Goal: Contribute content: Contribute content

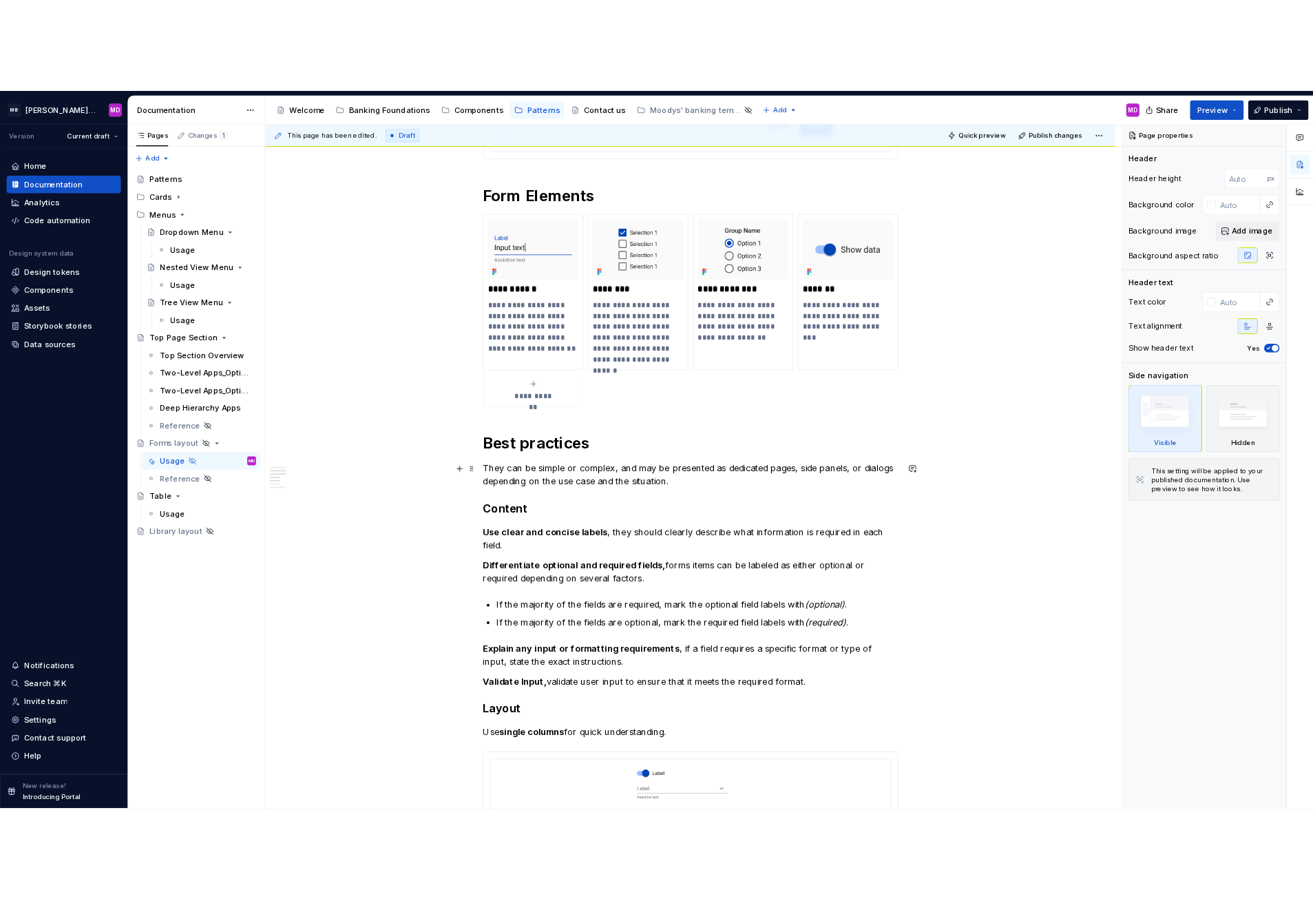
scroll to position [682, 0]
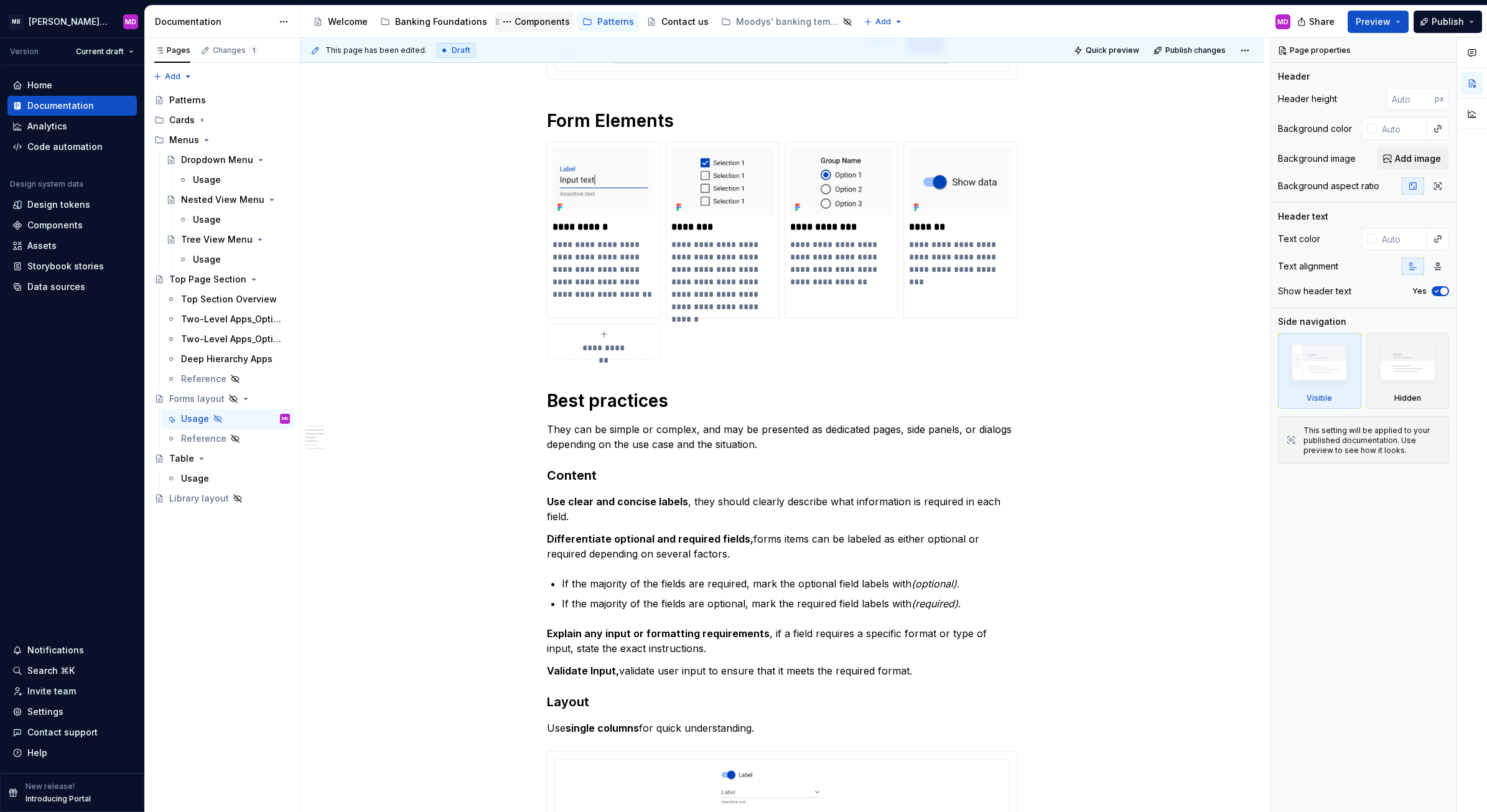
click at [530, 19] on div "Components" at bounding box center [541, 22] width 55 height 13
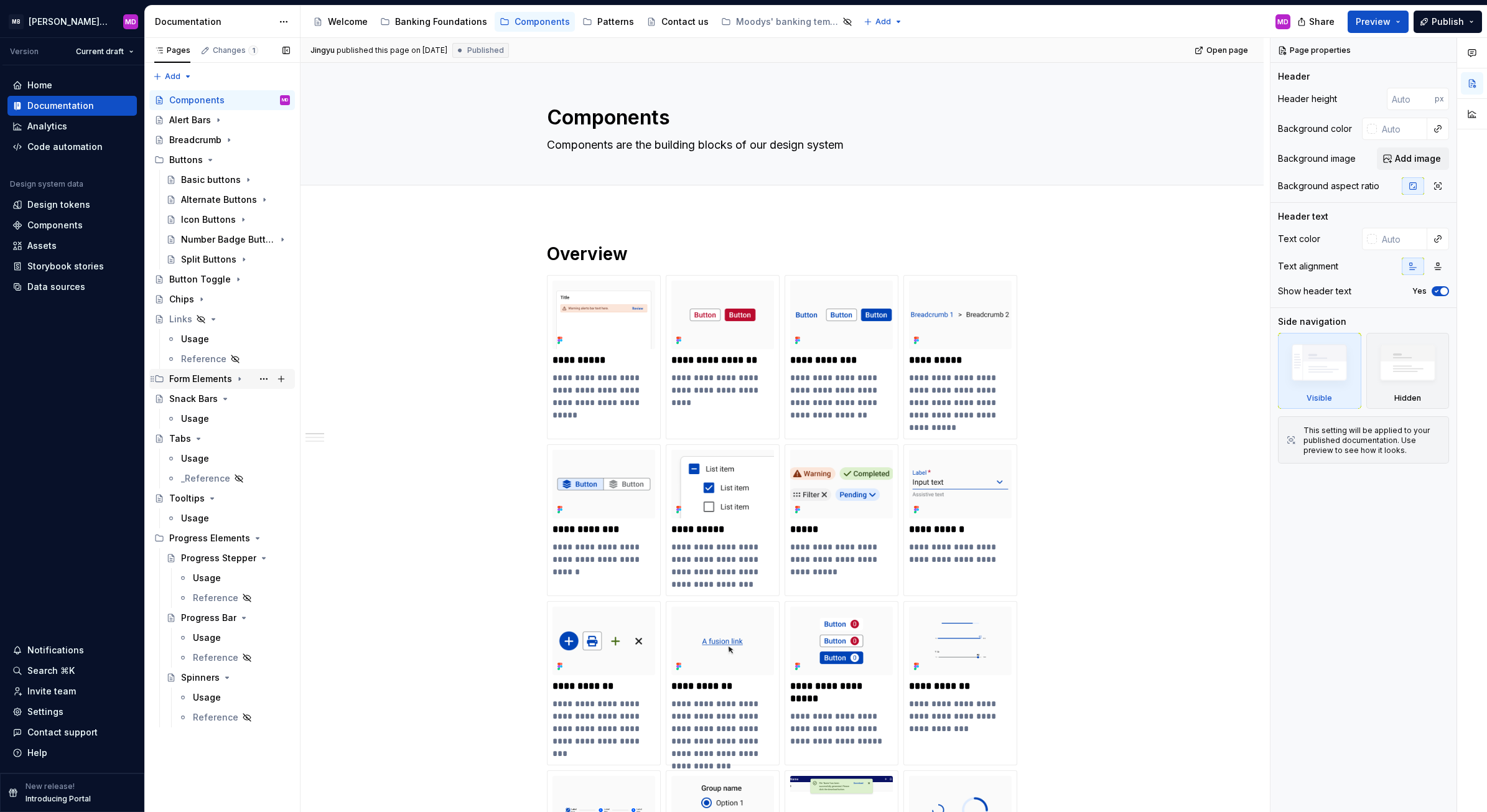
click at [237, 377] on icon "Page tree" at bounding box center [239, 378] width 10 height 10
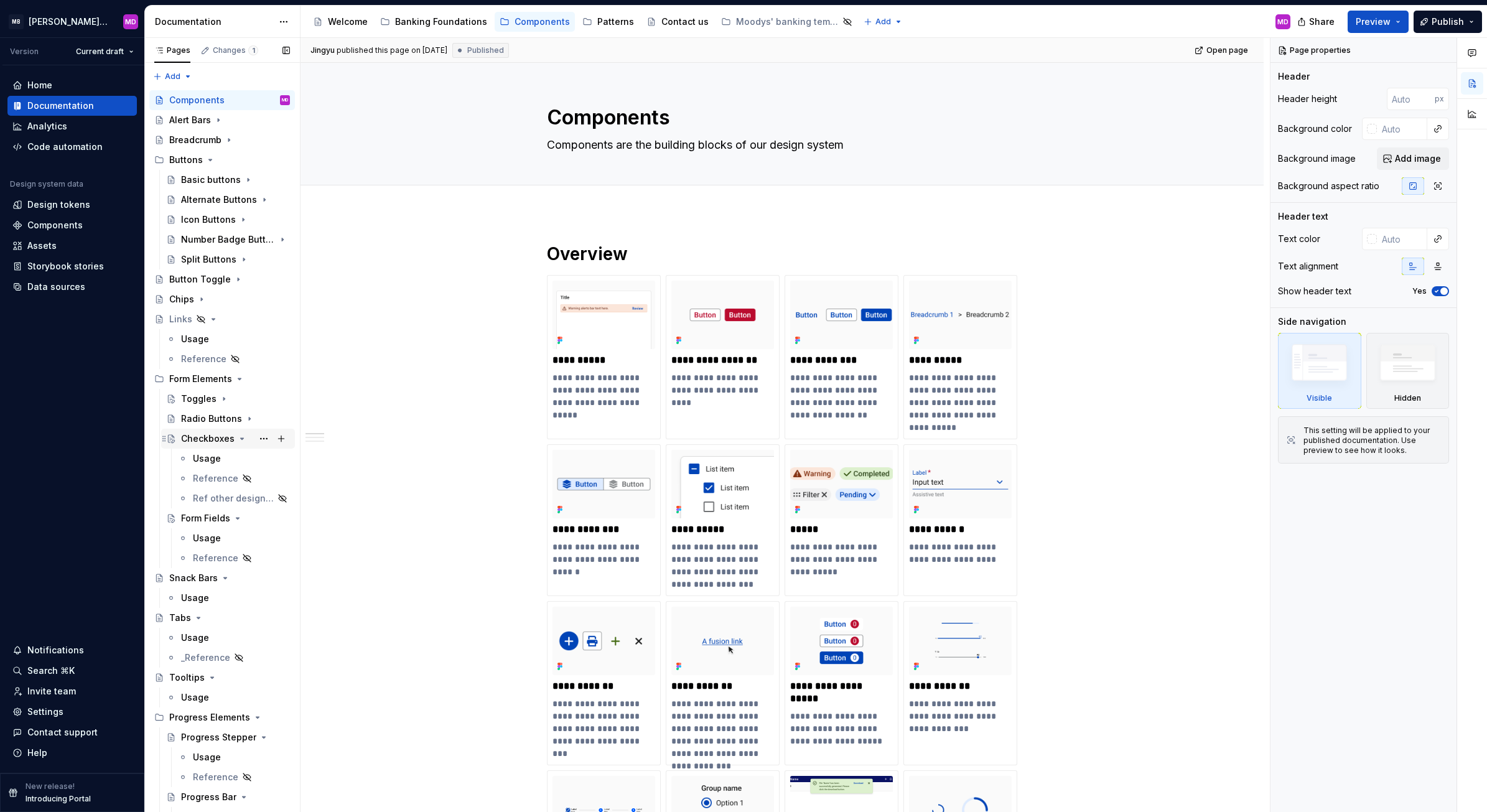
click at [240, 439] on icon "Page tree" at bounding box center [241, 438] width 3 height 1
click at [235, 453] on div "Form Fields" at bounding box center [235, 458] width 108 height 17
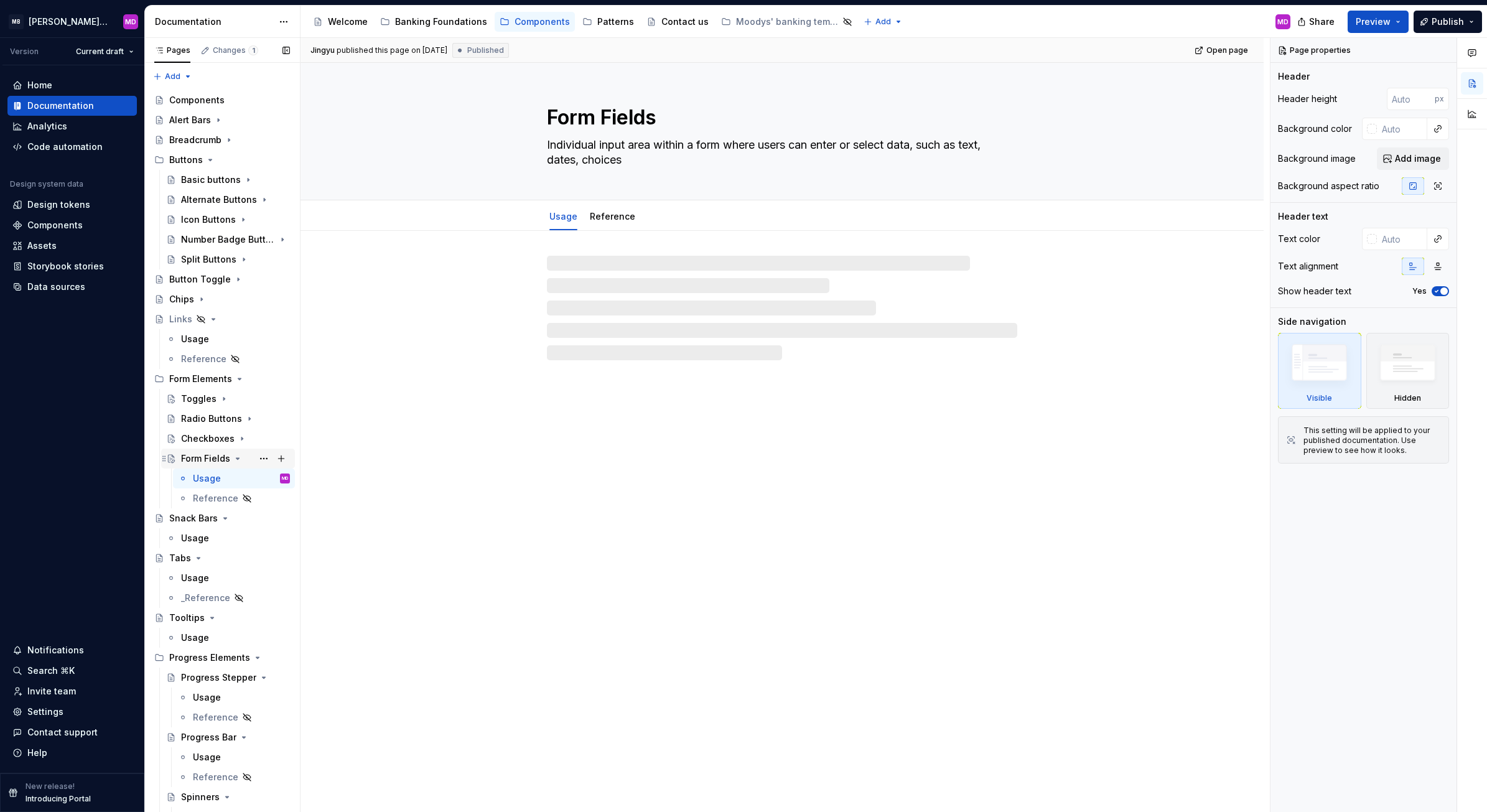
click at [237, 459] on icon "Page tree" at bounding box center [238, 458] width 3 height 1
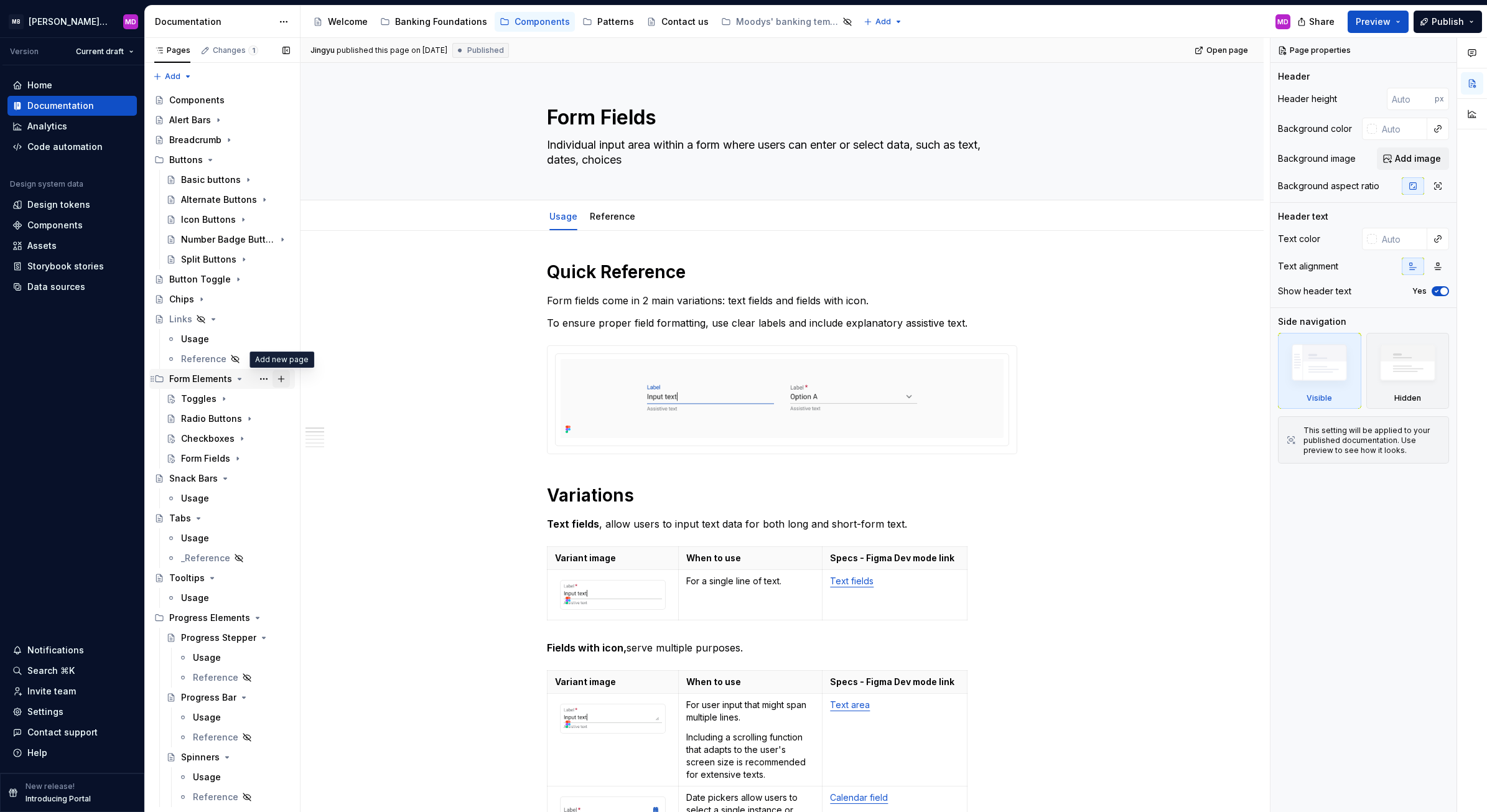
click at [278, 377] on button "Page tree" at bounding box center [281, 378] width 17 height 17
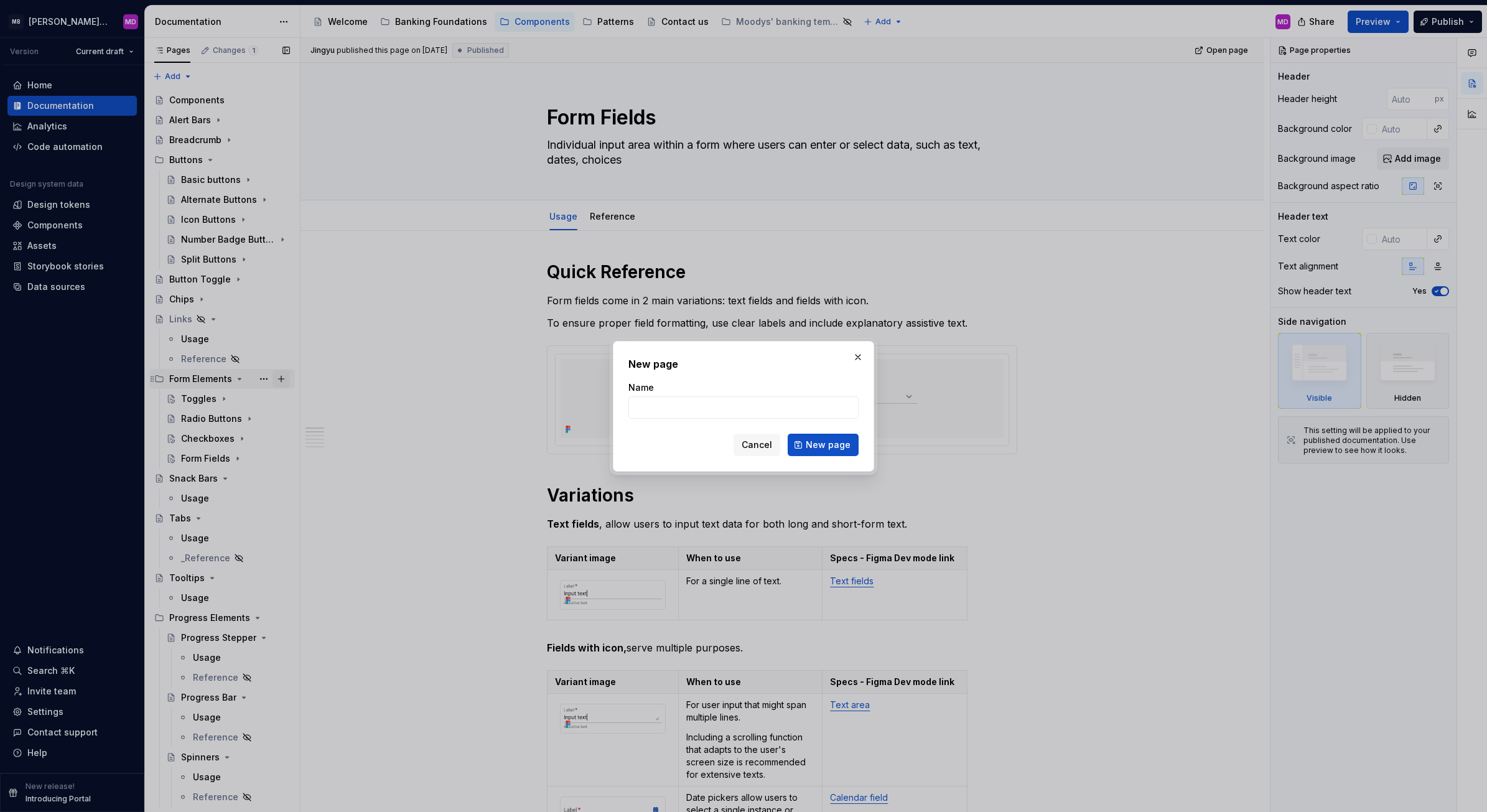
type textarea "*"
type input "o"
type input "Bottom Bar"
click button "New page" at bounding box center [823, 444] width 70 height 23
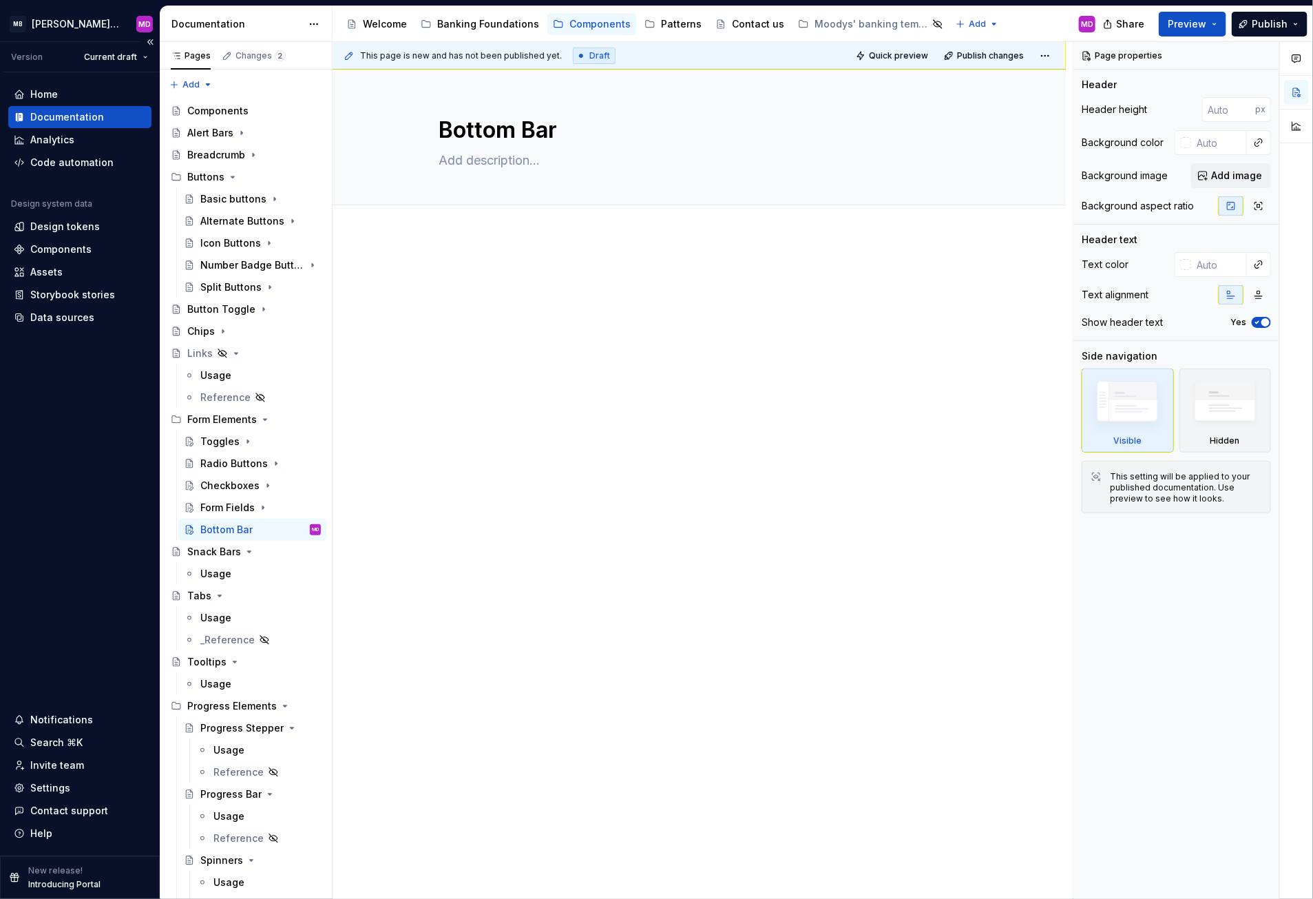
click at [43, 496] on div "Home Documentation Analytics Code automation Design system data Design tokens C…" at bounding box center [80, 463] width 160 height 783
click at [537, 152] on textarea at bounding box center [697, 160] width 521 height 22
paste textarea "horizontal section at the bottom that typically contains action buttons like "S…"
type textarea "*"
type textarea "horizontal section at the bottom that typically contains action buttons like "S…"
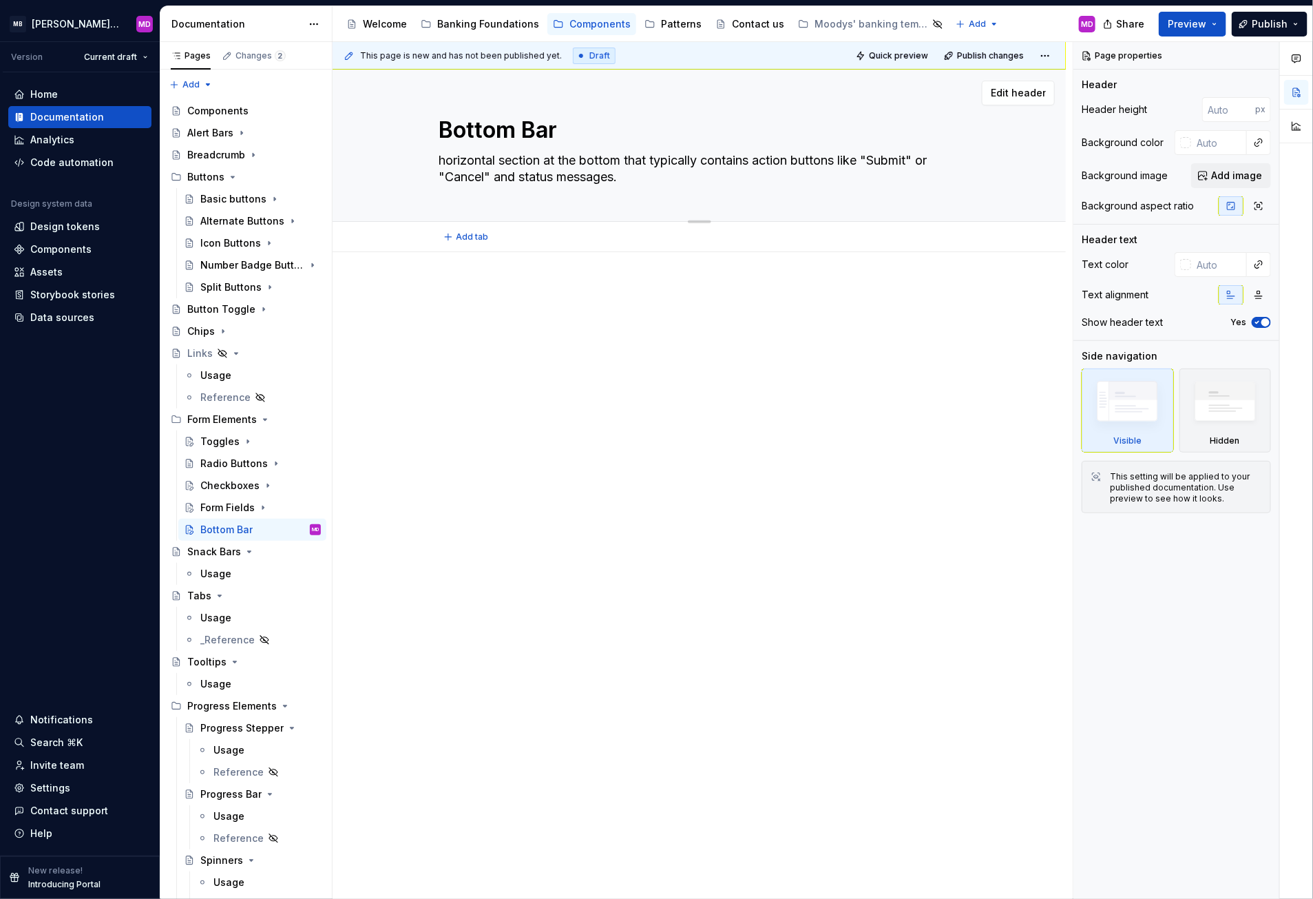
click at [445, 157] on textarea "horizontal section at the bottom that typically contains action buttons like "S…" at bounding box center [697, 168] width 521 height 39
type textarea "*"
type textarea "orizontal section at the bottom that typically contains action buttons like "Su…"
type textarea "*"
type textarea "Horizontal section at the bottom that typically contains action buttons like "S…"
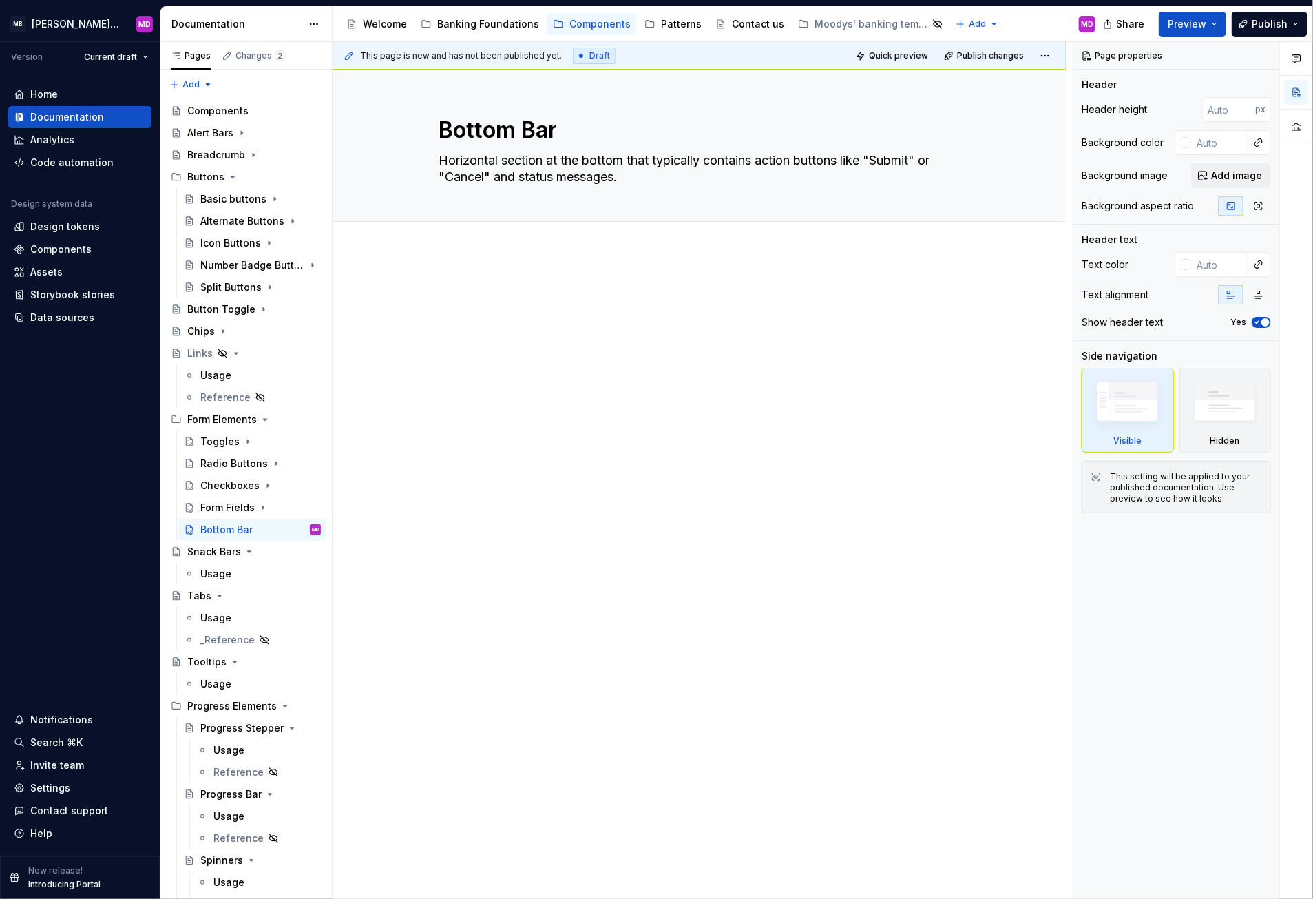
type textarea "*"
type textarea "Horizontal section at the bottom that contains action buttons like "Submit" or …"
type textarea "*"
type textarea "Horizontal section at the bottom that contains action buttons like "" or "Cance…"
type textarea "*"
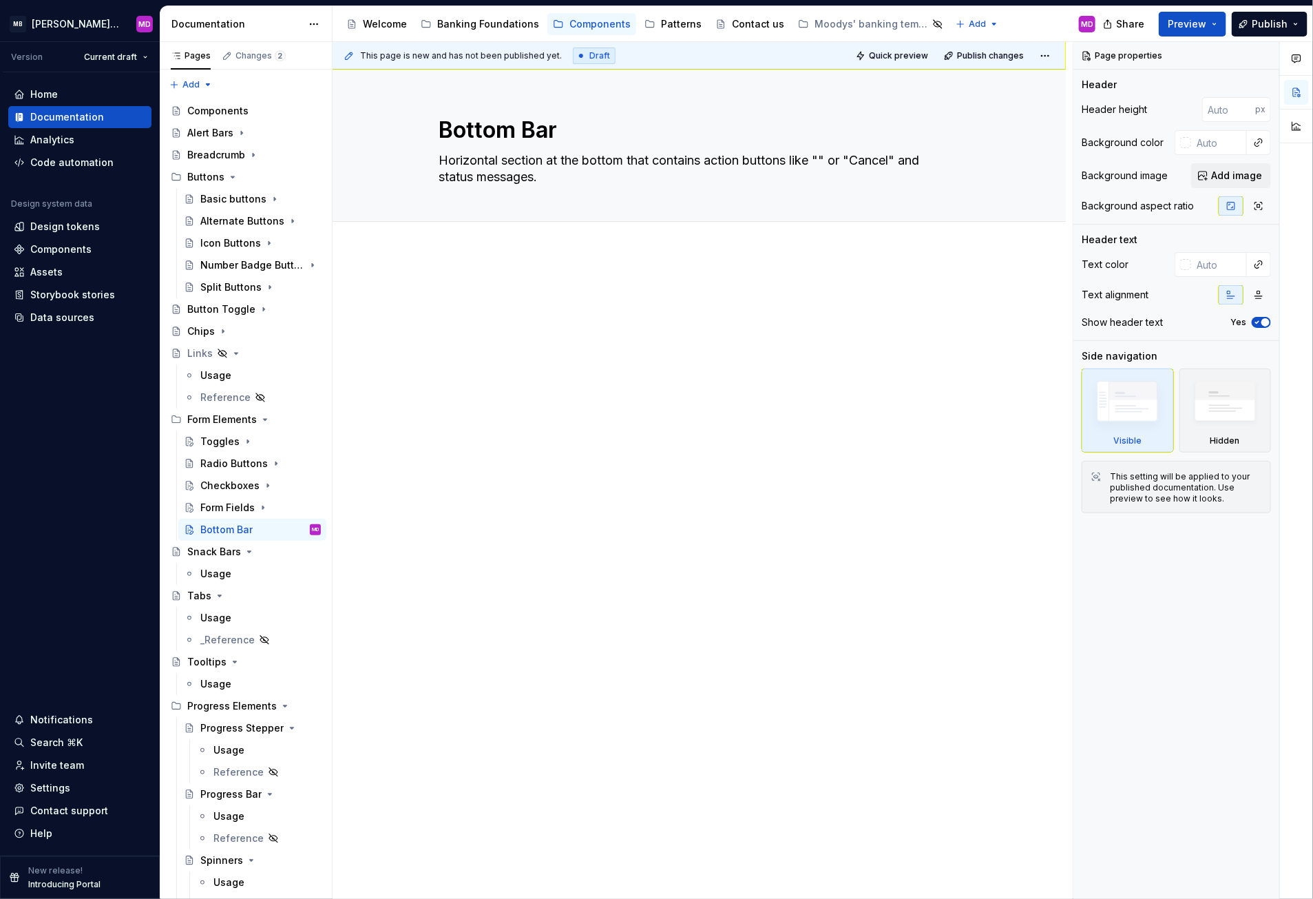
type textarea "Horizontal section at the bottom that contains action buttons like "S" or "Canc…"
type textarea "*"
type textarea "Horizontal section at the bottom that contains action buttons like "Sa" or "Can…"
type textarea "*"
type textarea "Horizontal section at the bottom that contains action buttons like "Sav" or "Ca…"
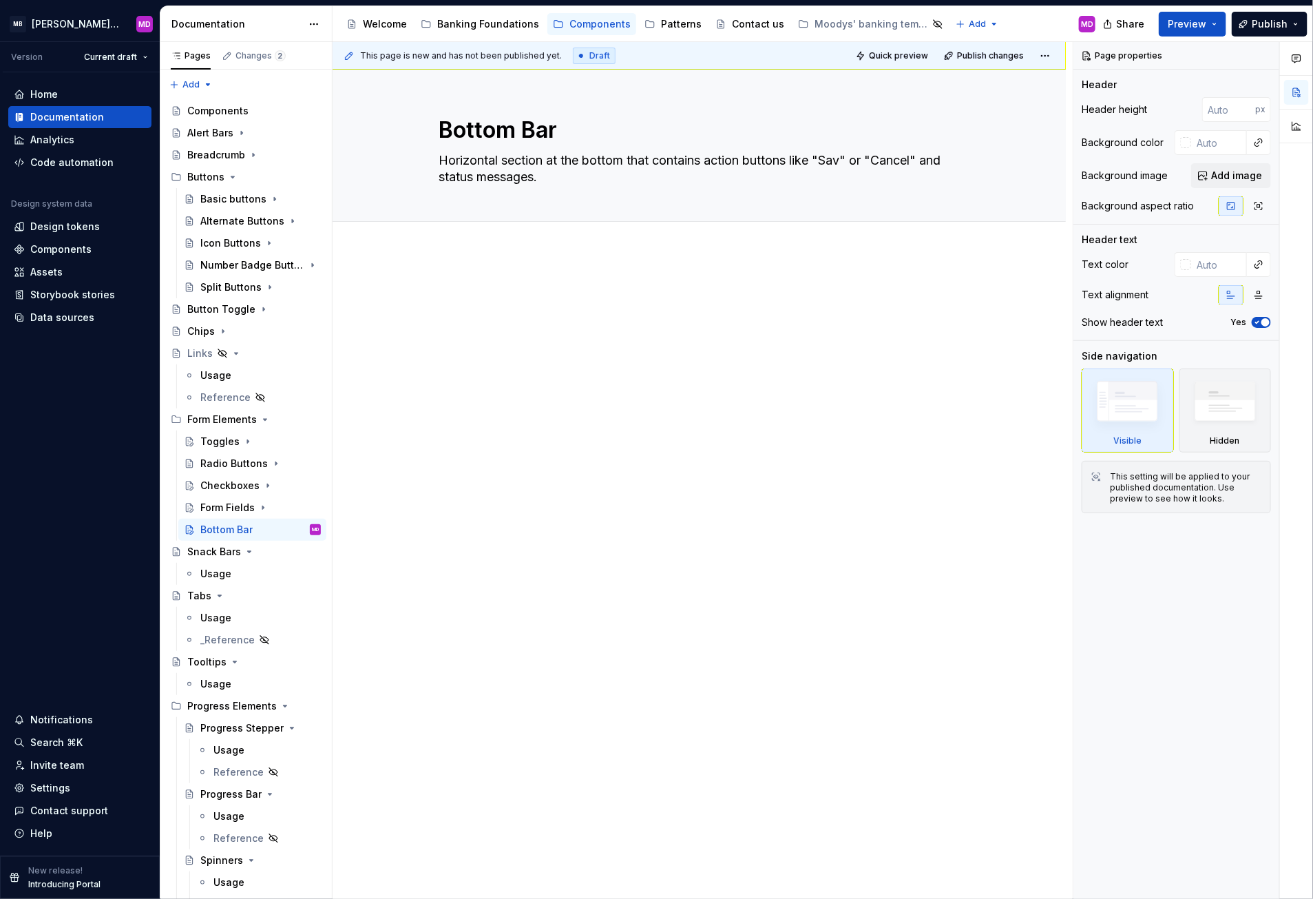
type textarea "*"
type textarea "Horizontal section at the bottom that contains action buttons like "Save" or "C…"
type textarea "*"
type textarea "Horizontal section at the bottom that contains action buttons like "Save" or "C…"
type textarea "*"
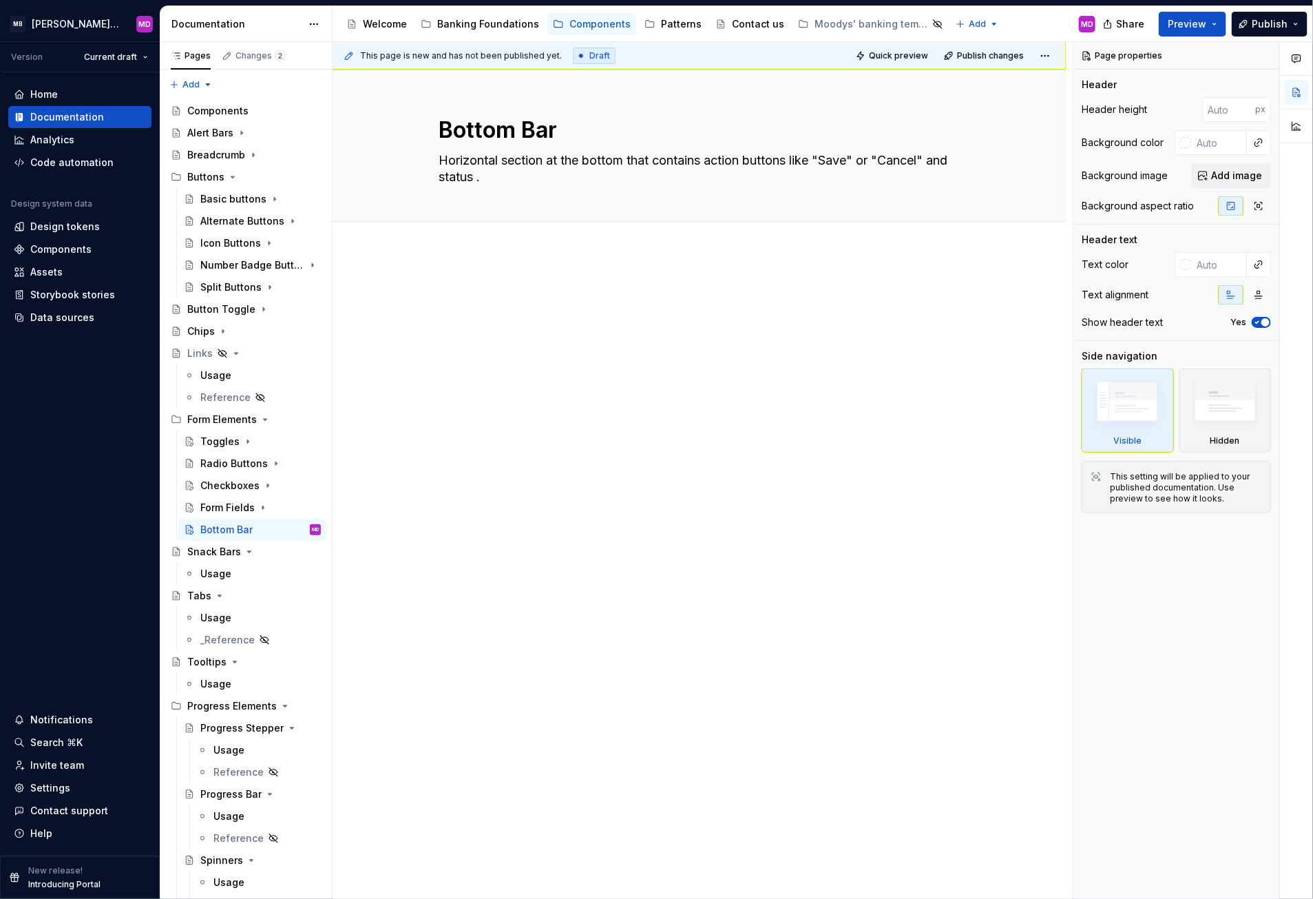
type textarea "Horizontal section at the bottom that contains action buttons like "Save" or "C…"
type textarea "*"
type textarea "Horizontal section at the bottom that contains action buttons like "Save" or "C…"
type textarea "*"
type textarea "Horizontal section at the bottom that contains action buttons like "Save" or "C…"
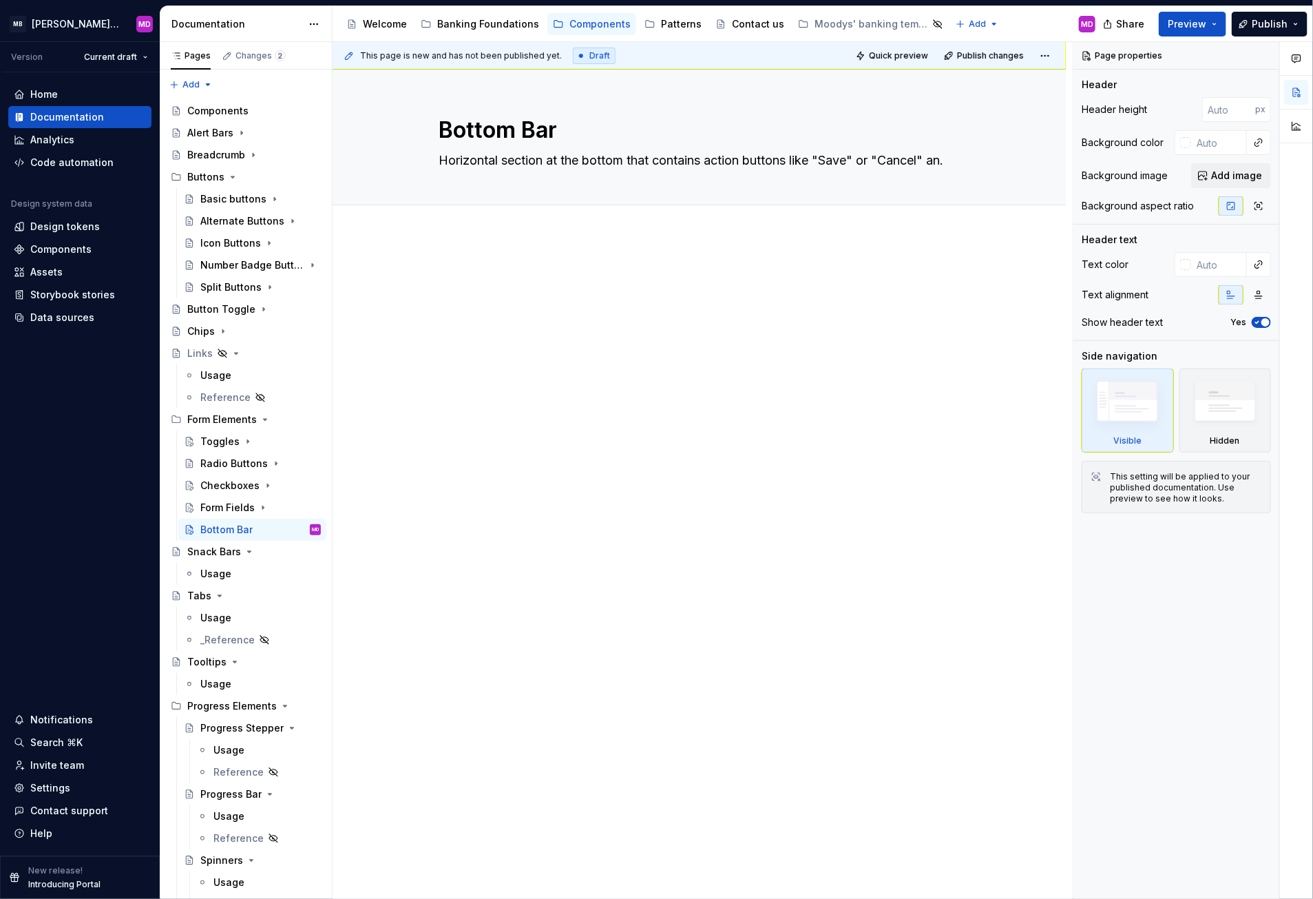
type textarea "*"
type textarea "Horizontal section at the bottom that contains action buttons like "Save" or "C…"
type textarea "*"
type textarea "Horizontal section at the bottom that contains action buttons like "Save" or "C…"
type textarea "*"
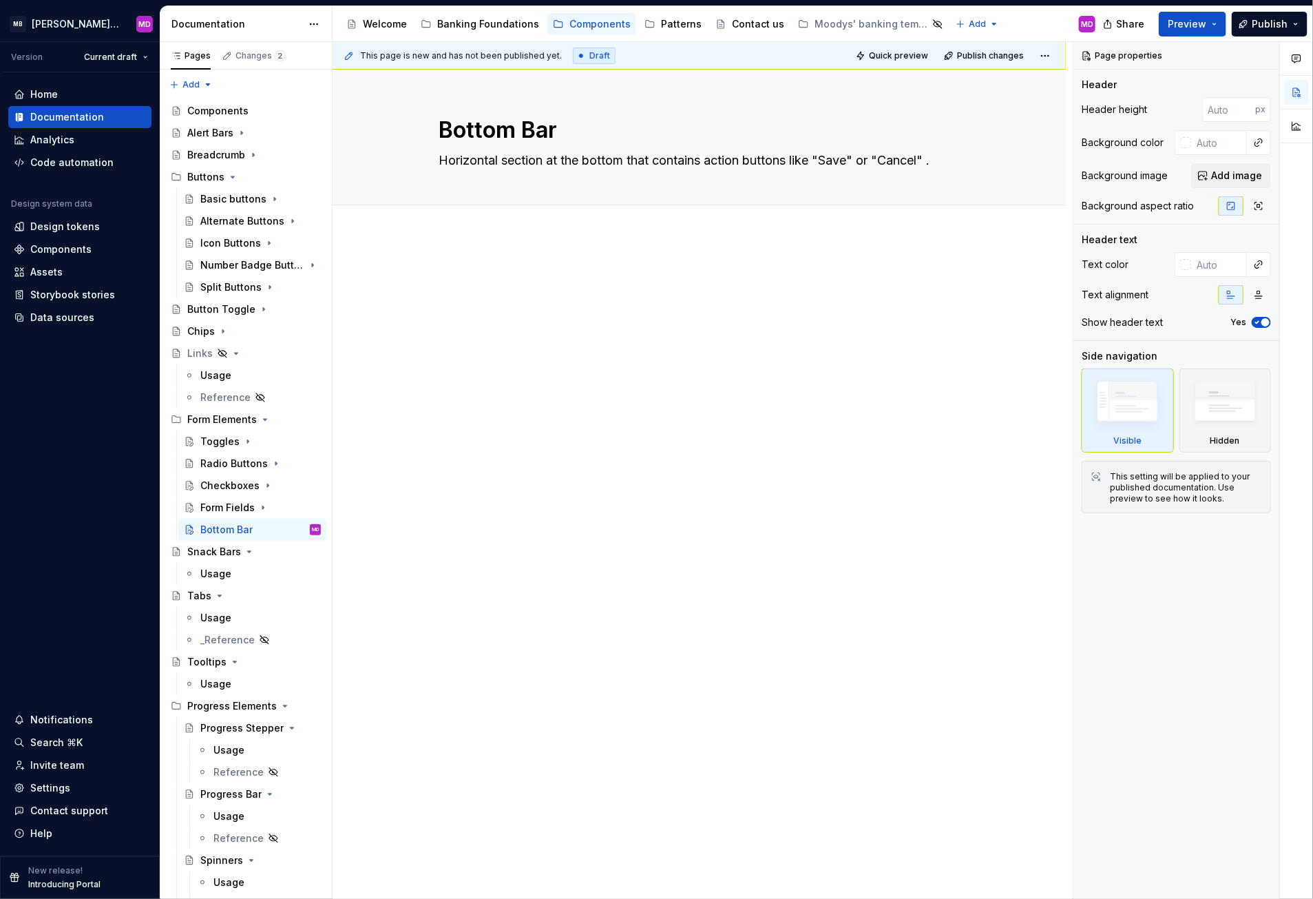
type textarea "Horizontal section at the bottom that contains action buttons like "Save" or "C…"
type textarea "*"
type textarea "Horizontal section at the bottom that contains action buttons like "Save" or "C…"
click at [907, 154] on textarea "Horizontal section at the bottom that contains action buttons like "Save" or "C…" at bounding box center [697, 160] width 521 height 22
click at [830, 150] on textarea "Horizontal section at the bottom that contains action buttons like "Save" or "C…" at bounding box center [697, 160] width 521 height 22
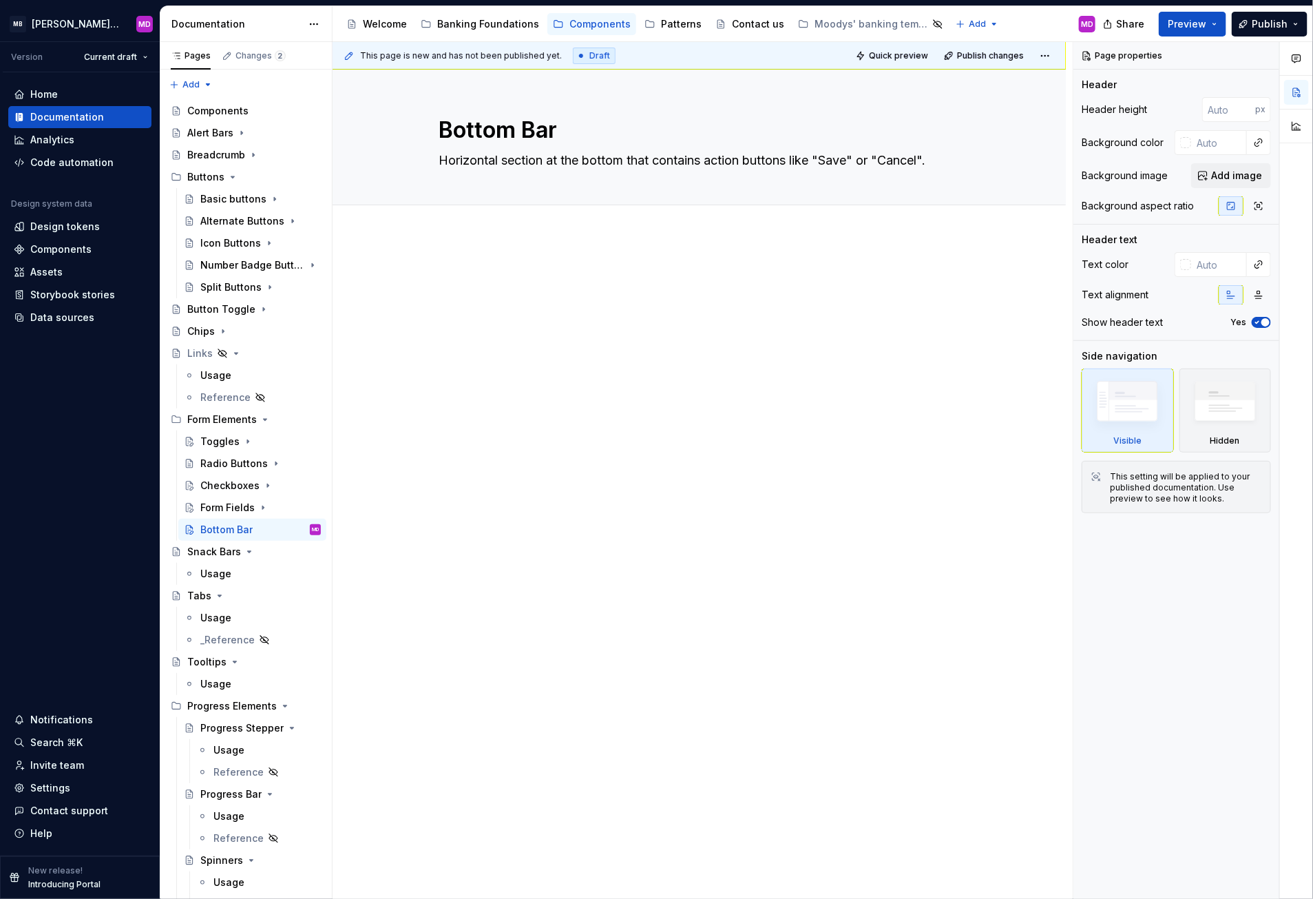
type textarea "*"
type textarea "Horizontal section at the bottom that contains action buttons like "ave" or "Ca…"
type textarea "*"
type textarea "Horizontal section at the bottom that contains action buttons like "save" or "C…"
type textarea "*"
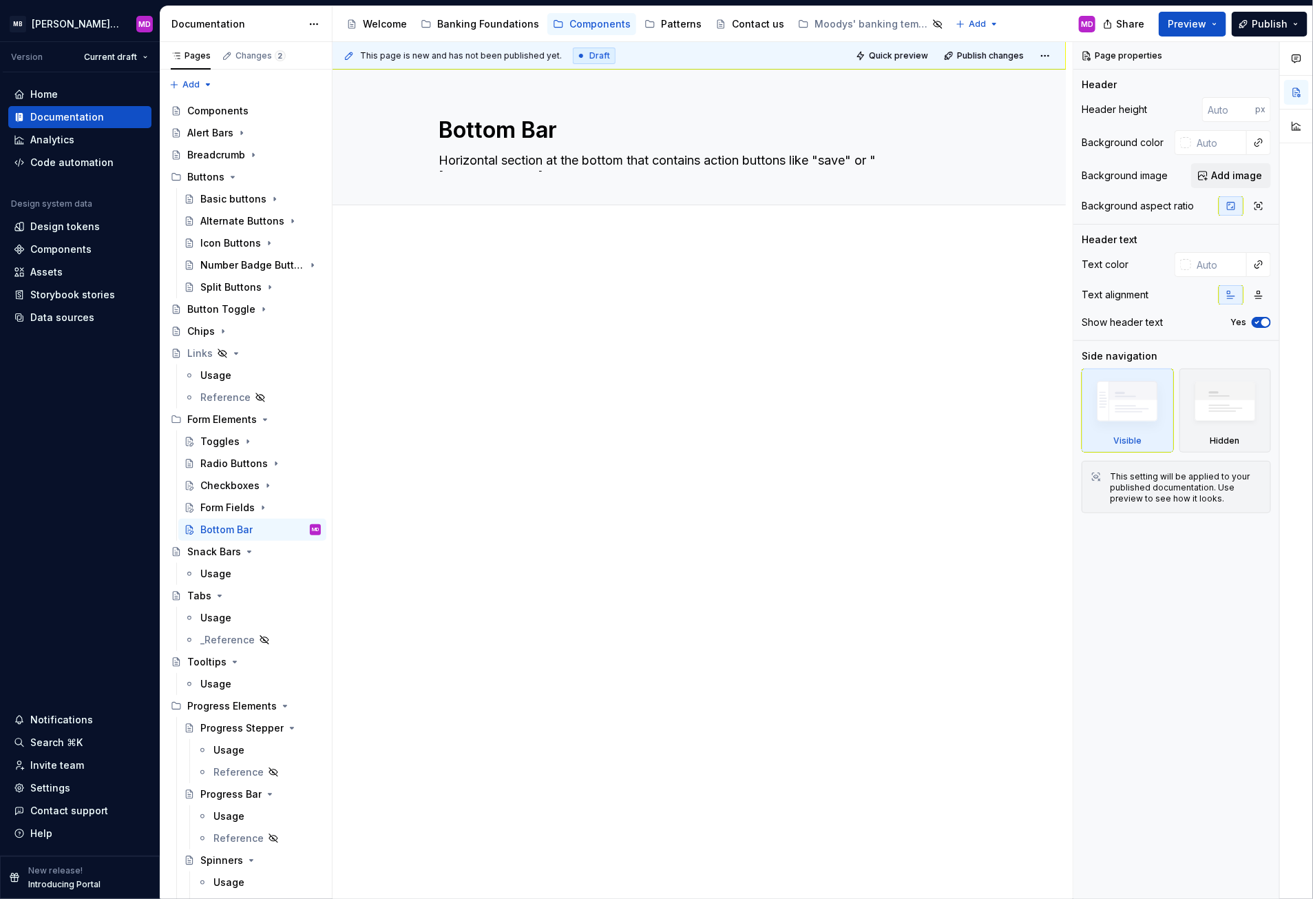
type textarea "Horizontal section at the bottom that contains action buttons like "save" or "c…"
type textarea "*"
type textarea "Horizontal section at the bottom that contains action buttons like "save" or "c…"
click at [783, 330] on div at bounding box center [699, 303] width 521 height 69
click at [675, 23] on div "Patterns" at bounding box center [681, 24] width 41 height 14
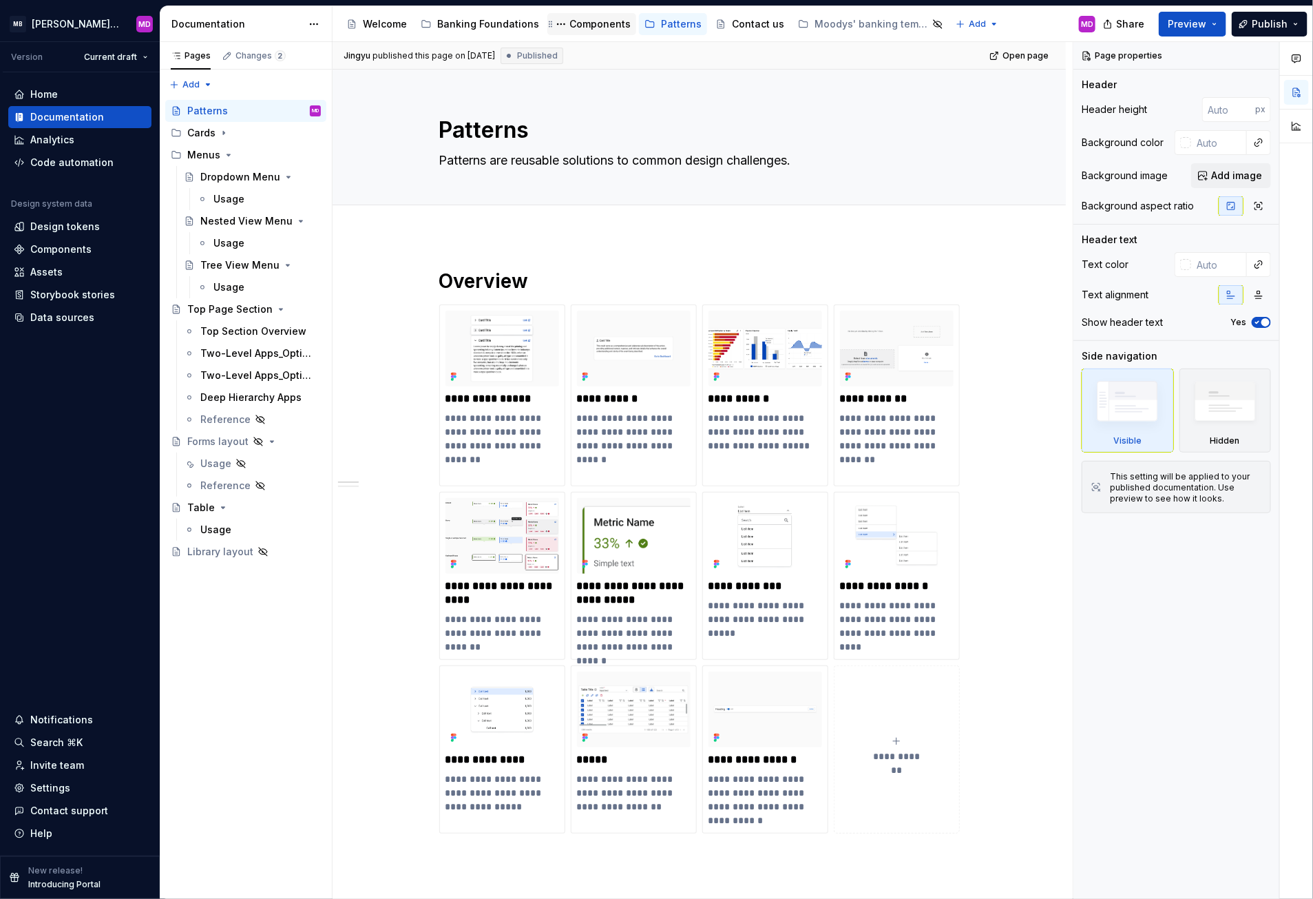
click at [569, 18] on div "Components" at bounding box center [599, 24] width 61 height 14
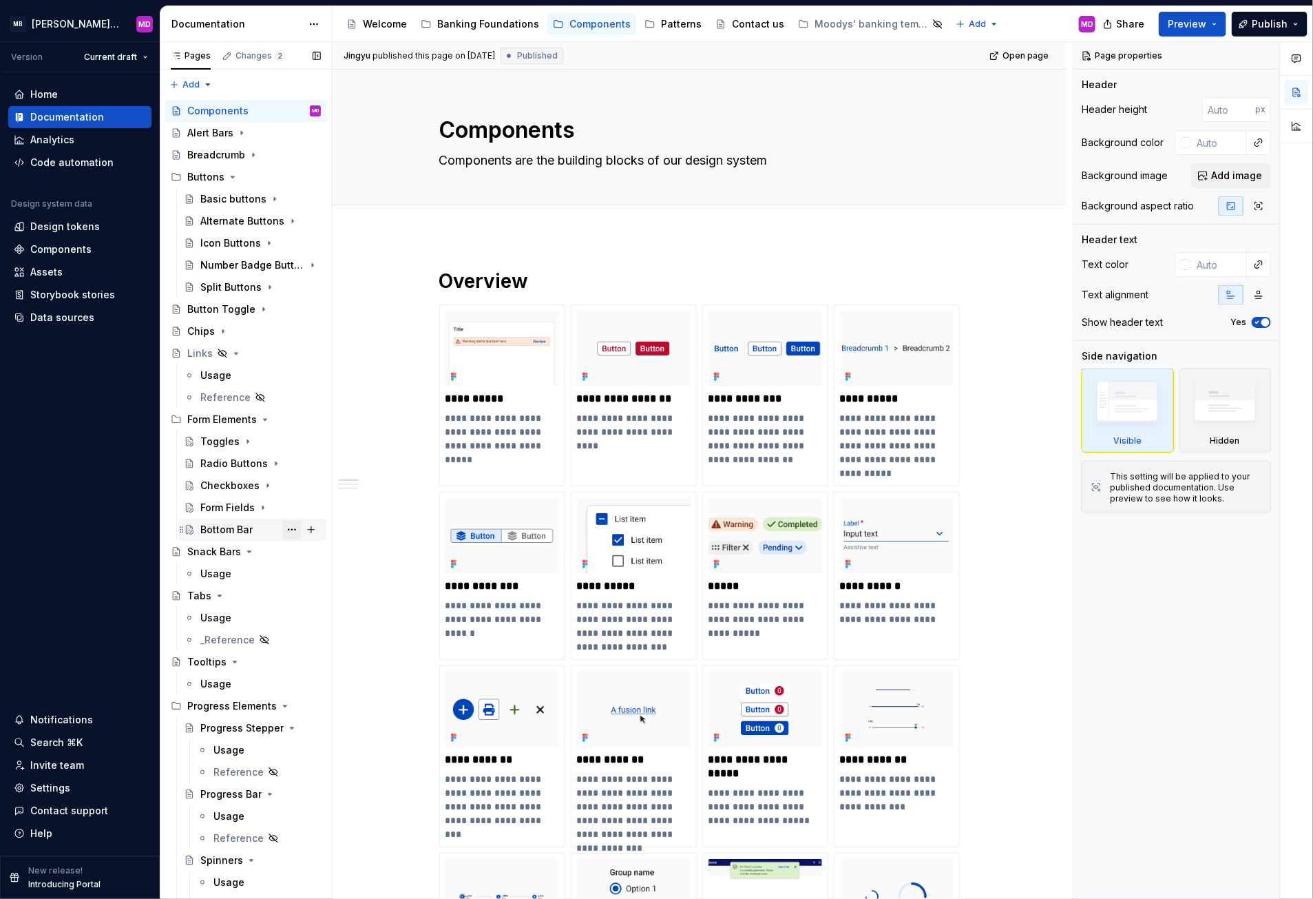
click at [286, 523] on button "Page tree" at bounding box center [291, 529] width 19 height 19
click at [330, 618] on div "Hide page" at bounding box center [358, 626] width 162 height 22
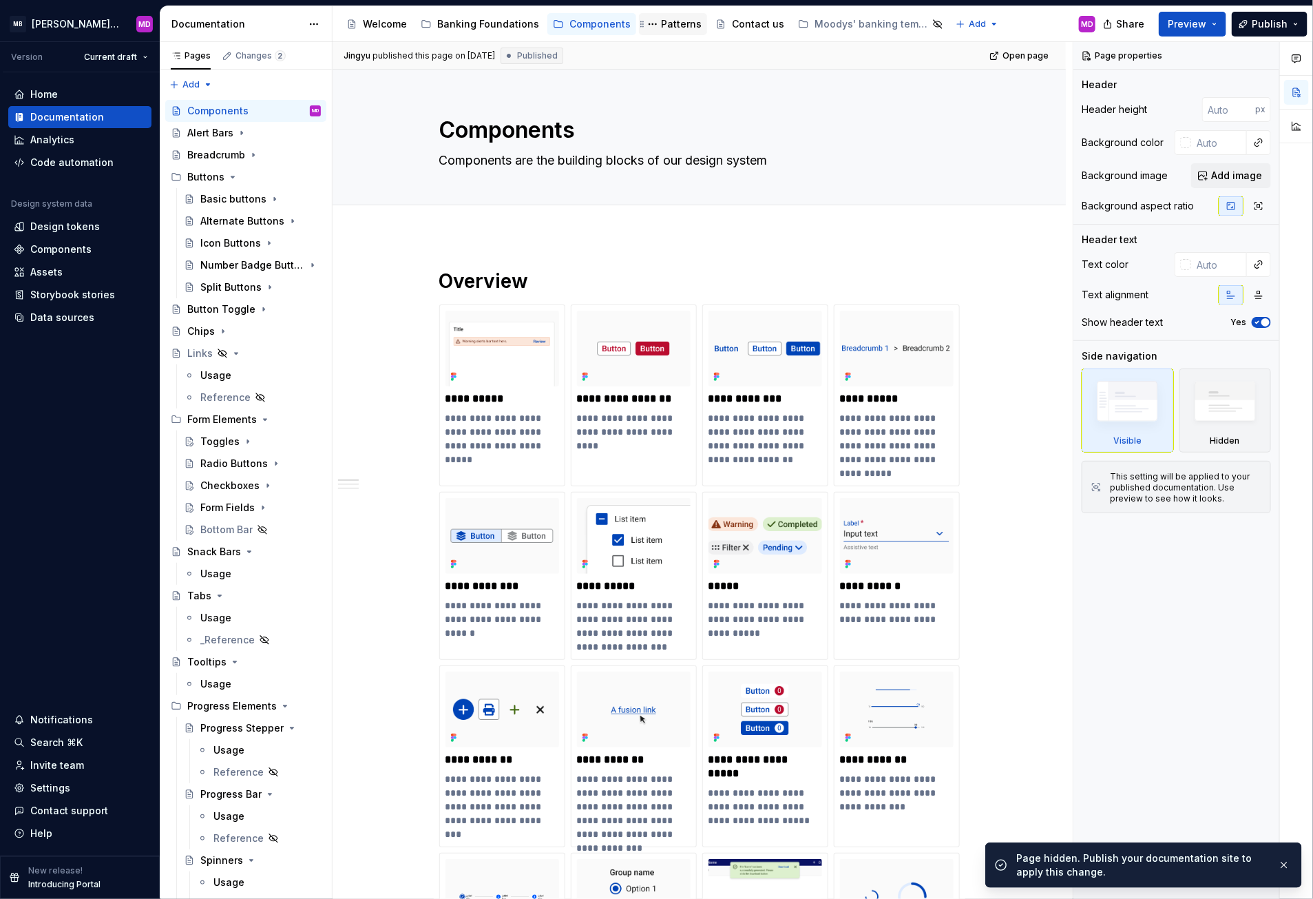
click at [662, 21] on div "Patterns" at bounding box center [681, 24] width 41 height 14
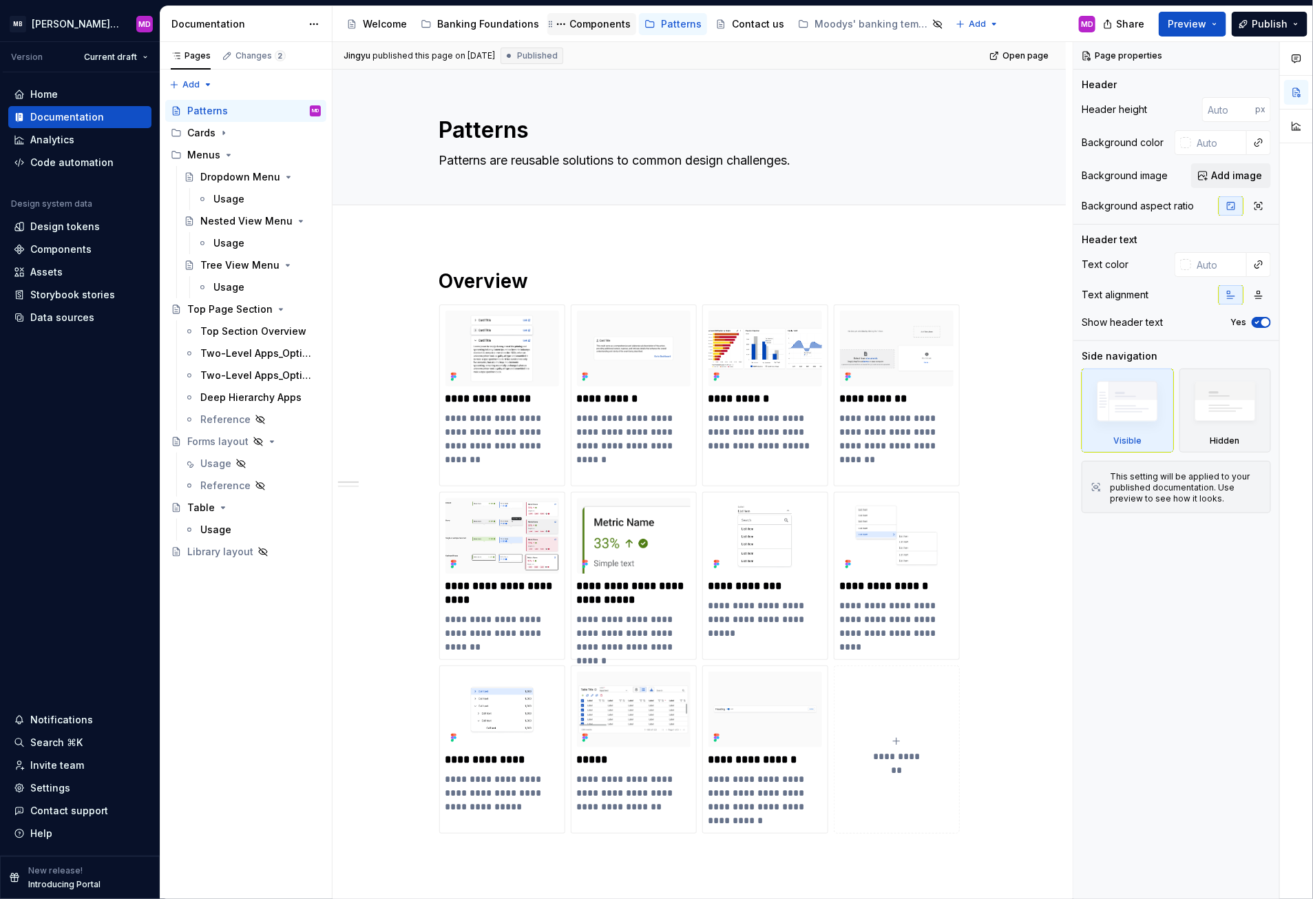
click at [587, 22] on div "Components" at bounding box center [599, 24] width 61 height 14
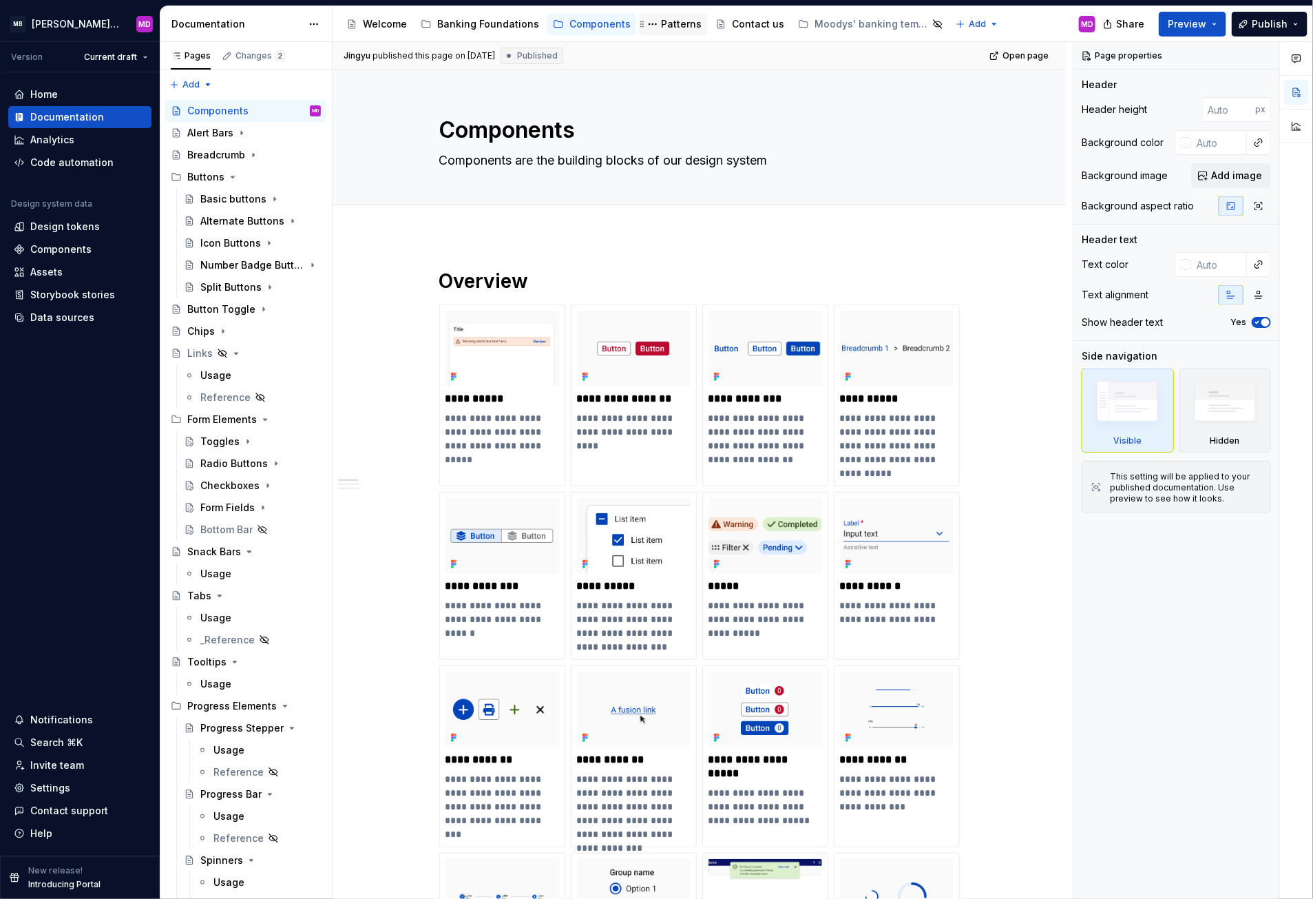
click at [661, 22] on div "Patterns" at bounding box center [681, 24] width 41 height 14
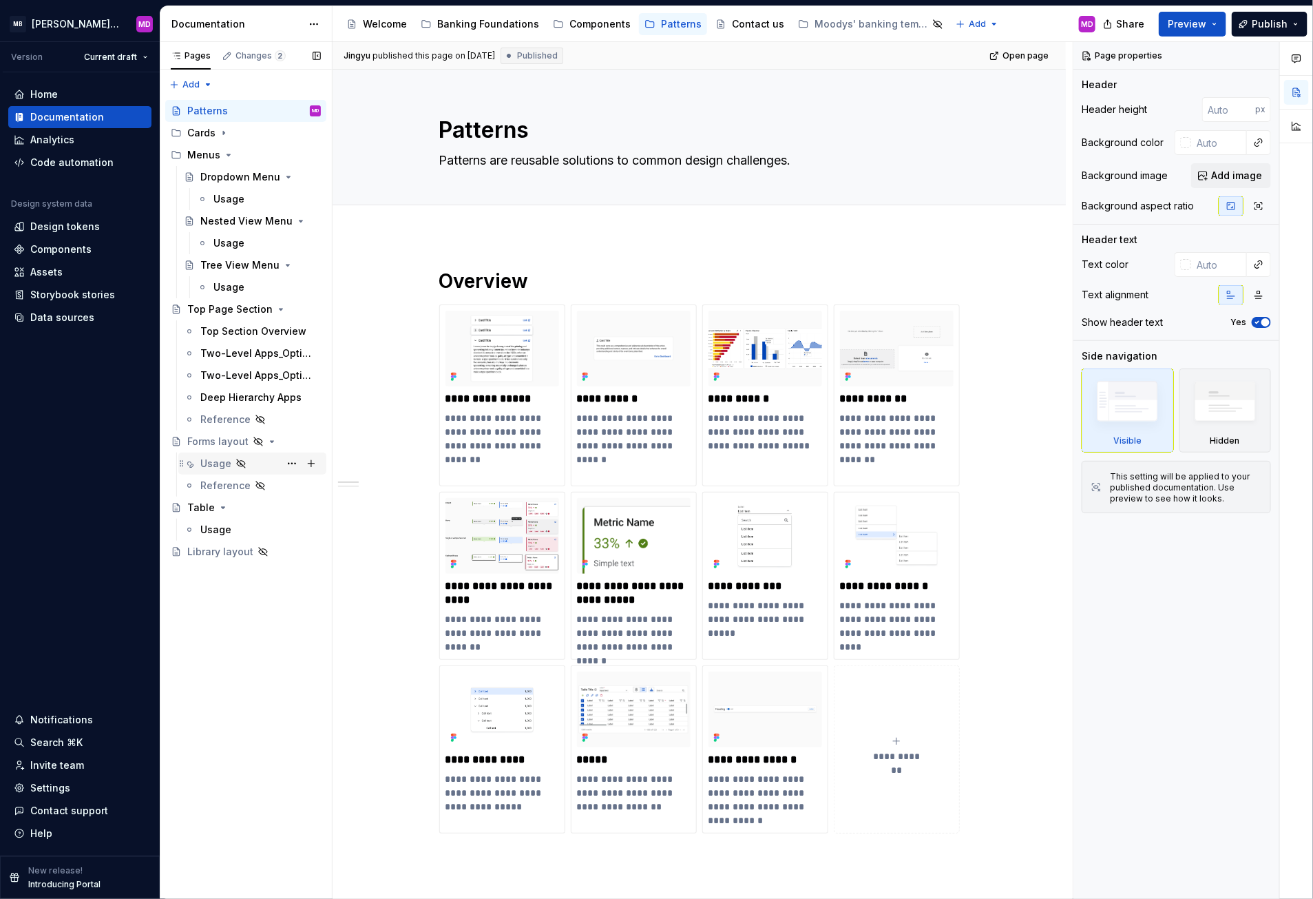
click at [251, 460] on div "Usage" at bounding box center [260, 463] width 120 height 19
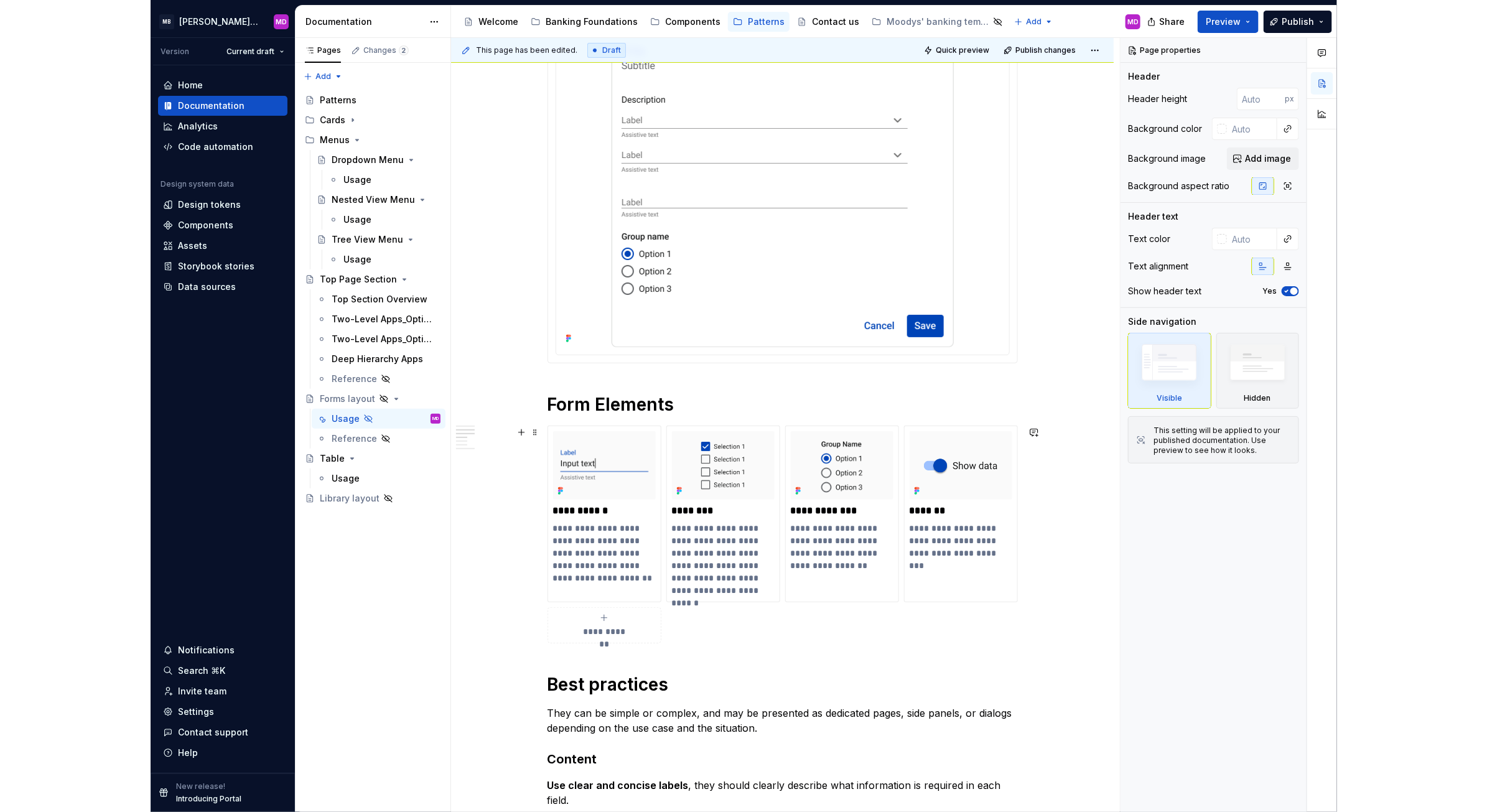
scroll to position [317, 0]
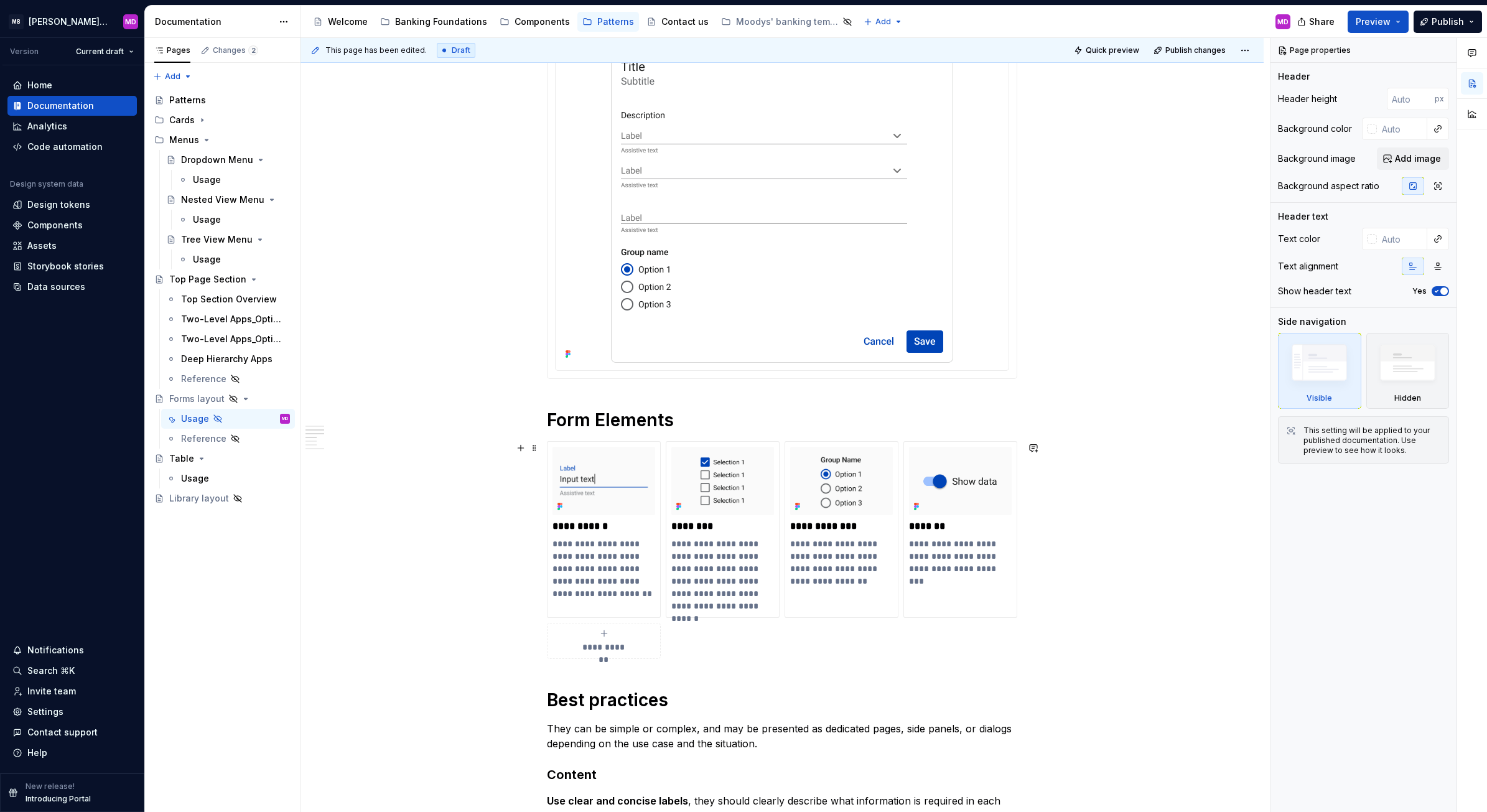
click at [610, 644] on span "**********" at bounding box center [603, 647] width 54 height 13
type textarea "*"
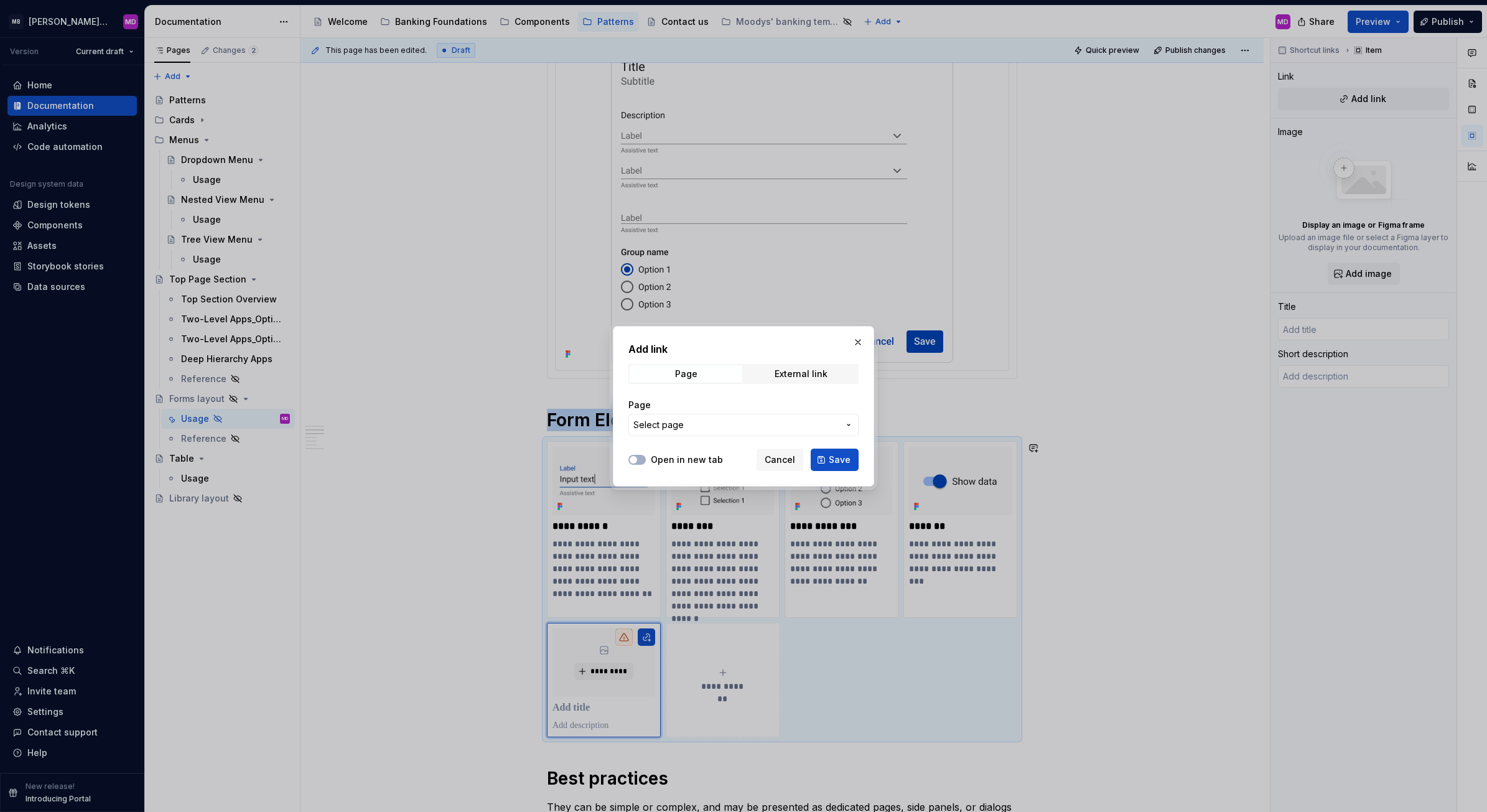
click at [702, 420] on span "Select page" at bounding box center [735, 425] width 205 height 13
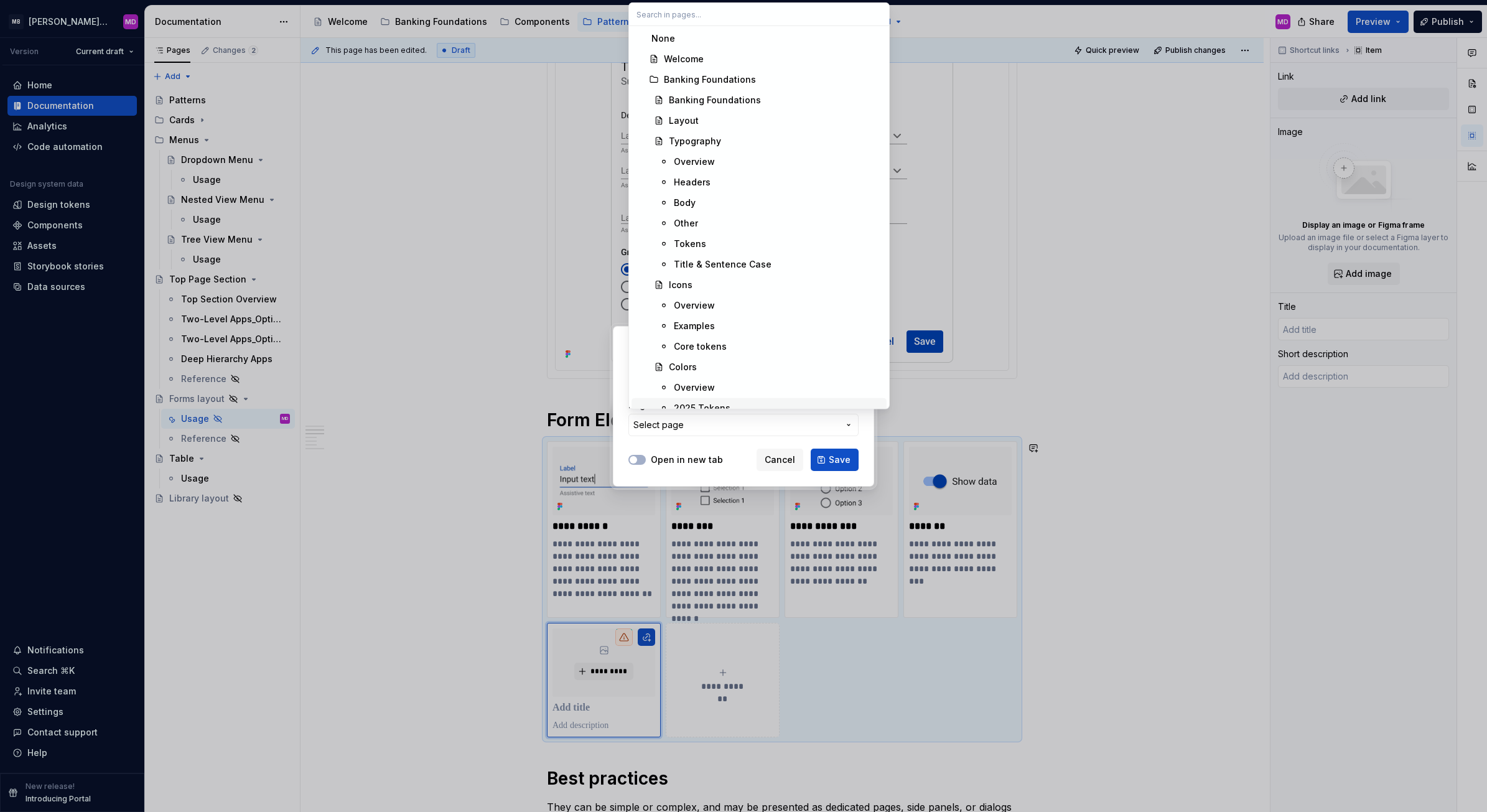
click at [630, 454] on div "Add link Page External link Page Select page Open in new tab Cancel Save" at bounding box center [744, 406] width 1487 height 812
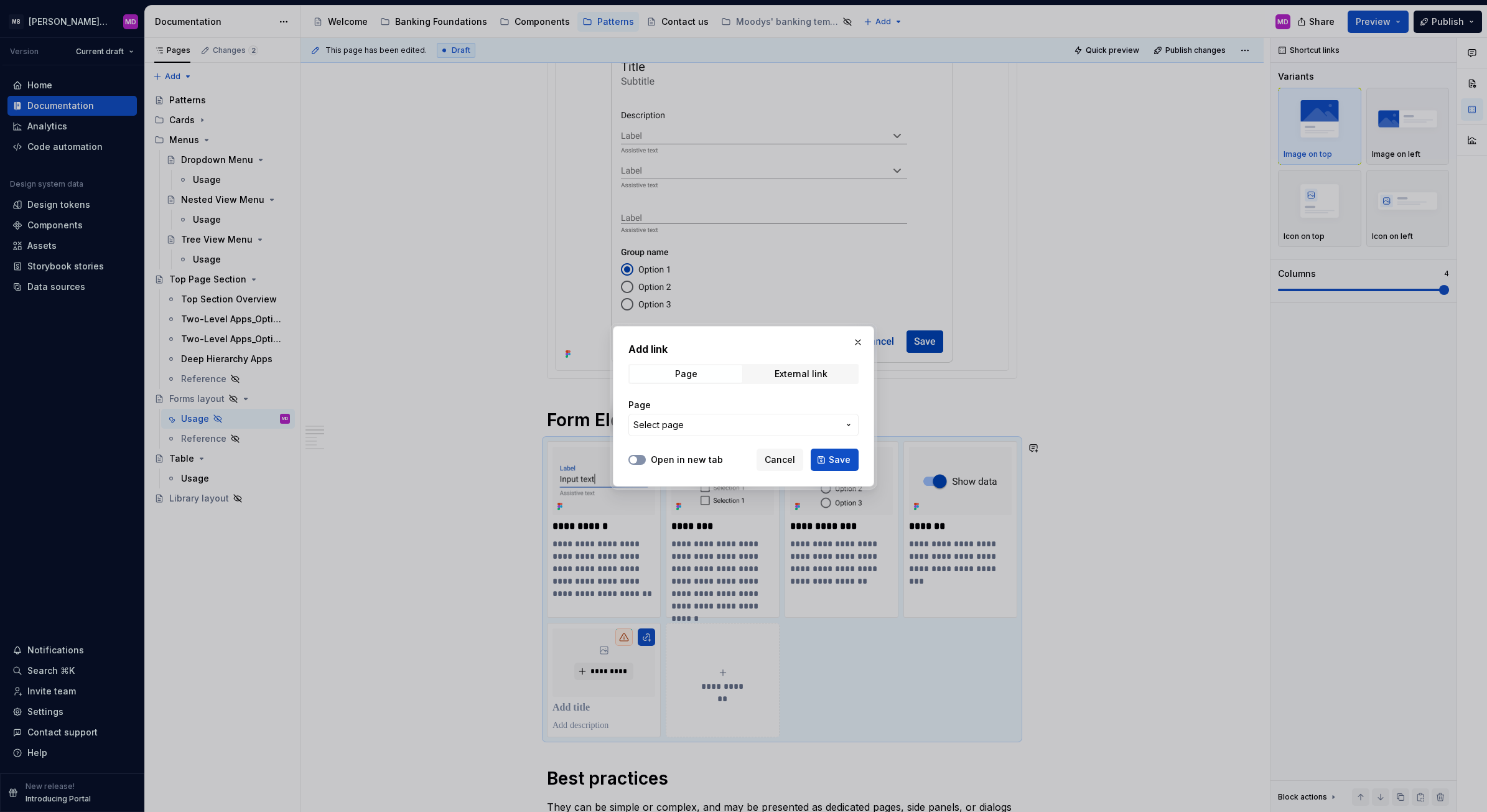
click at [638, 458] on button "Open in new tab" at bounding box center [636, 459] width 17 height 10
click at [688, 430] on span "Select page" at bounding box center [735, 425] width 205 height 13
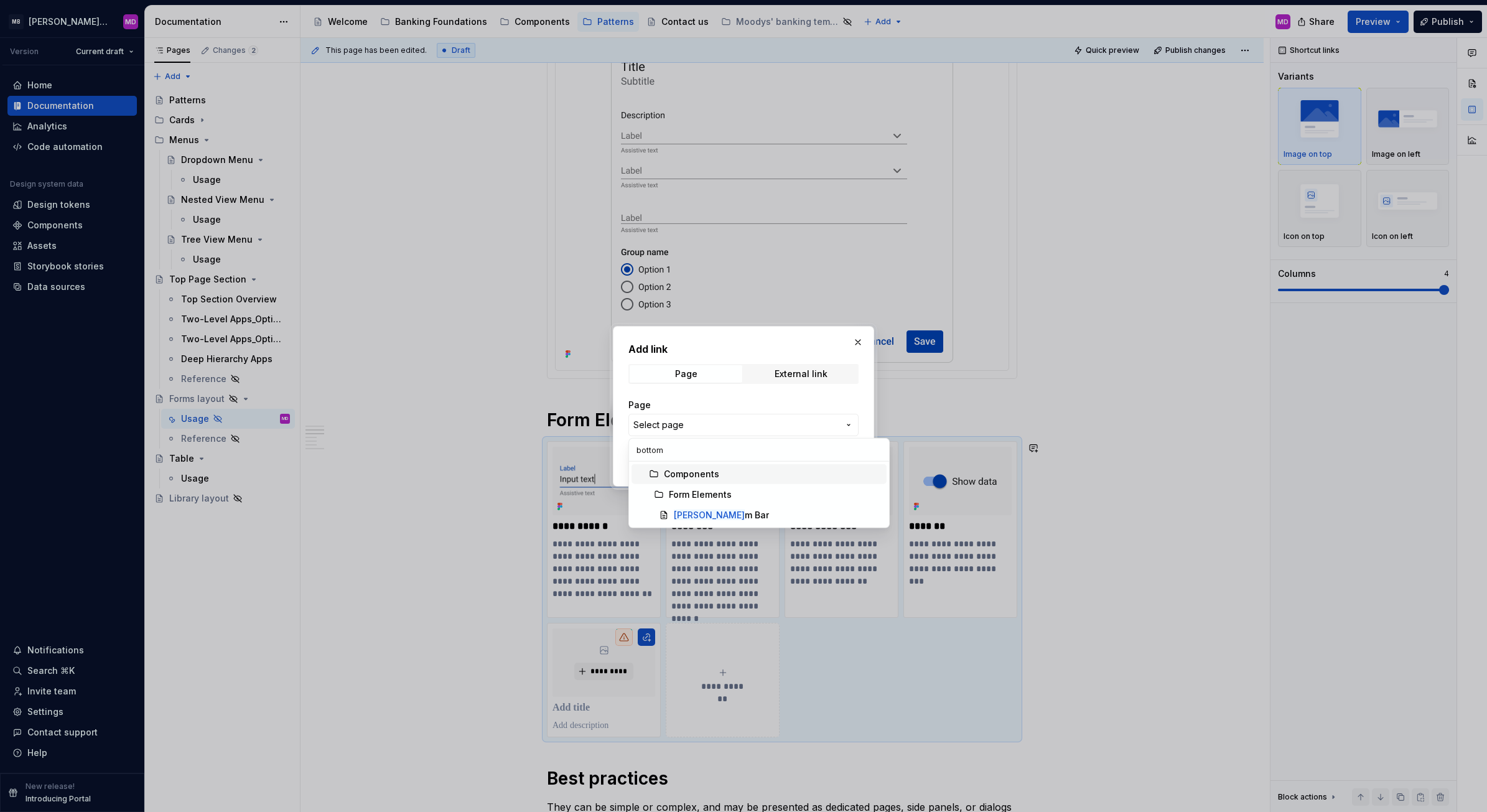
type input "bottom"
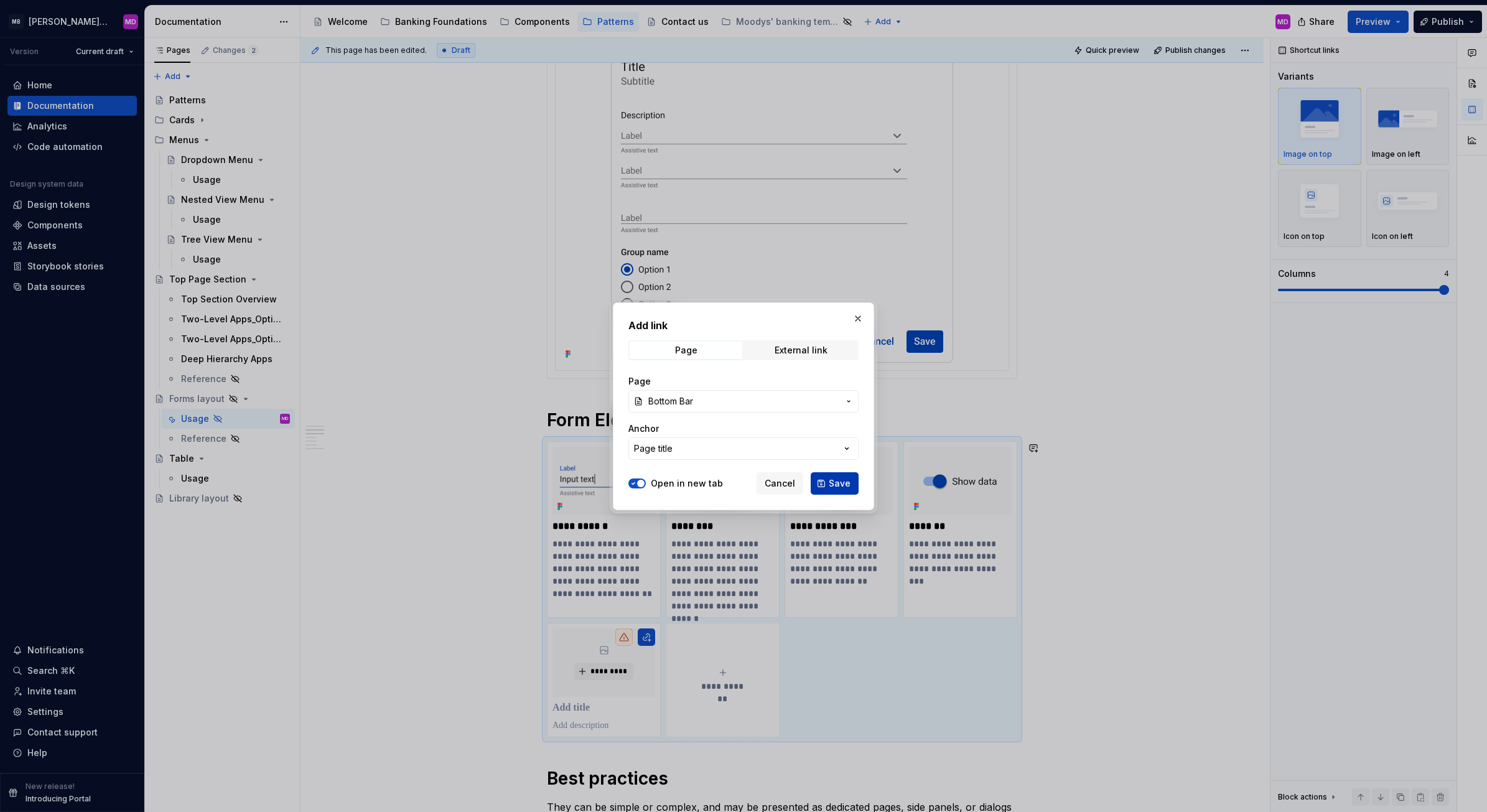
click at [838, 477] on span "Save" at bounding box center [839, 483] width 22 height 13
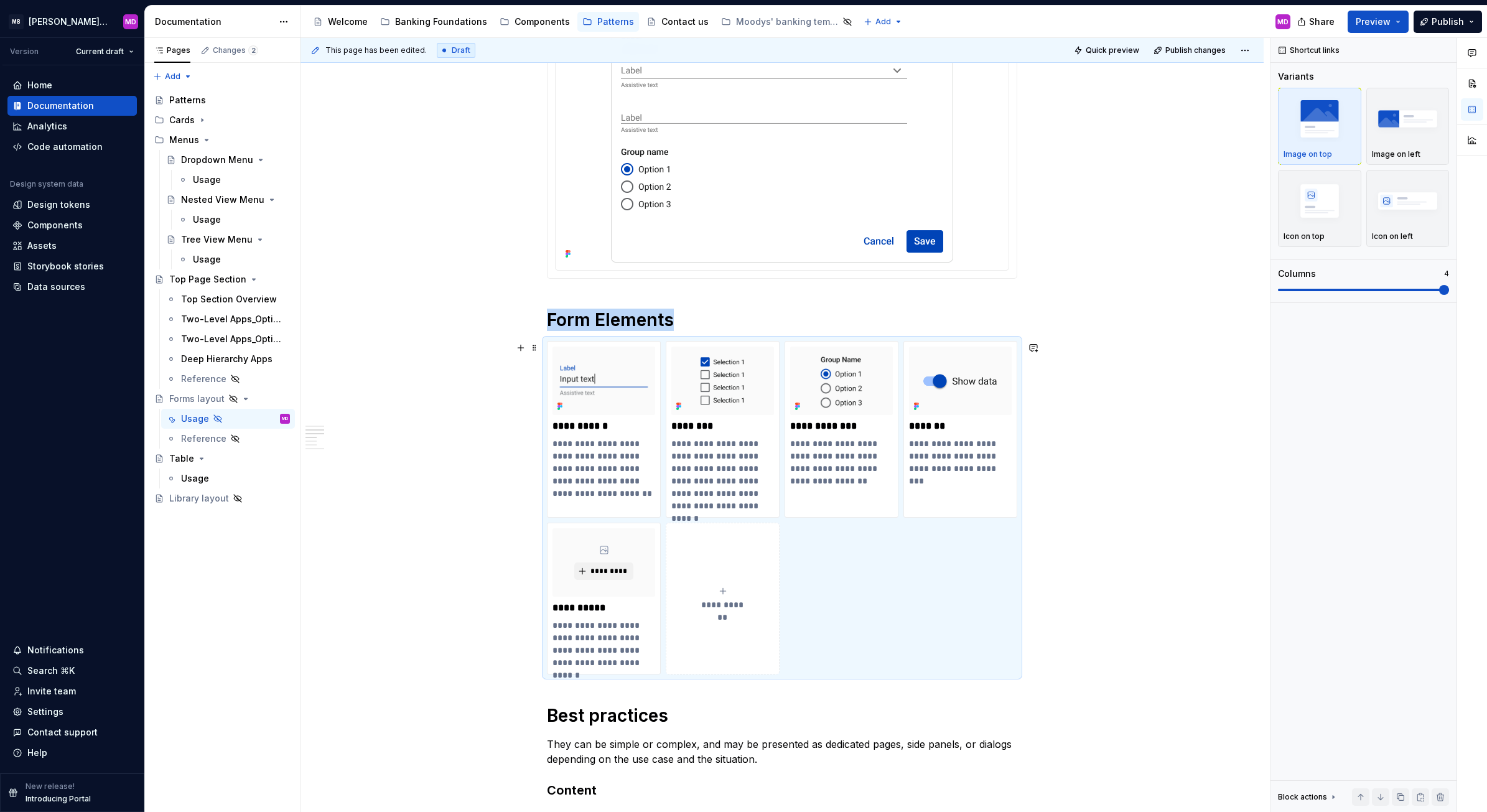
scroll to position [417, 0]
click at [71, 411] on div "Home Documentation Analytics Code automation Design system data Design tokens C…" at bounding box center [72, 418] width 145 height 707
drag, startPoint x: 601, startPoint y: 586, endPoint x: 1045, endPoint y: 490, distance: 454.3
click at [601, 586] on div "*********" at bounding box center [603, 563] width 103 height 69
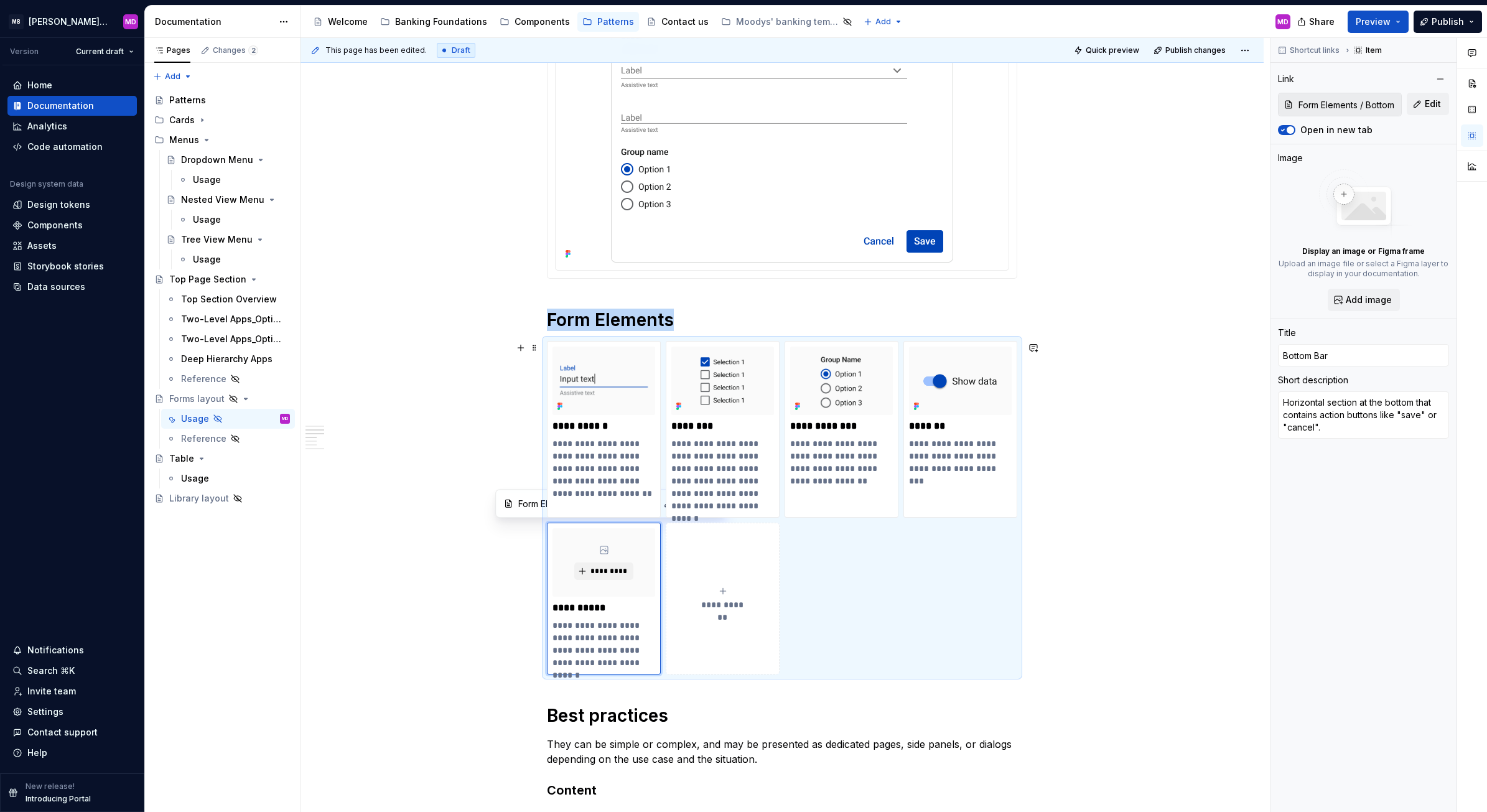
click at [870, 570] on div "**********" at bounding box center [781, 507] width 471 height 333
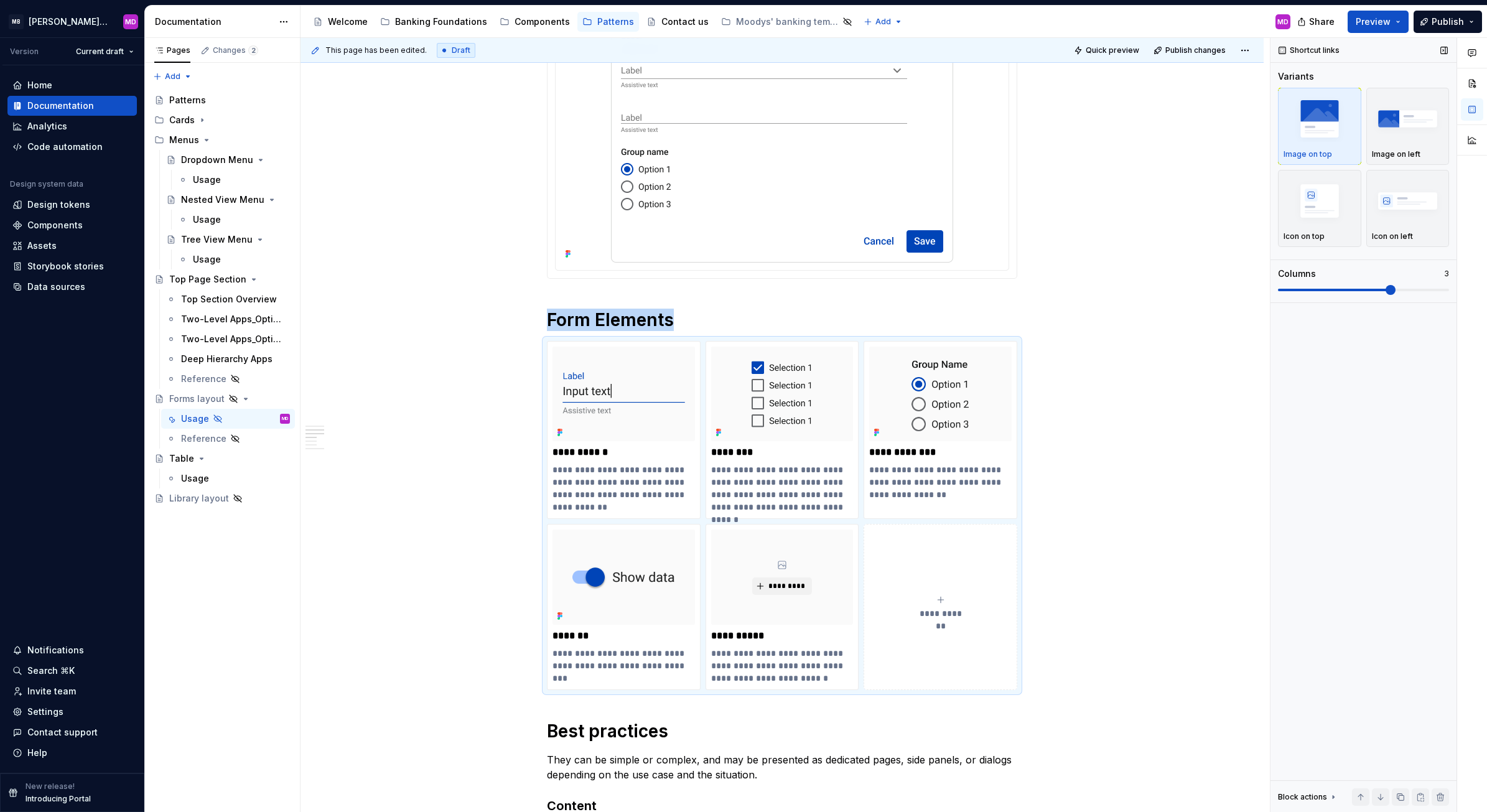
scroll to position [588, 0]
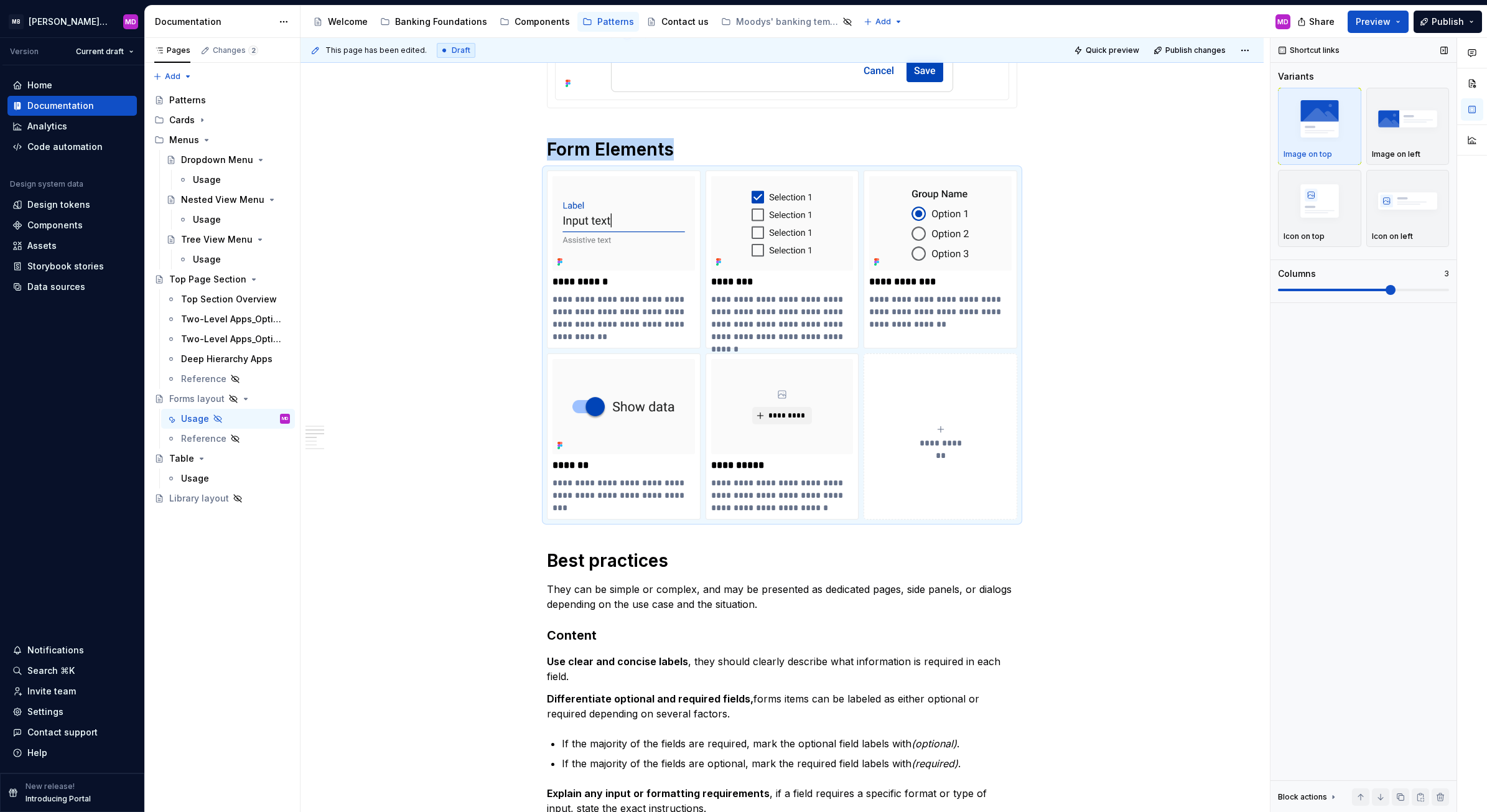
click at [1385, 293] on span at bounding box center [1389, 289] width 10 height 10
click at [290, 748] on div "Pages Changes 2 Add Accessibility guide for tree Page tree. Navigate the tree w…" at bounding box center [222, 425] width 155 height 774
click at [768, 415] on span "*********" at bounding box center [787, 415] width 38 height 10
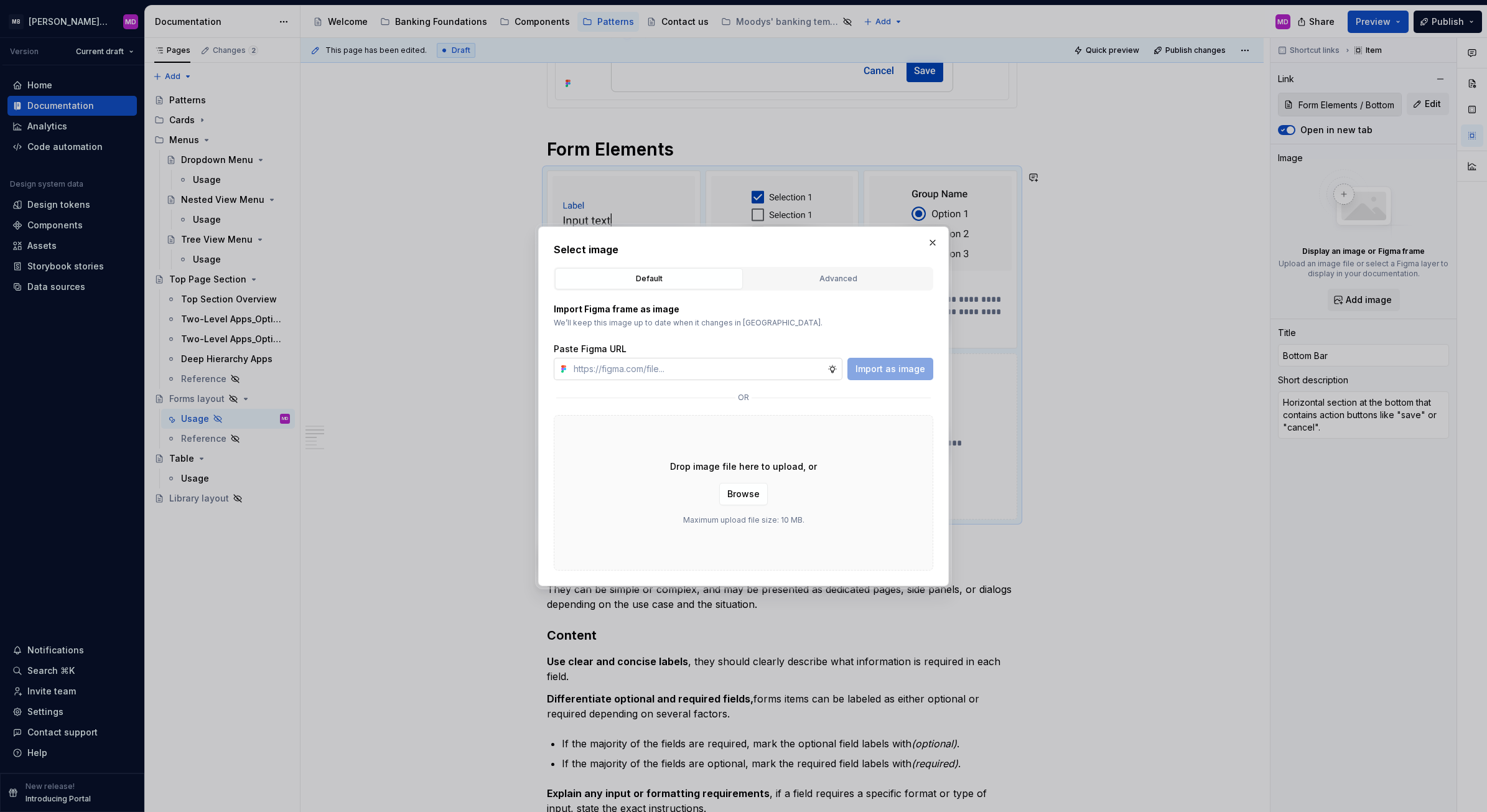
type textarea "*"
type input "[URL][DOMAIN_NAME]"
click at [881, 369] on span "Import as image" at bounding box center [890, 369] width 70 height 13
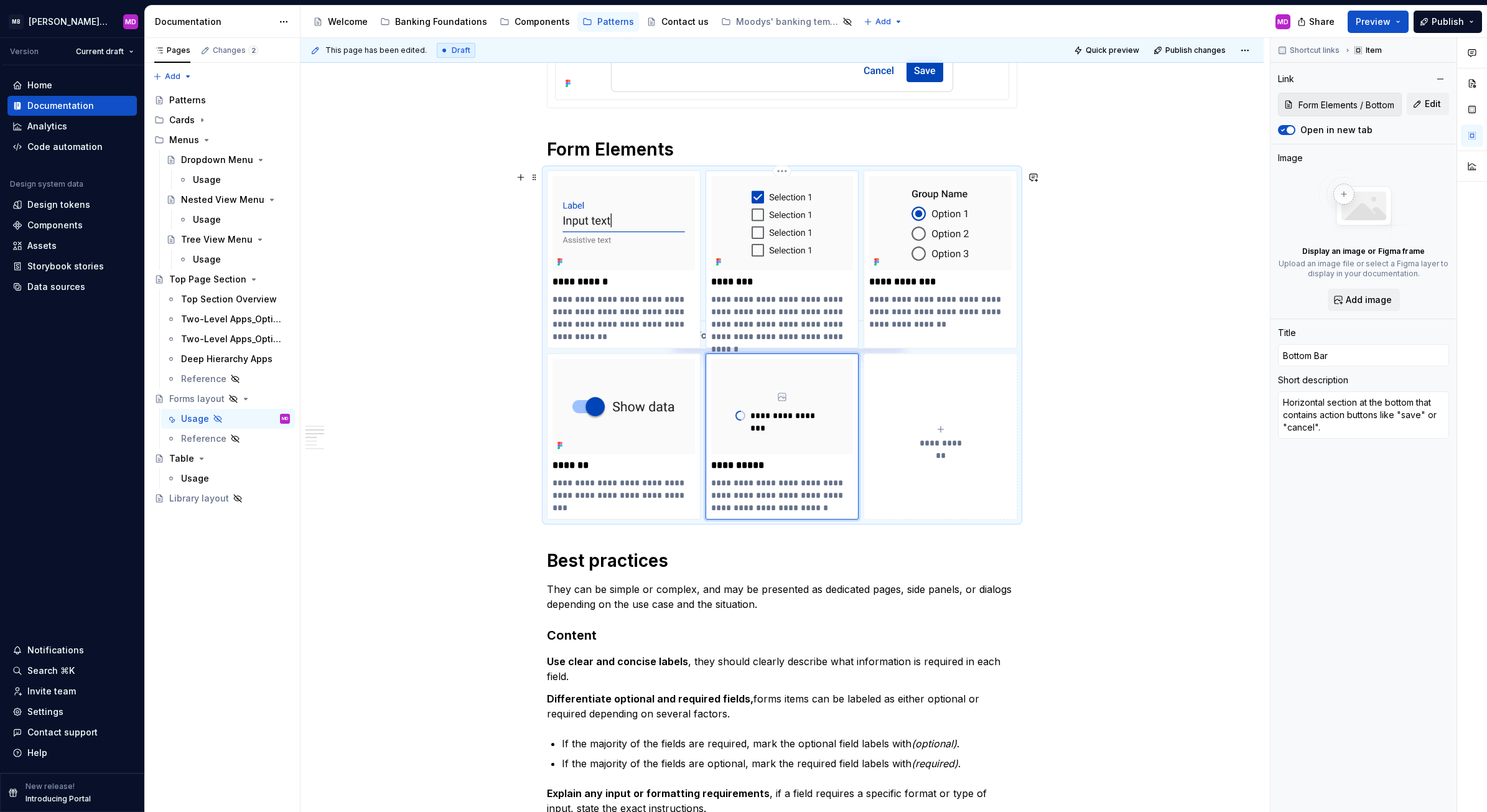
click at [754, 299] on p "**********" at bounding box center [781, 317] width 142 height 50
type textarea "*"
type input "Checkboxes"
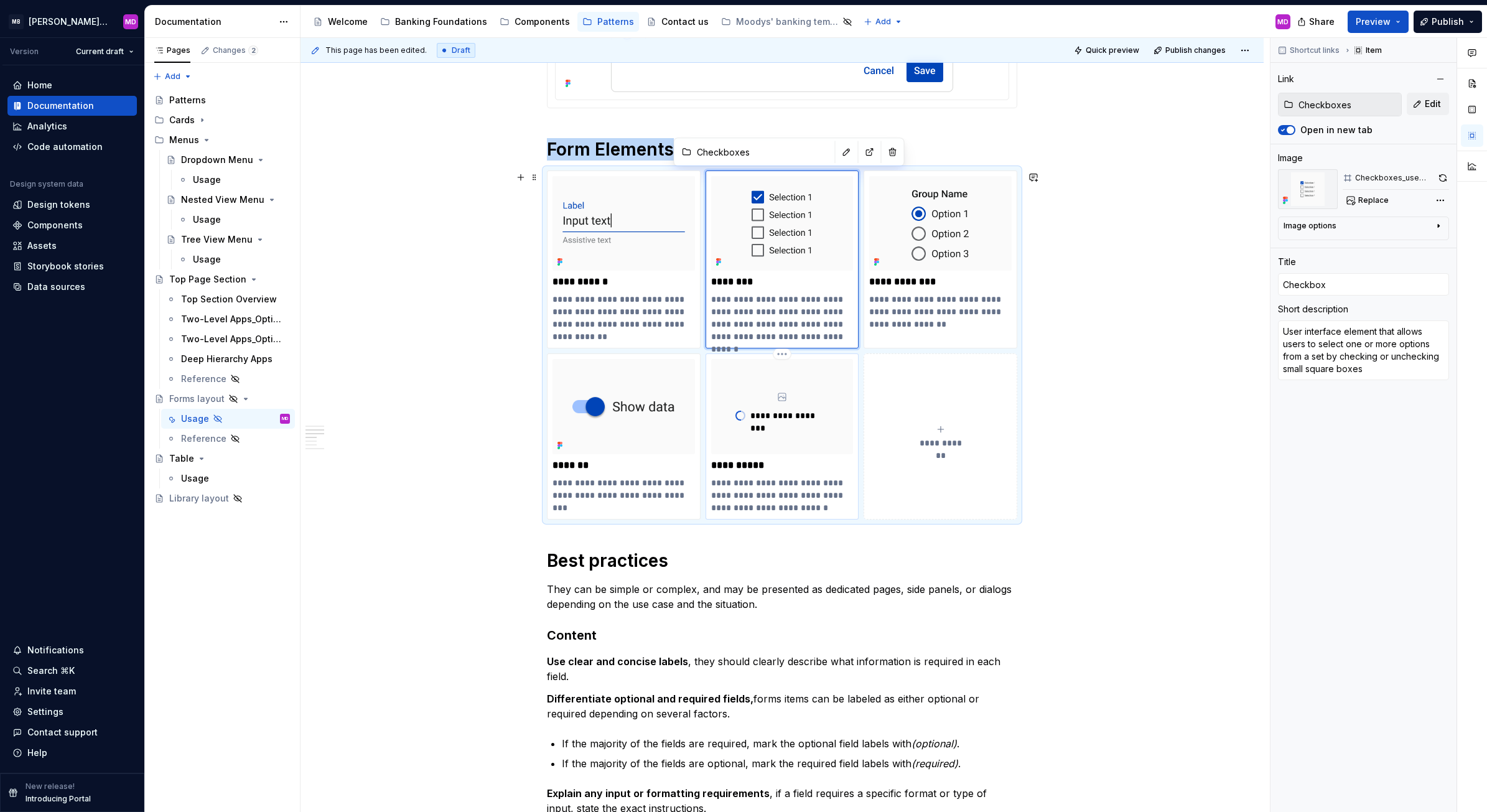
type textarea "*"
type input "Form Elements / Bottom Bar"
type input "Bottom Bar"
type textarea "Horizontal section at the bottom that contains action buttons like "save" or "c…"
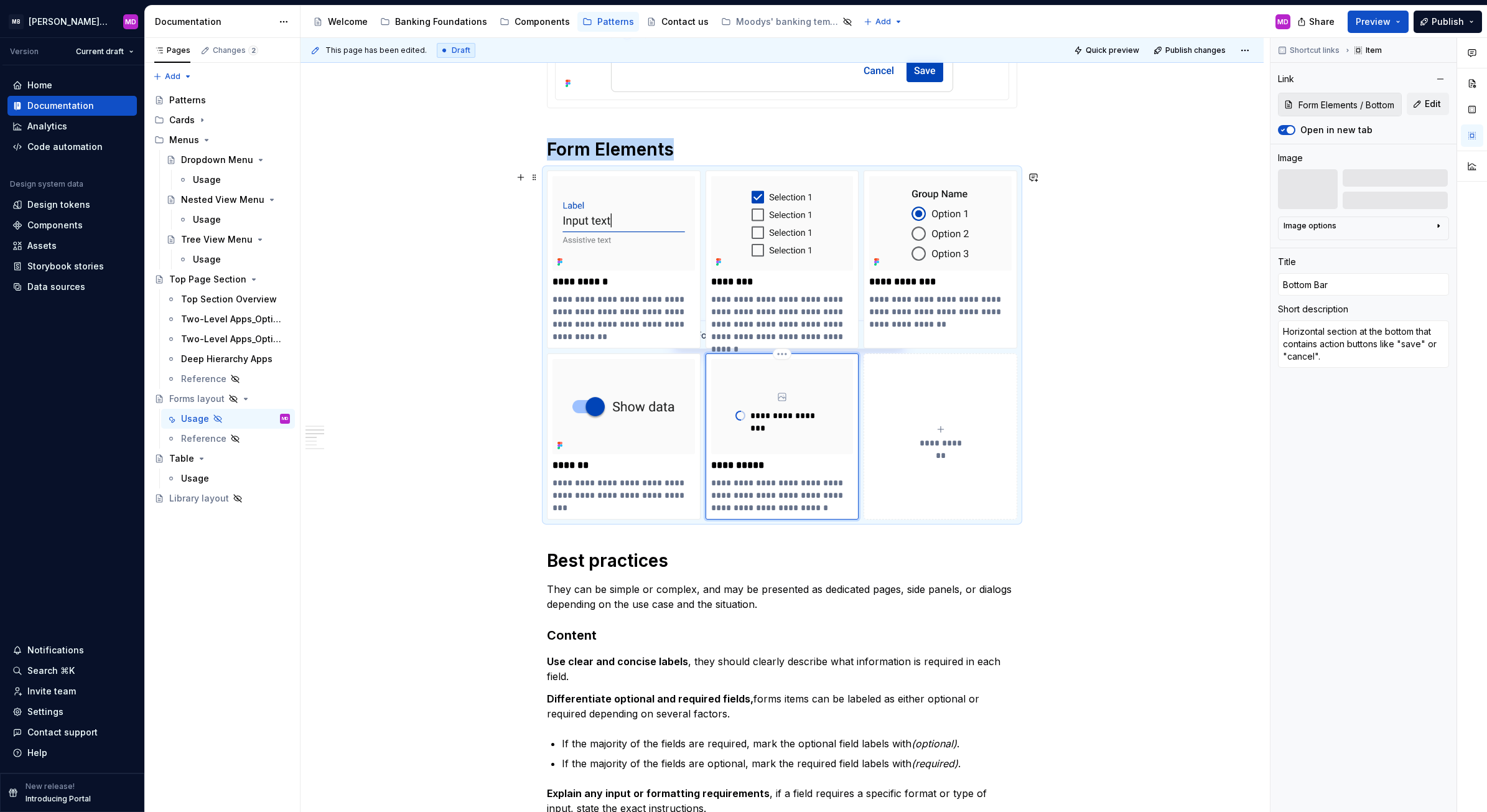
click at [764, 452] on div "**********" at bounding box center [782, 406] width 143 height 95
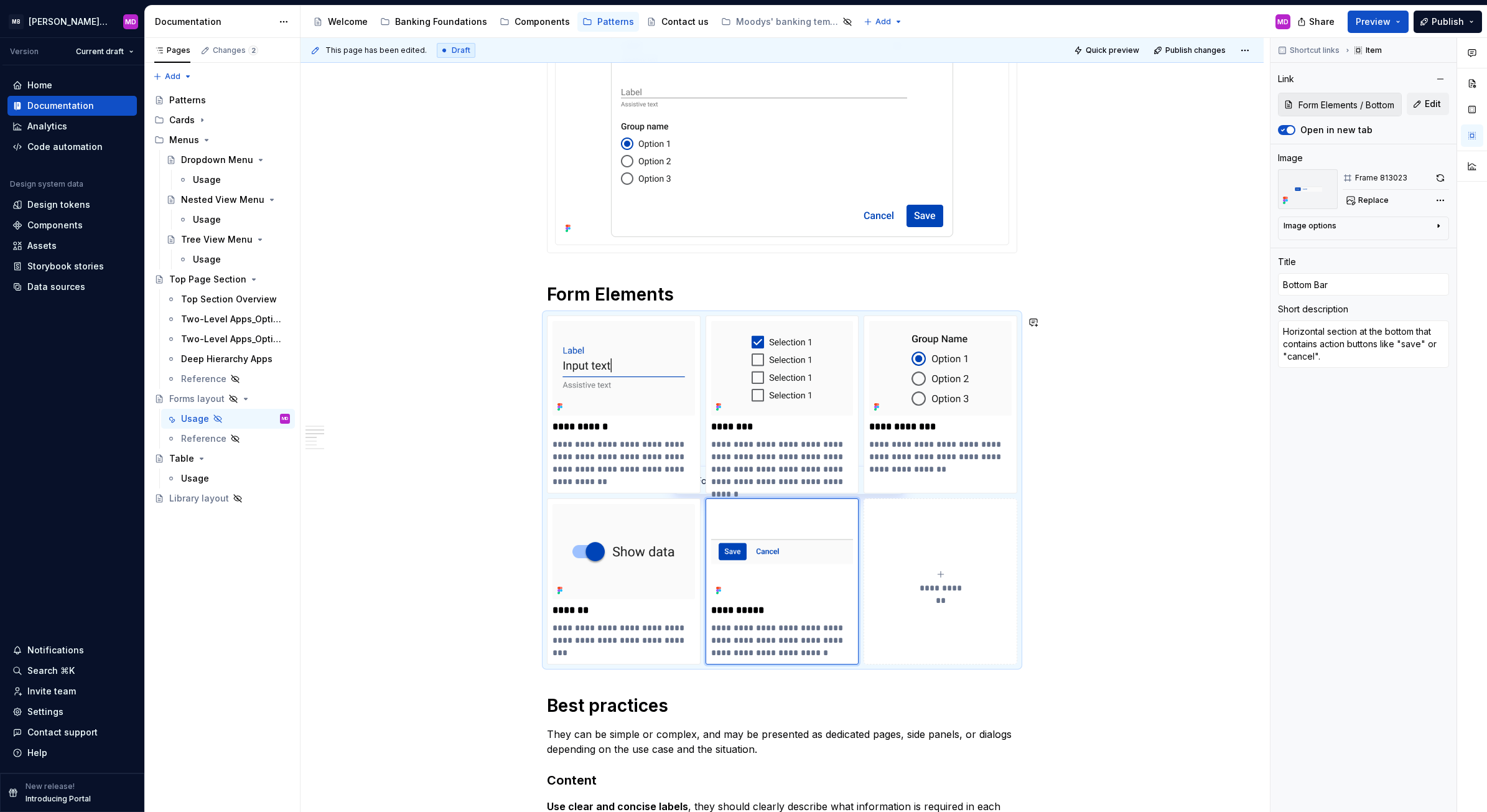
scroll to position [443, 0]
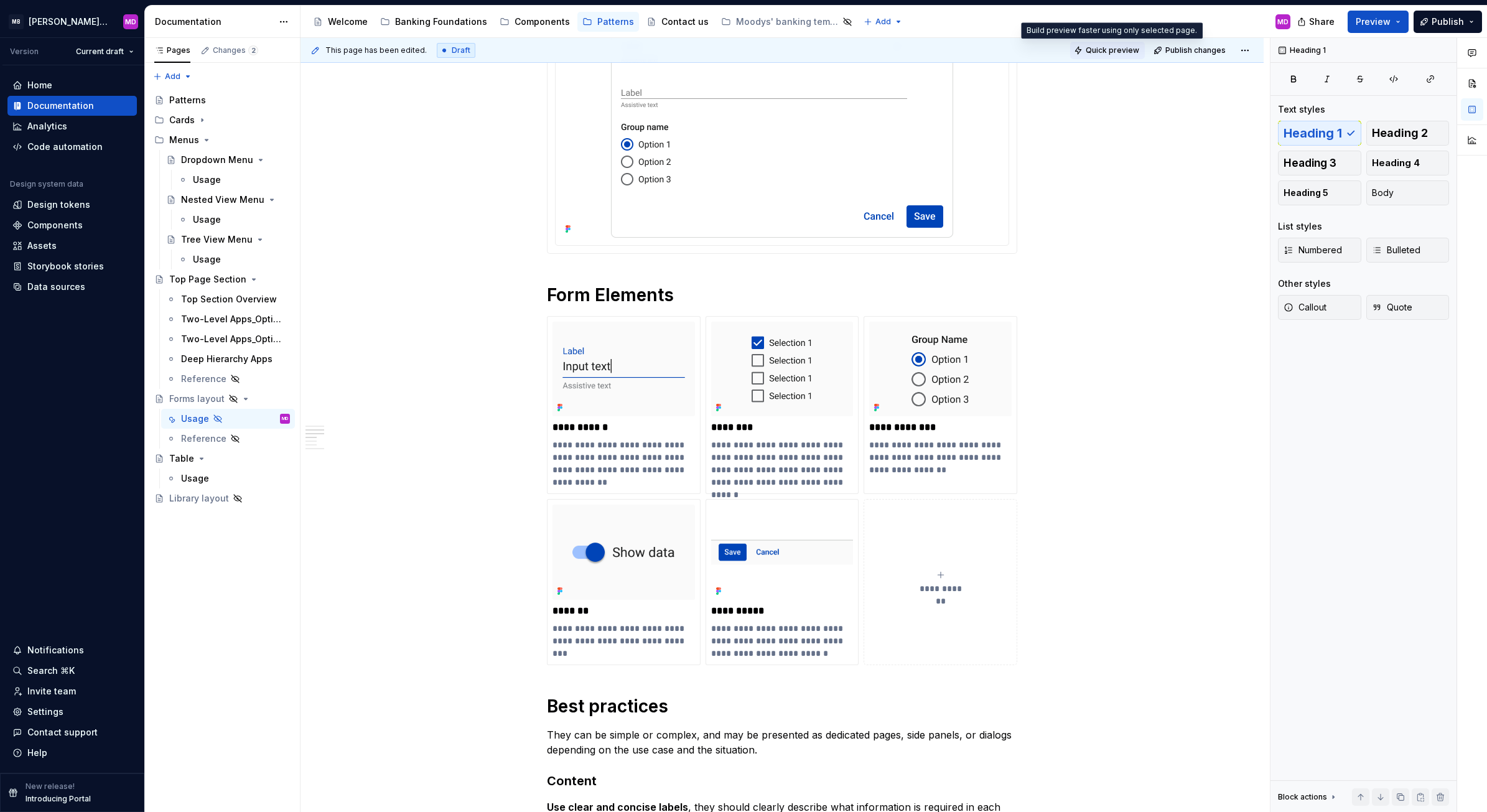
click at [1103, 50] on span "Quick preview" at bounding box center [1111, 50] width 53 height 10
click at [769, 550] on img at bounding box center [782, 551] width 143 height 95
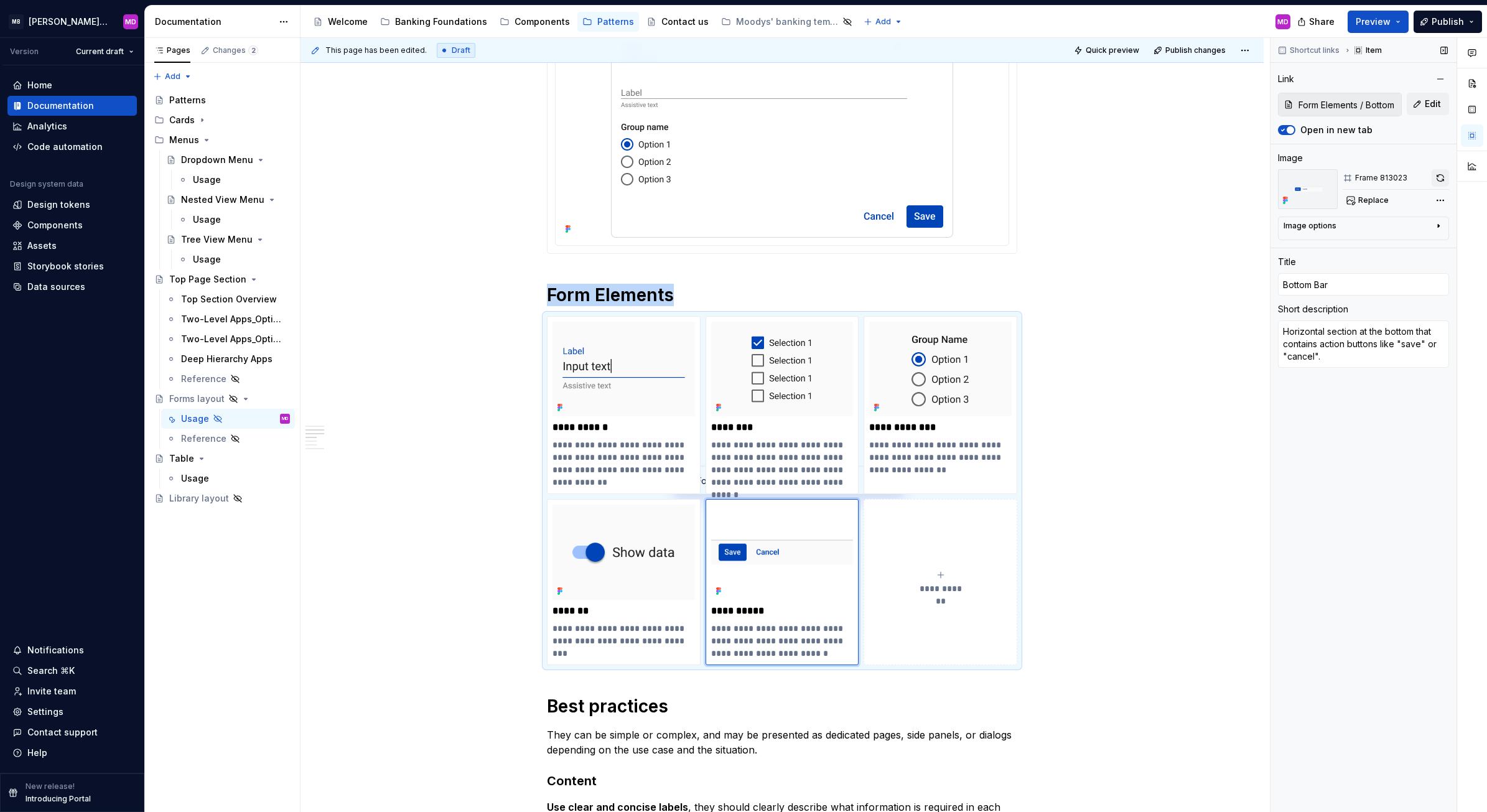
click at [1438, 174] on button "button" at bounding box center [1439, 177] width 17 height 17
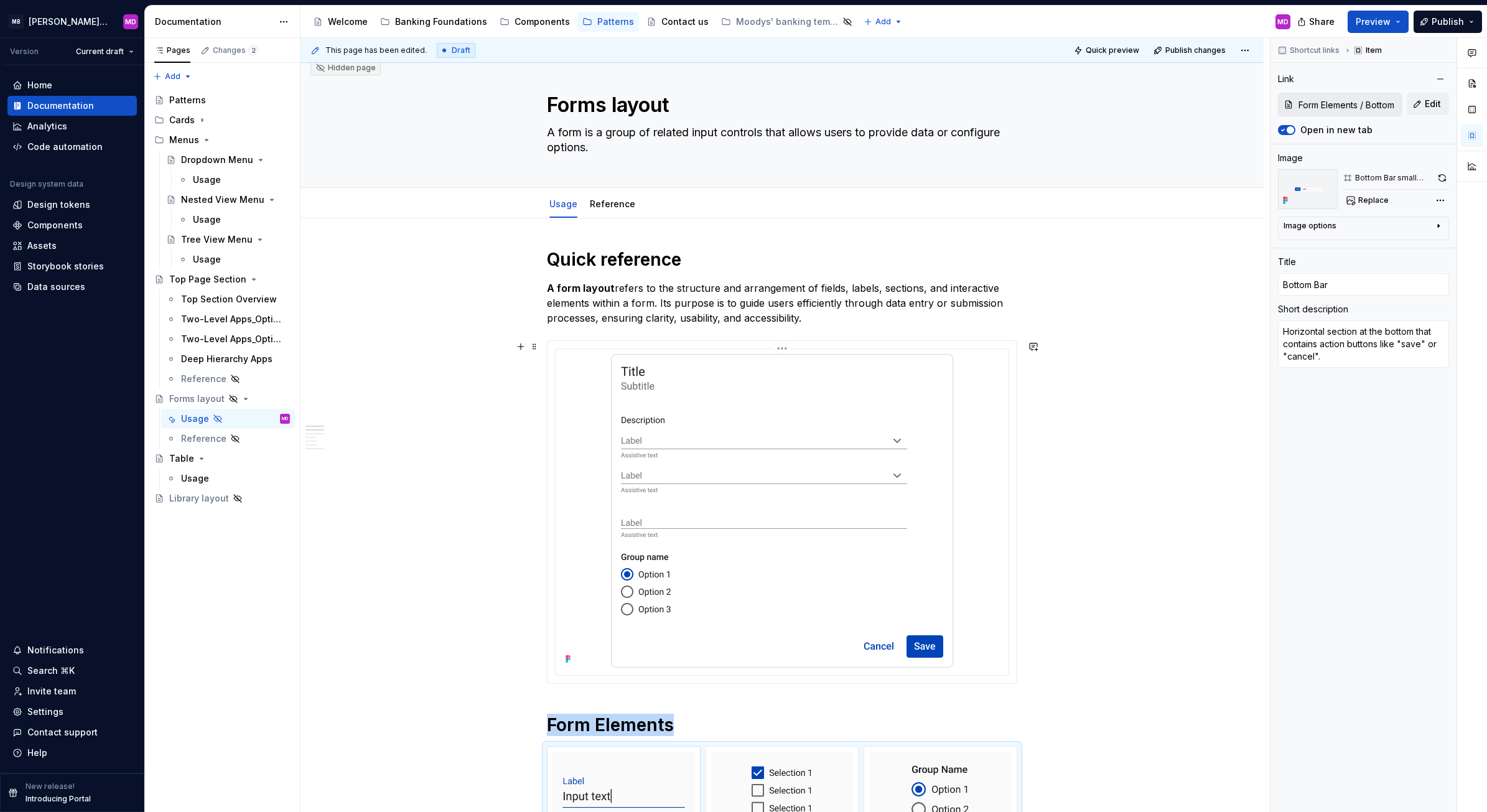
scroll to position [0, 0]
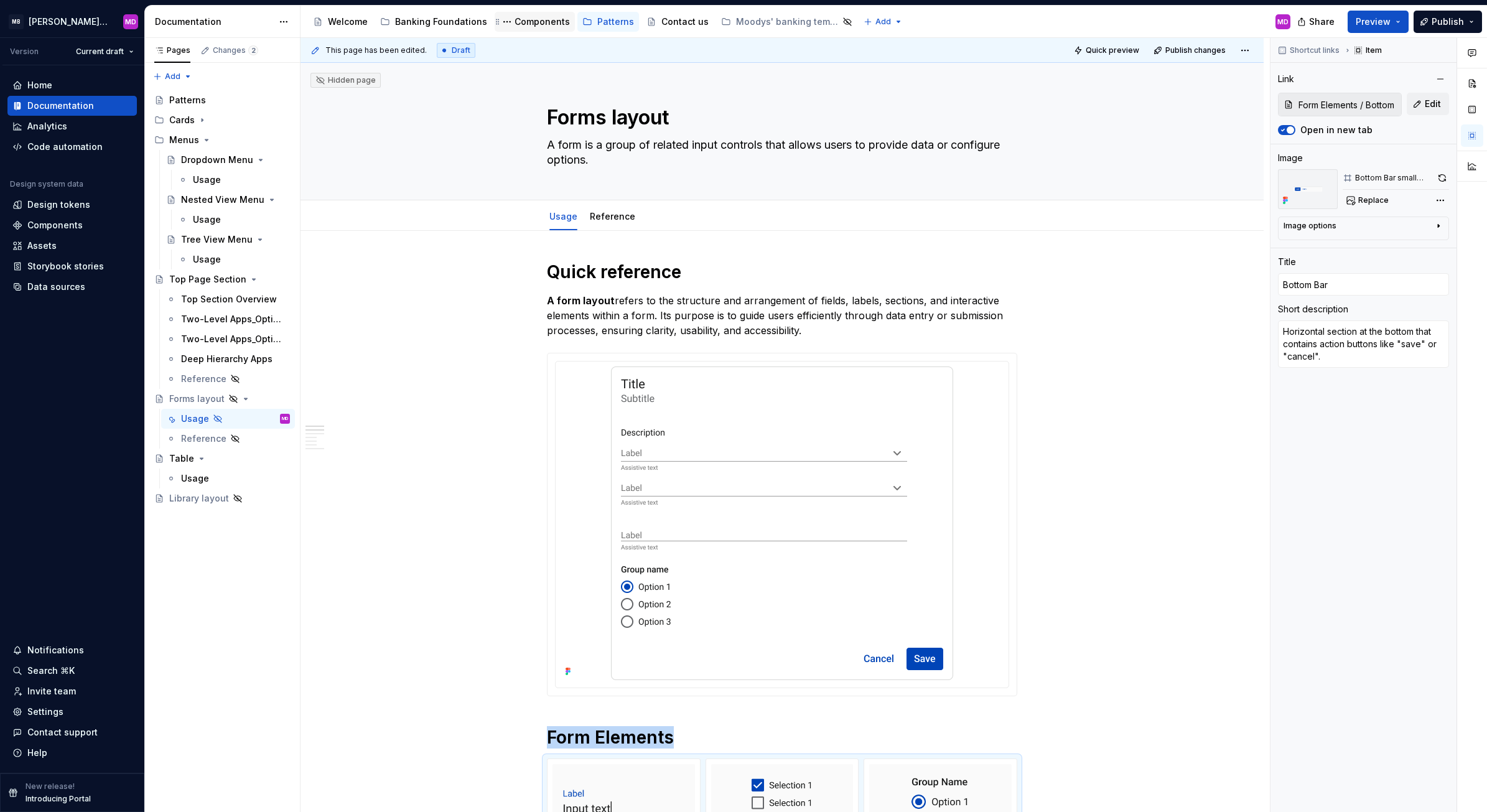
click at [538, 14] on div "Components" at bounding box center [535, 22] width 70 height 15
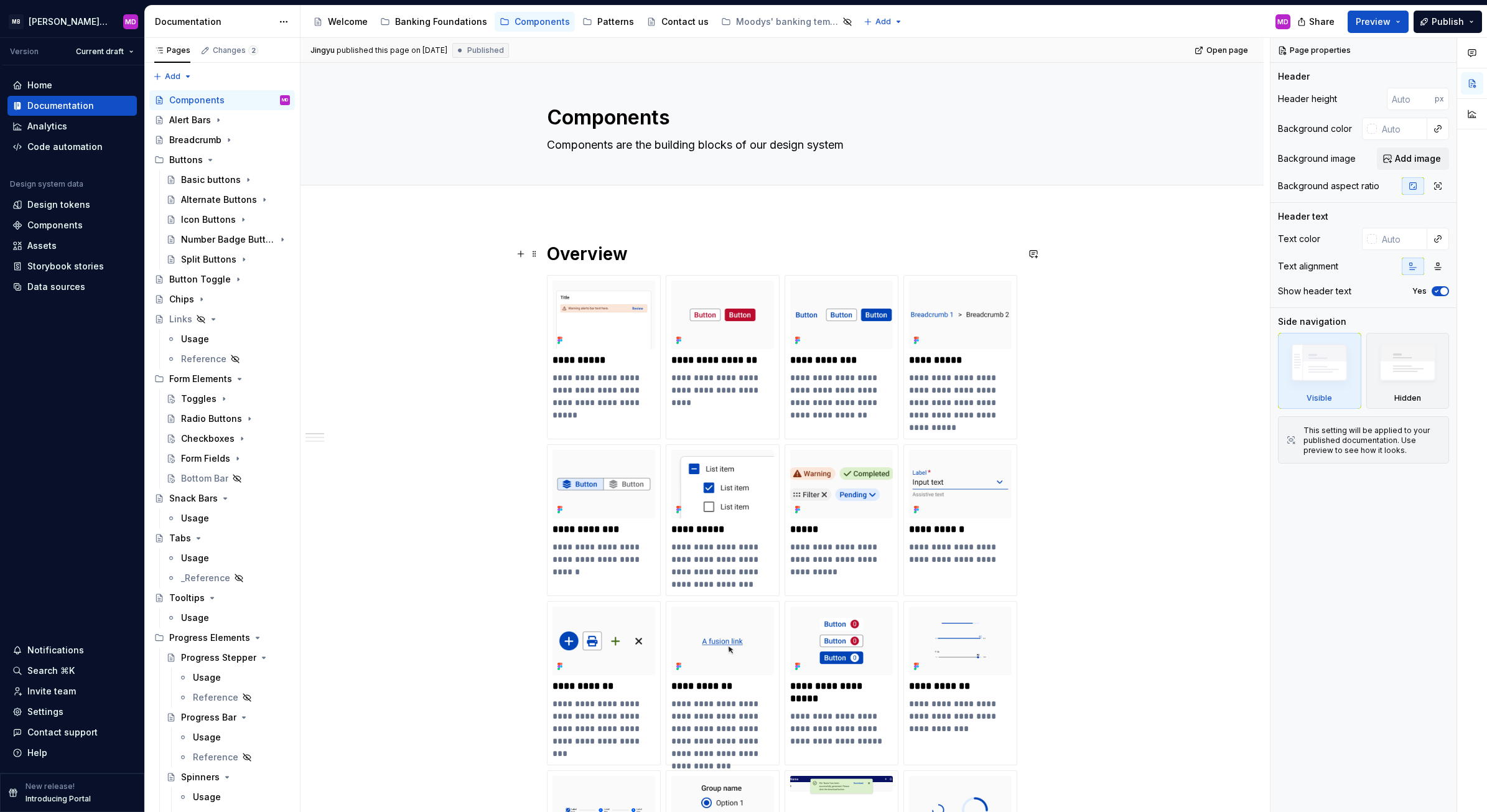
scroll to position [565, 0]
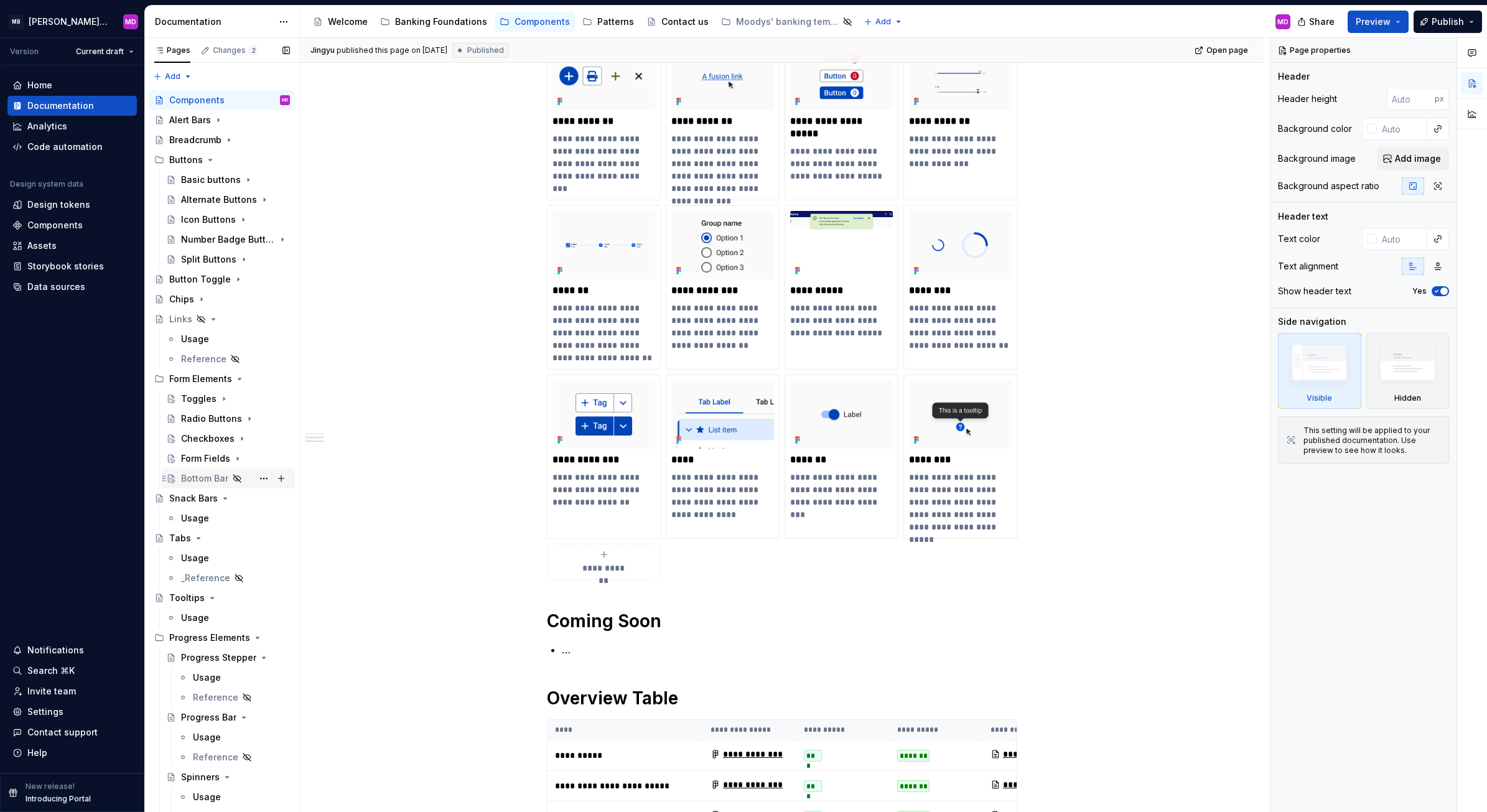
click at [202, 476] on div "Bottom Bar" at bounding box center [204, 479] width 47 height 13
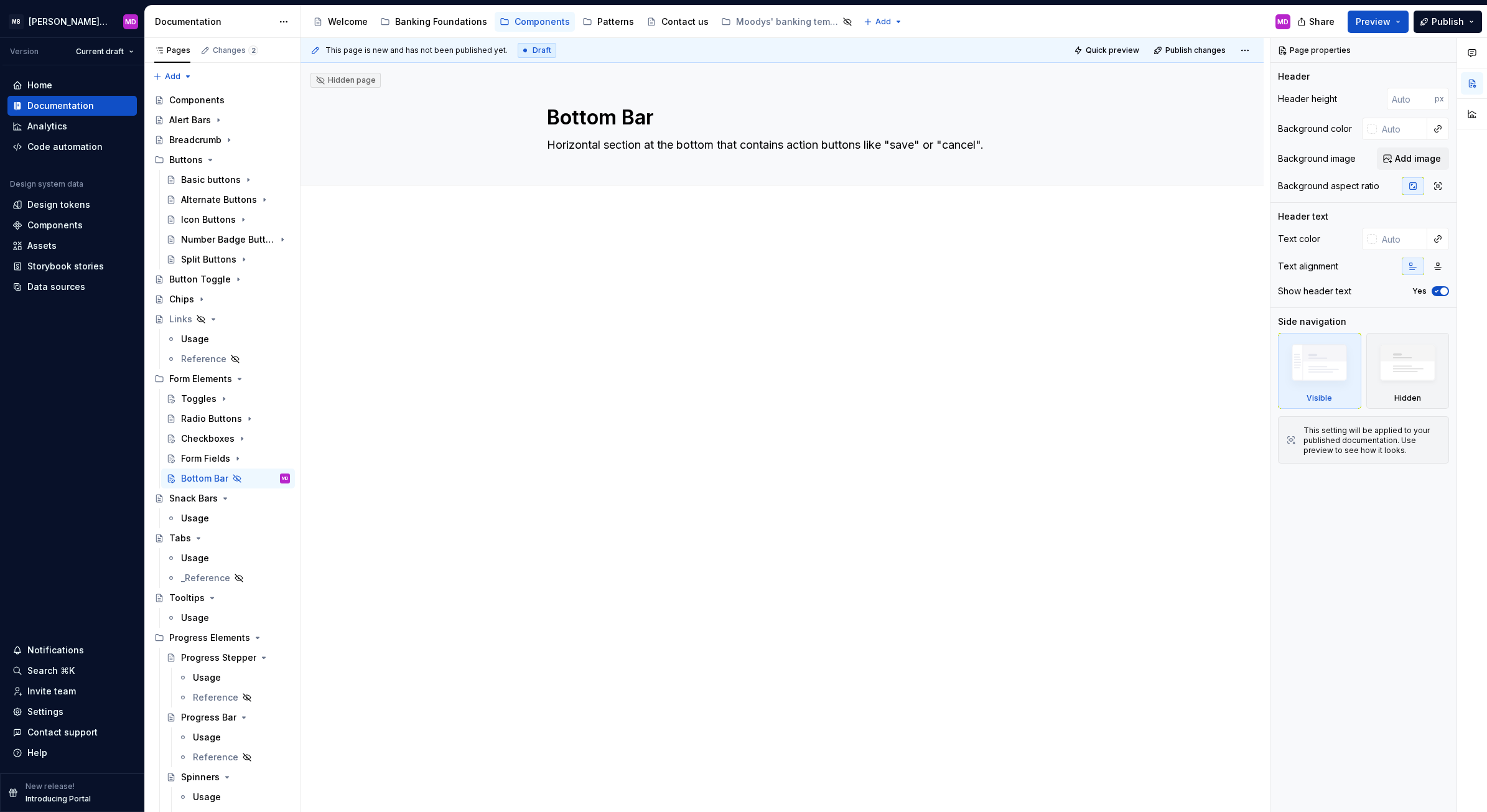
click at [644, 238] on div at bounding box center [782, 380] width 963 height 336
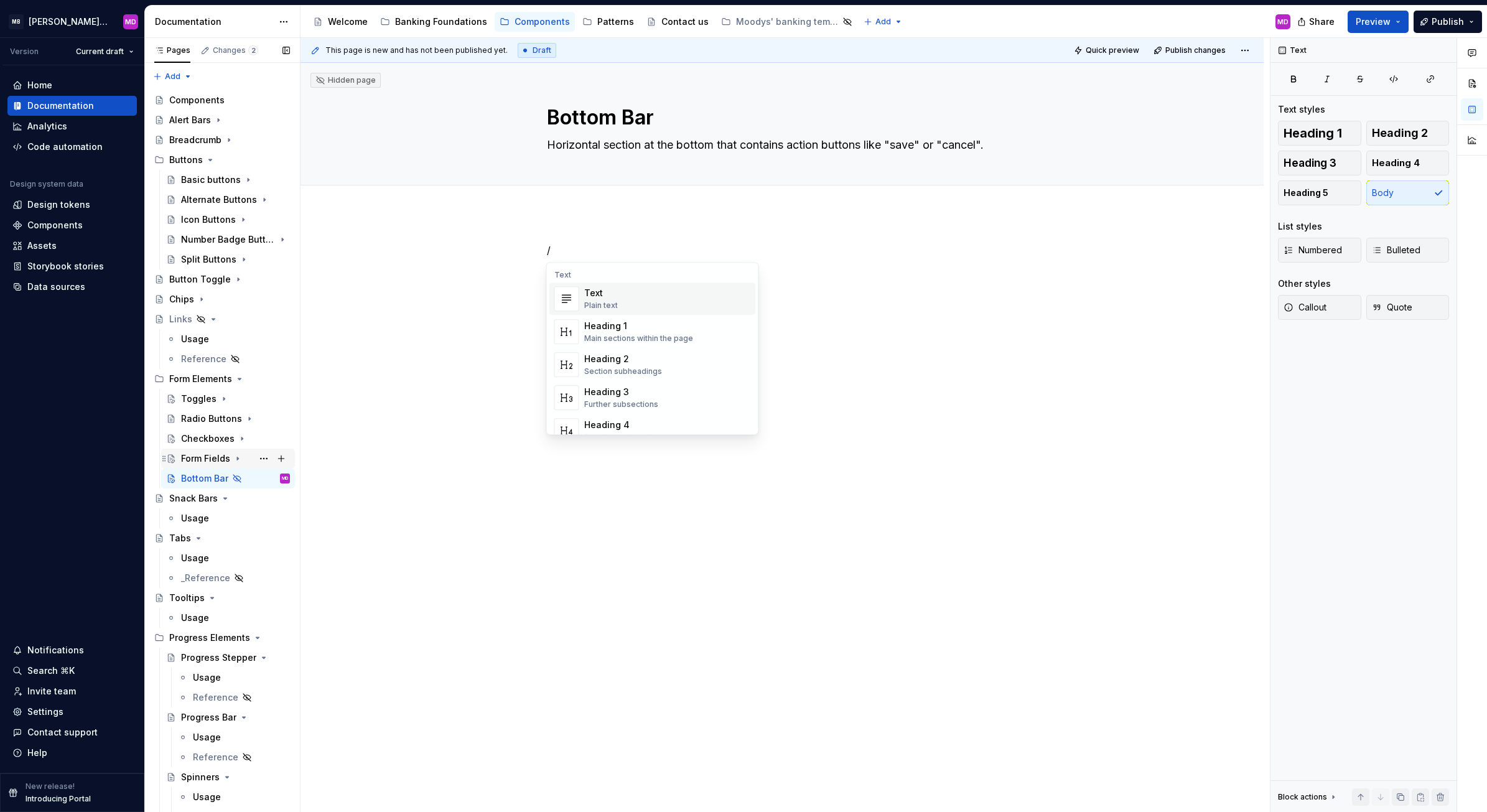
click at [190, 453] on div "Form Fields" at bounding box center [205, 459] width 49 height 13
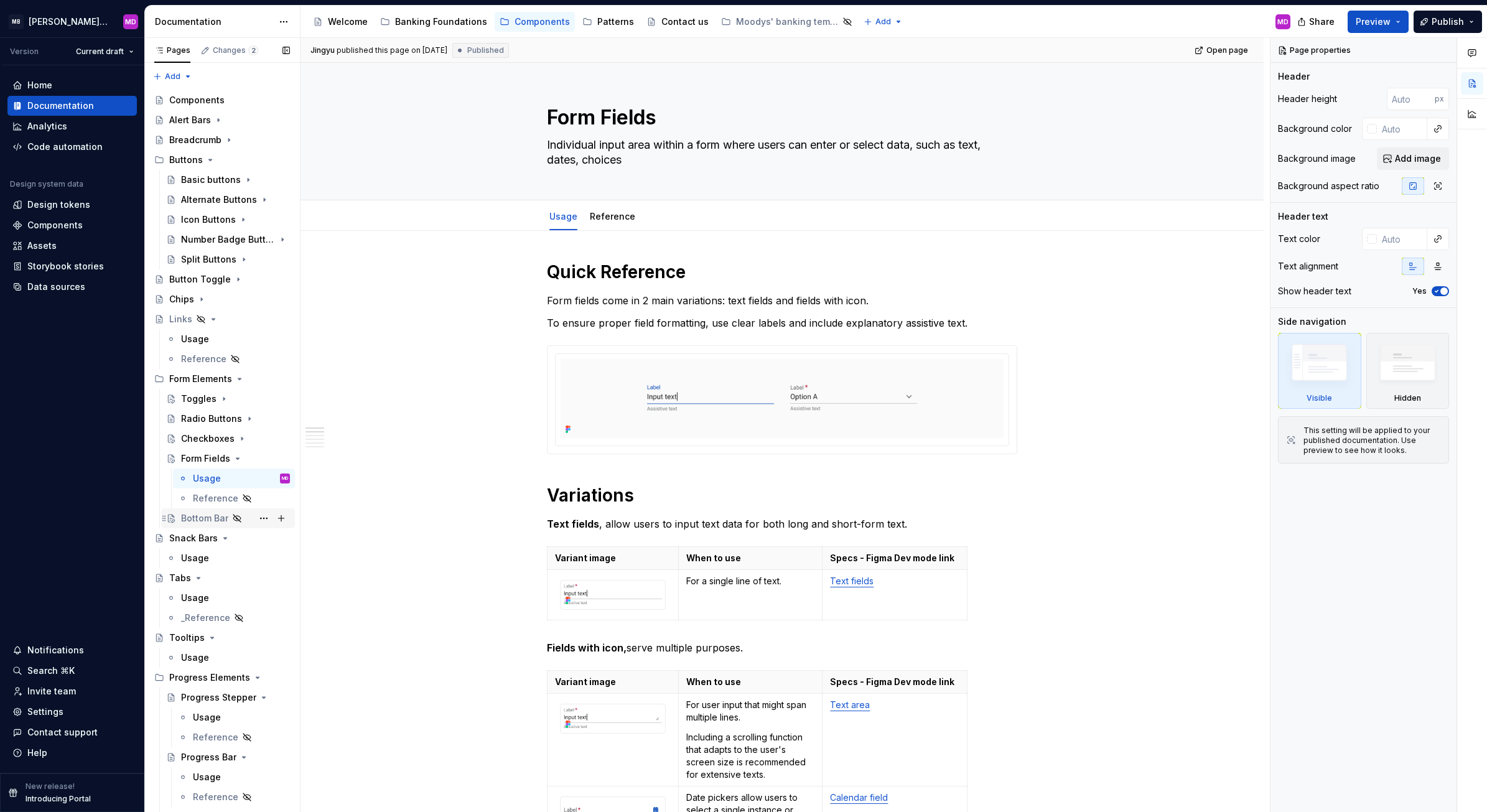
click at [189, 510] on div "Bottom Bar" at bounding box center [235, 518] width 108 height 17
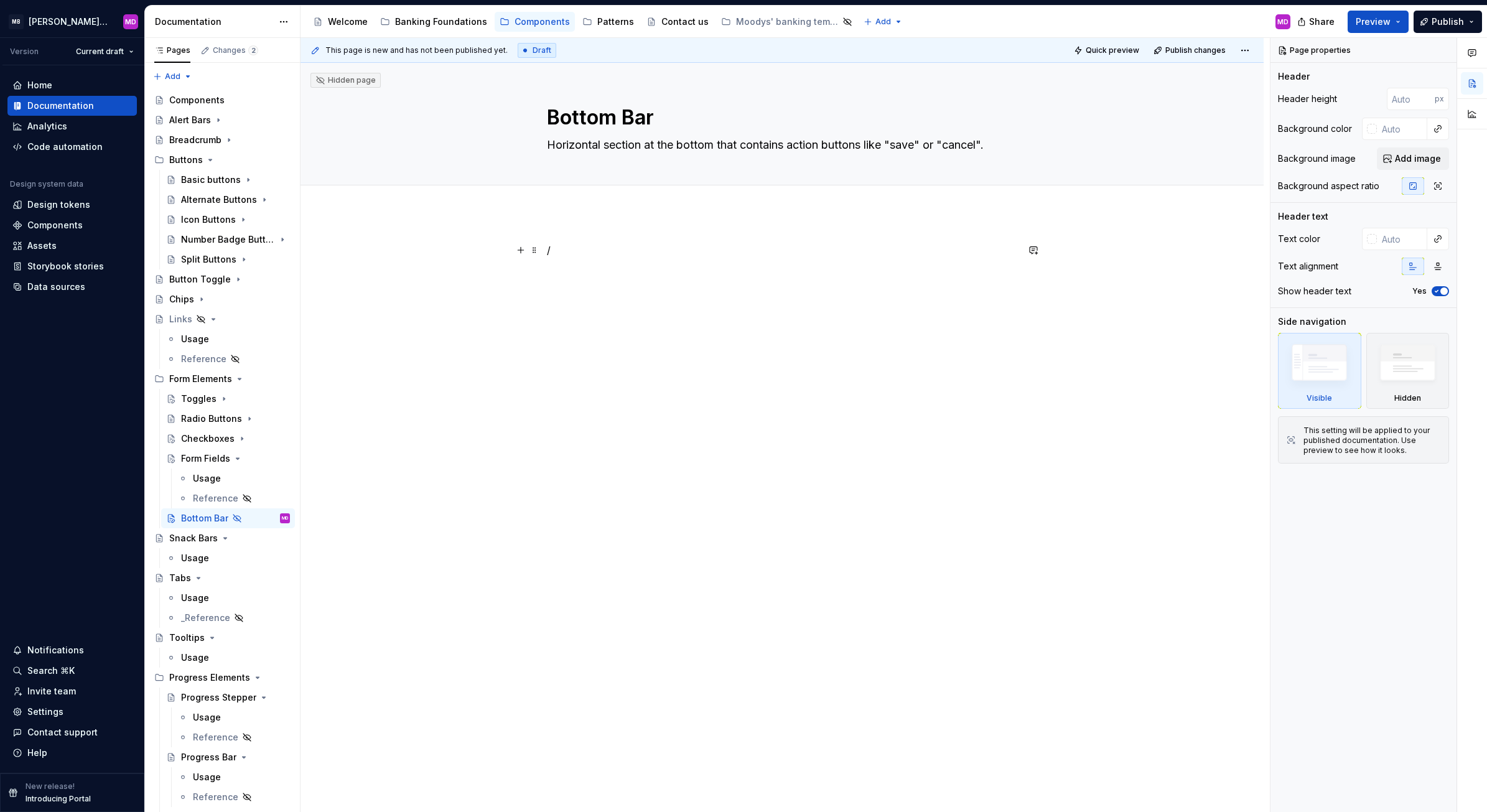
type textarea "*"
click at [586, 246] on p "/" at bounding box center [781, 250] width 471 height 15
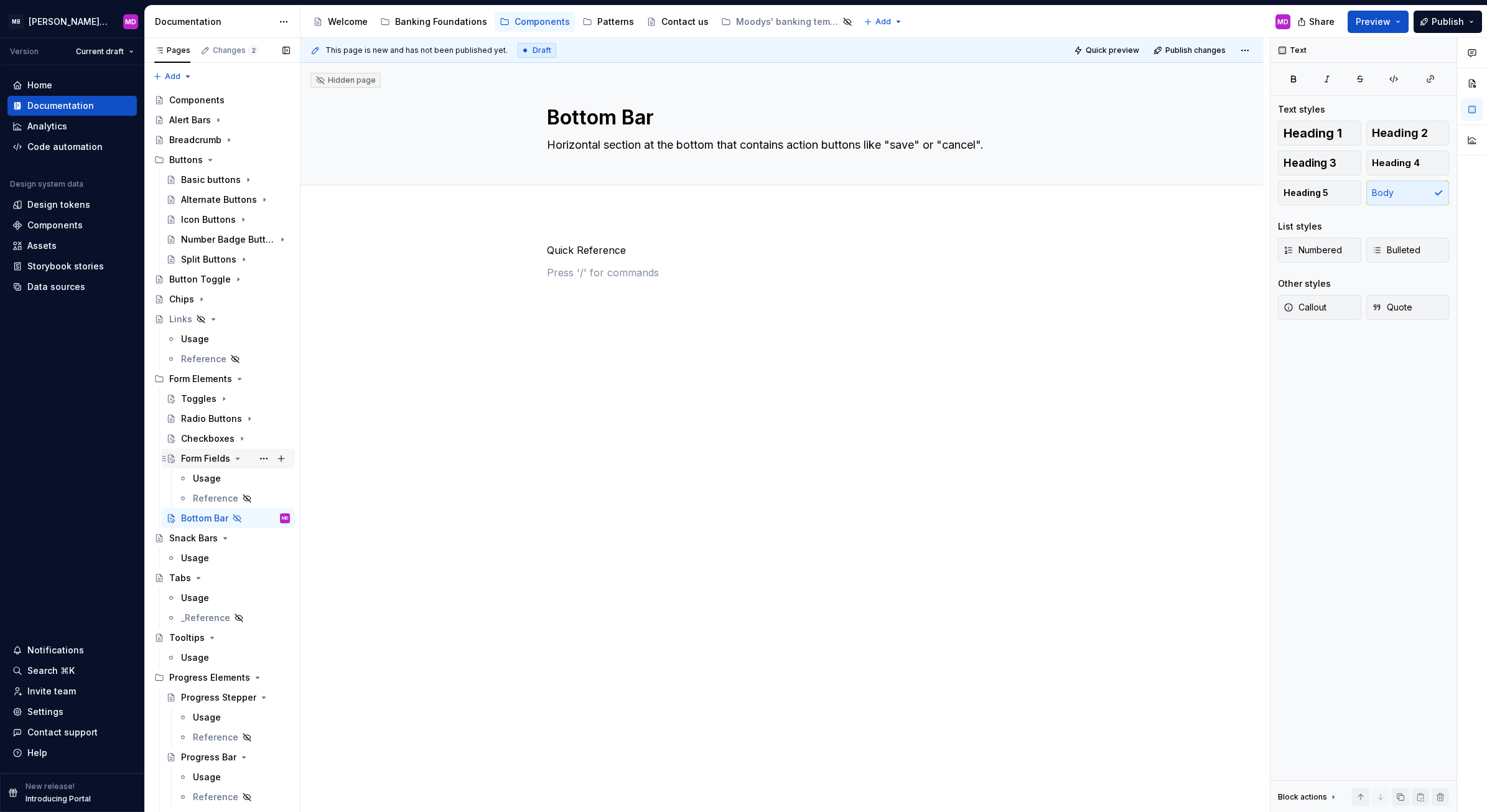
click at [199, 456] on div "Form Fields" at bounding box center [205, 459] width 49 height 13
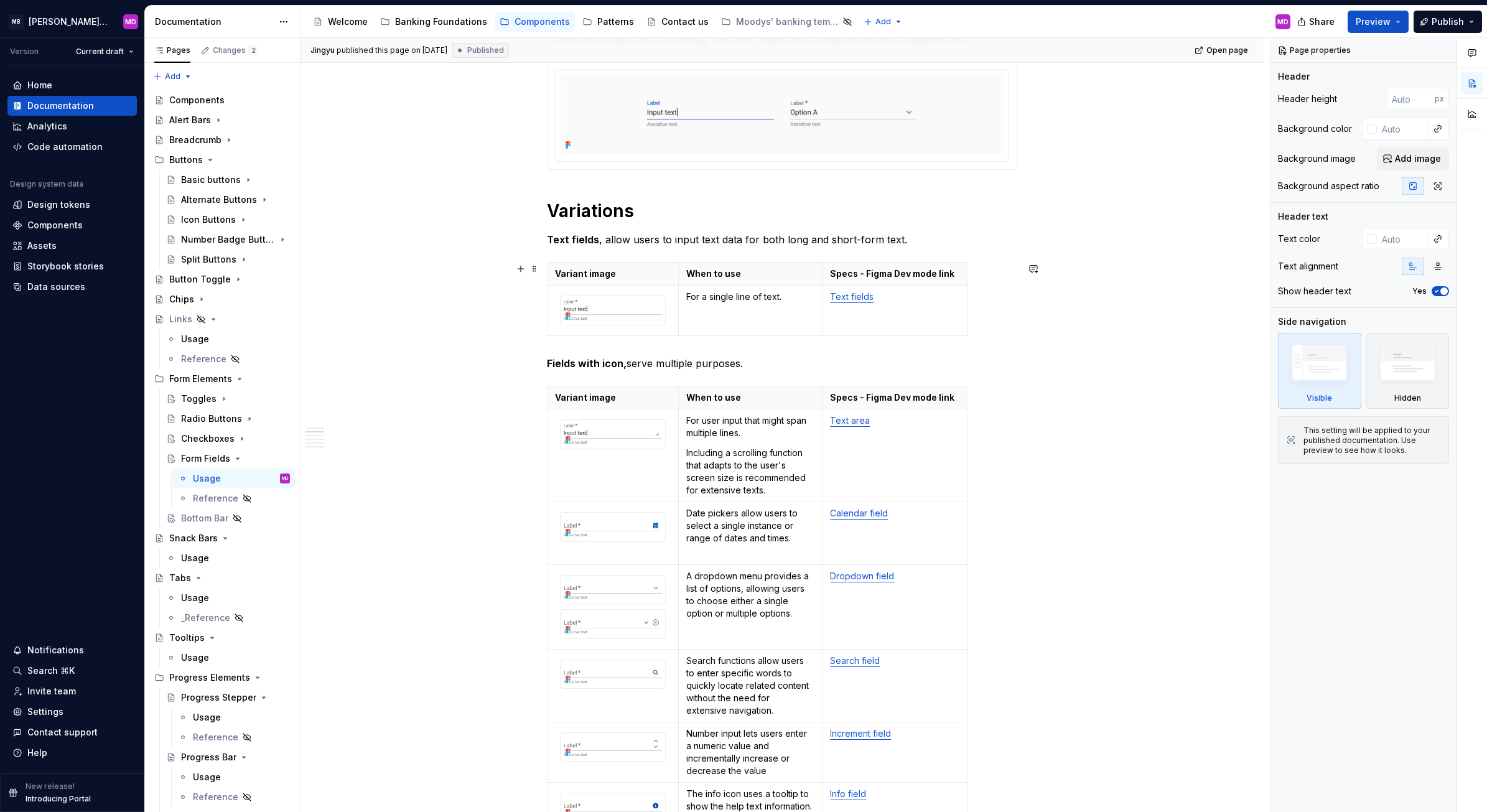
scroll to position [285, 0]
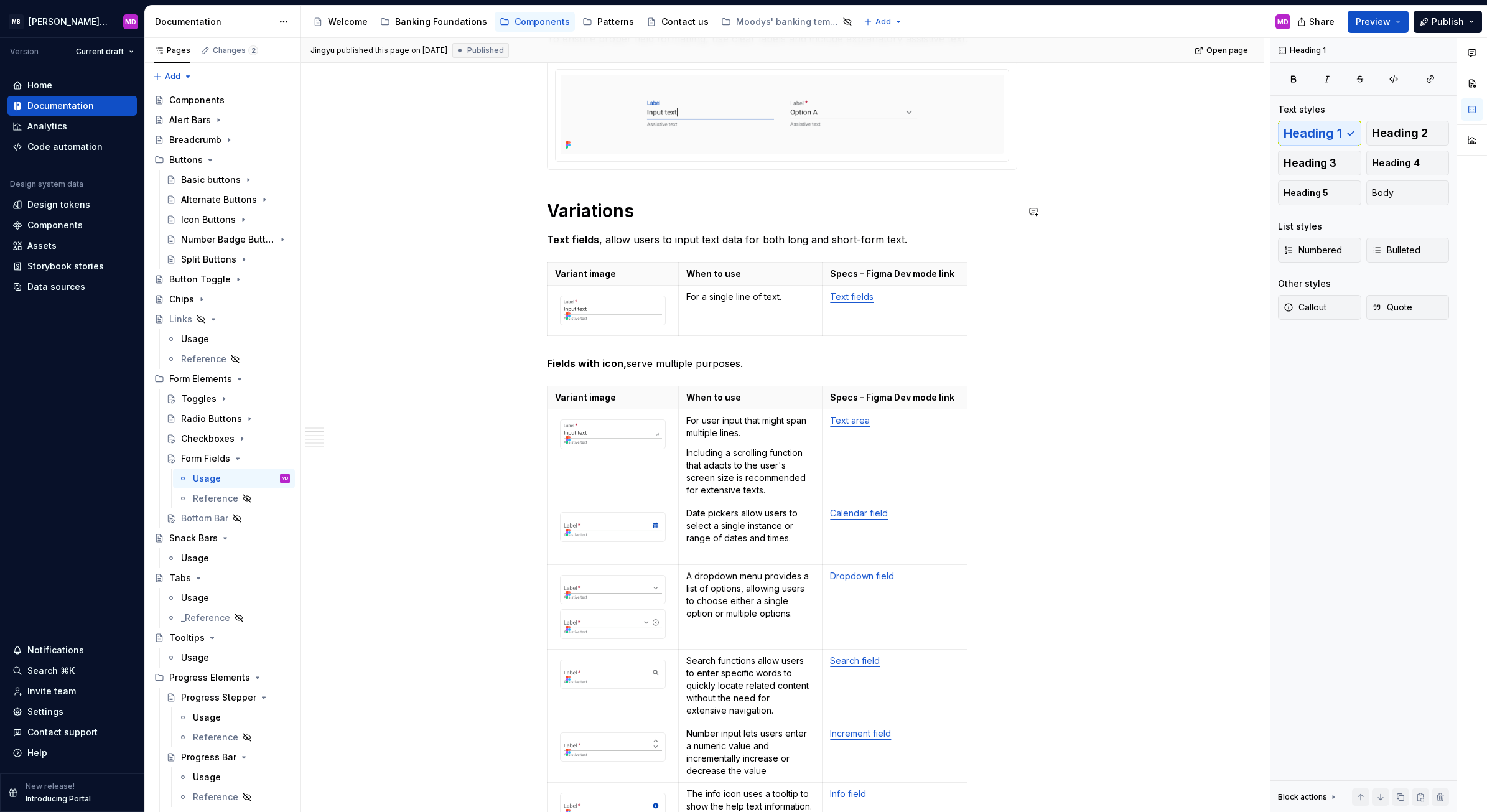
copy h1 "Variations"
click at [205, 517] on div "Bottom Bar" at bounding box center [204, 518] width 47 height 13
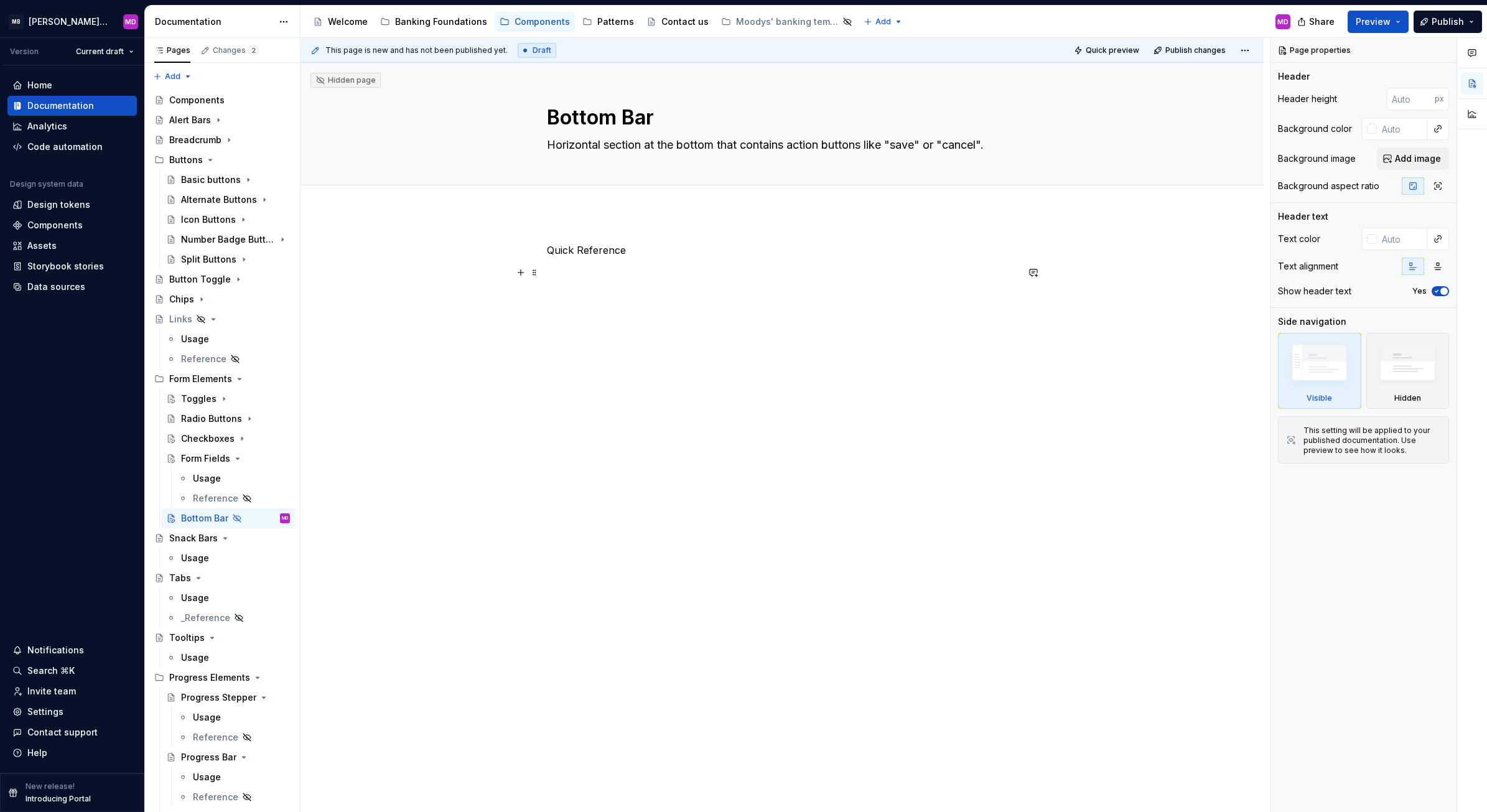
type textarea "*"
click at [680, 280] on p at bounding box center [781, 272] width 471 height 15
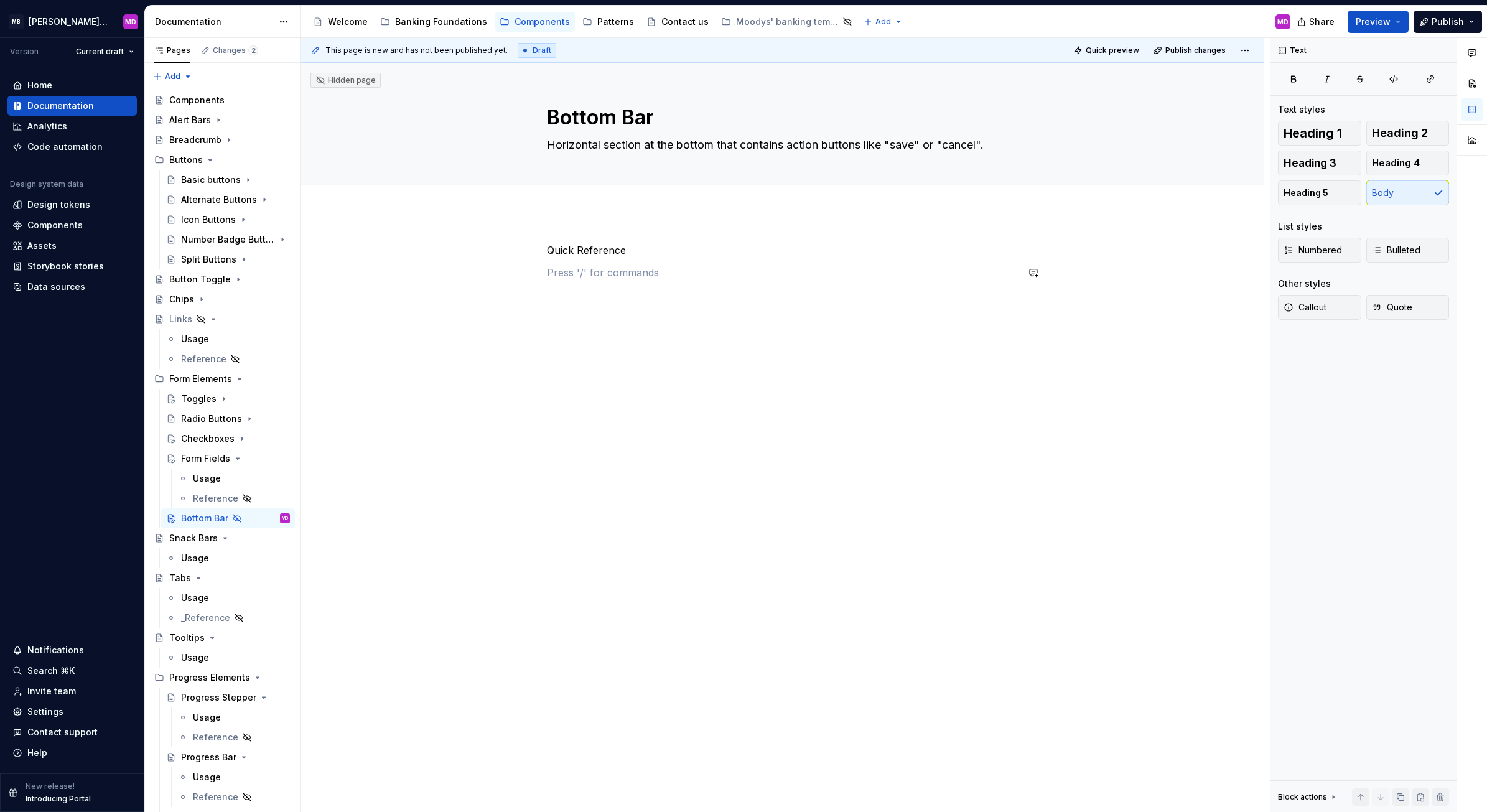
click at [622, 281] on div "Quick Reference" at bounding box center [781, 266] width 471 height 47
click at [576, 405] on div "Quick Reference" at bounding box center [782, 380] width 963 height 336
drag, startPoint x: 576, startPoint y: 405, endPoint x: 576, endPoint y: 412, distance: 7.0
click at [576, 412] on div "This page is new and has not been published yet. Draft Quick preview Publish ch…" at bounding box center [785, 425] width 969 height 774
click at [626, 347] on div "Quick Reference" at bounding box center [782, 380] width 963 height 336
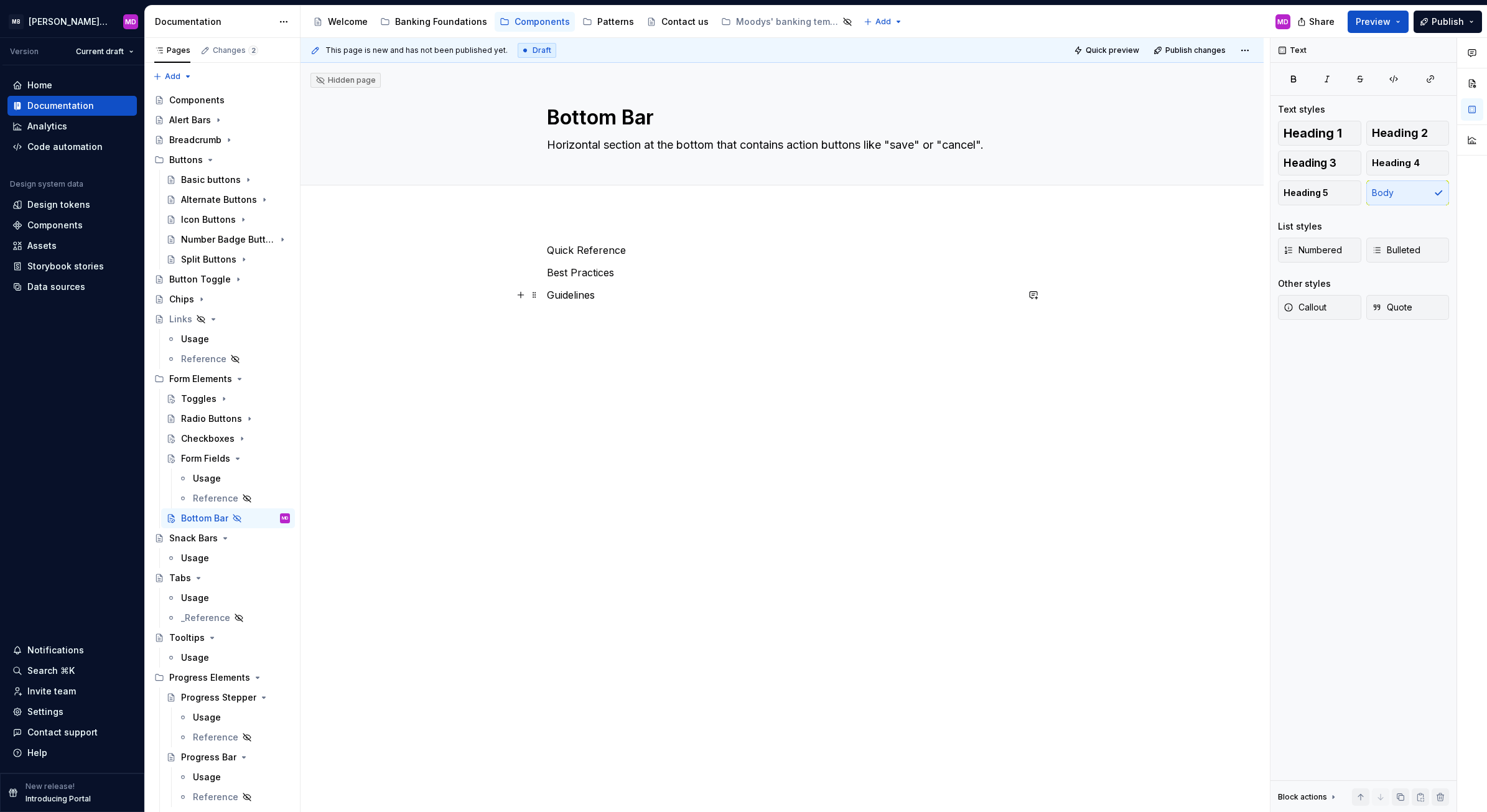
click at [565, 295] on p "Guidelines" at bounding box center [781, 294] width 471 height 15
click at [598, 499] on div "Quick Reference Best Practices Guidelines" at bounding box center [782, 387] width 963 height 349
click at [599, 745] on div "Hidden page Bottom Bar Horizontal section at the bottom that contains action bu…" at bounding box center [782, 438] width 963 height 750
click at [629, 247] on p "Quick Reference" at bounding box center [781, 250] width 471 height 15
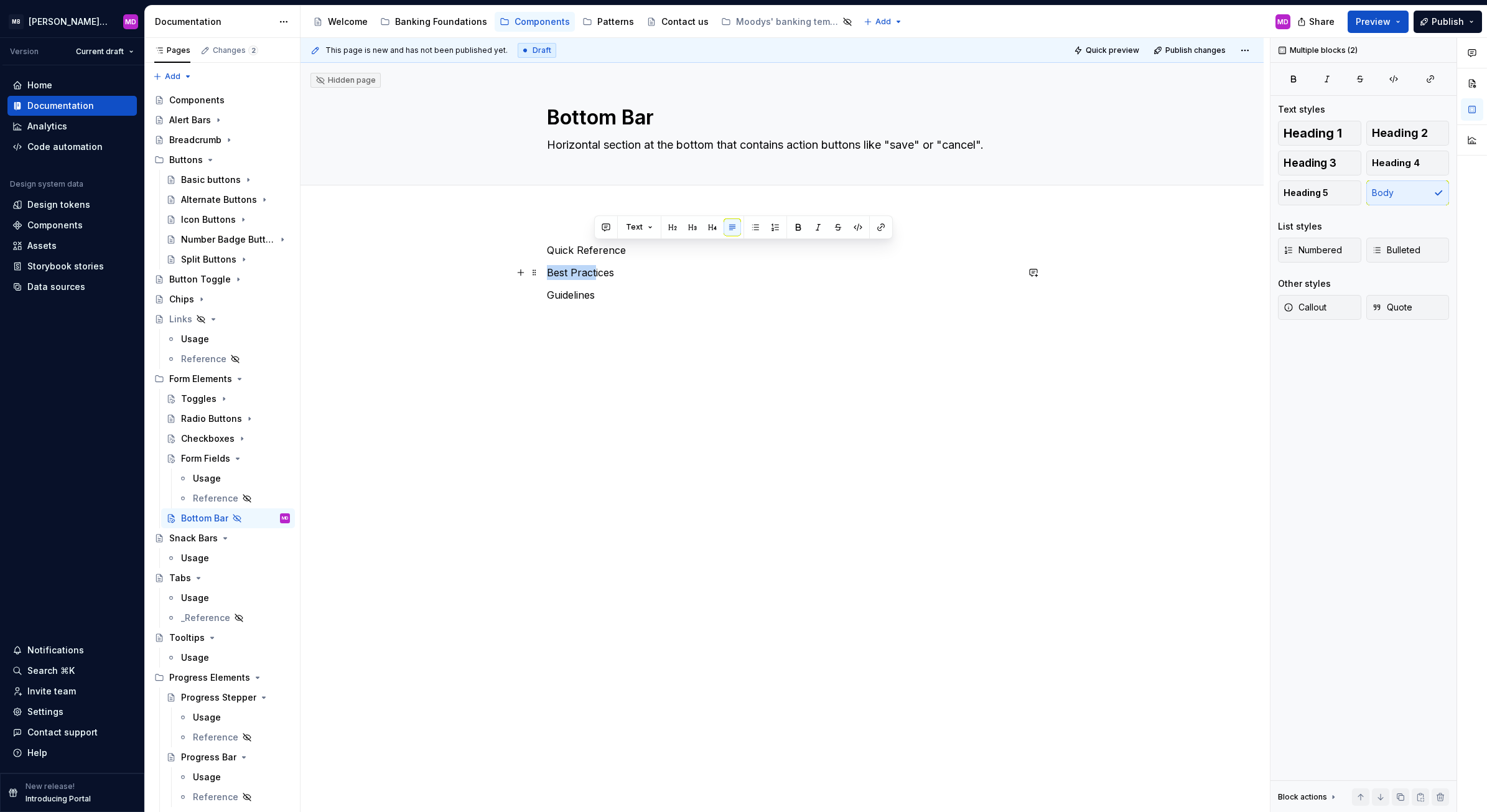
click at [594, 266] on p "Best Practices" at bounding box center [781, 272] width 471 height 15
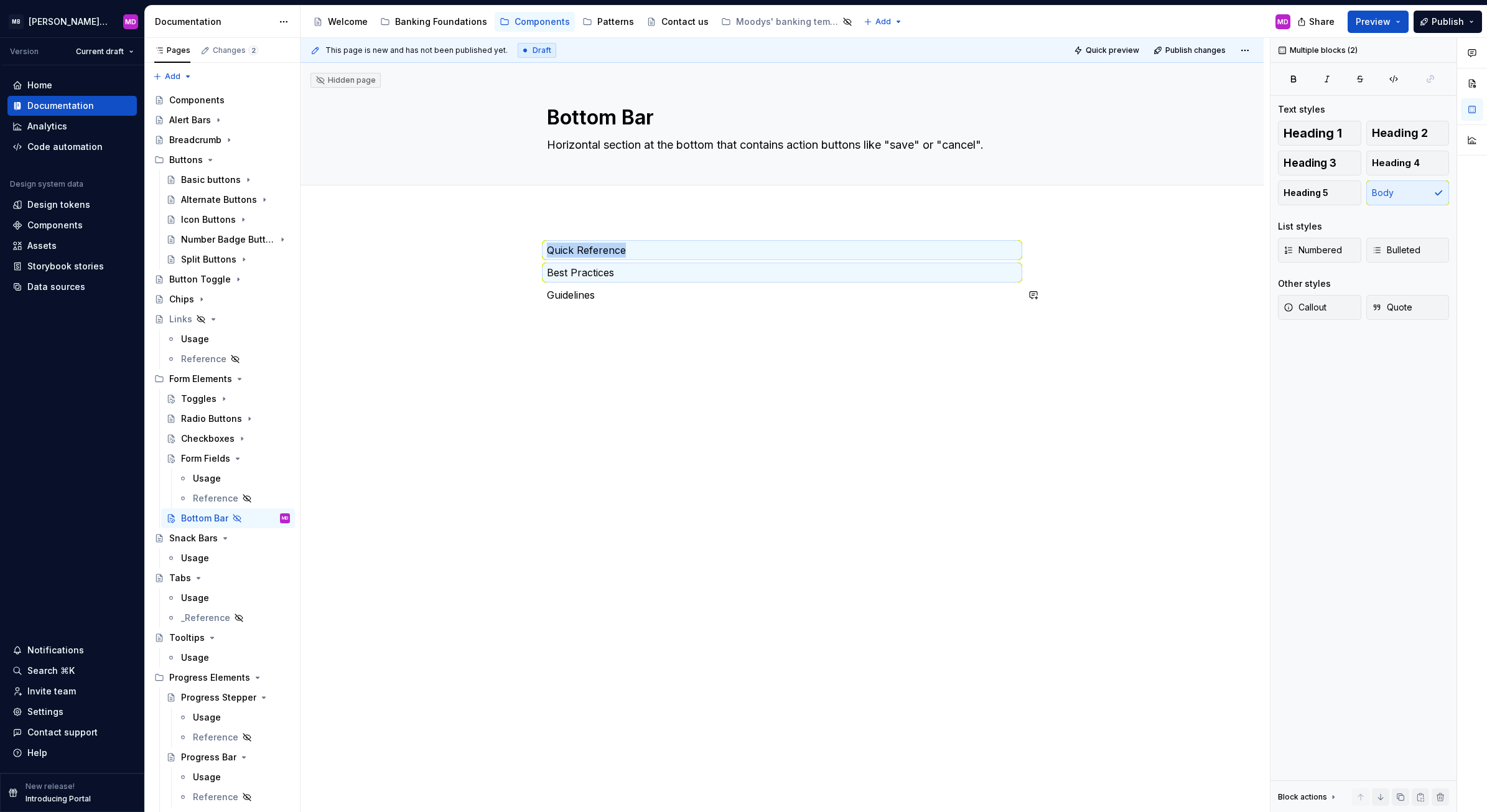
click at [574, 293] on p "Guidelines" at bounding box center [781, 294] width 471 height 15
click at [1327, 135] on span "Heading 1" at bounding box center [1312, 133] width 59 height 13
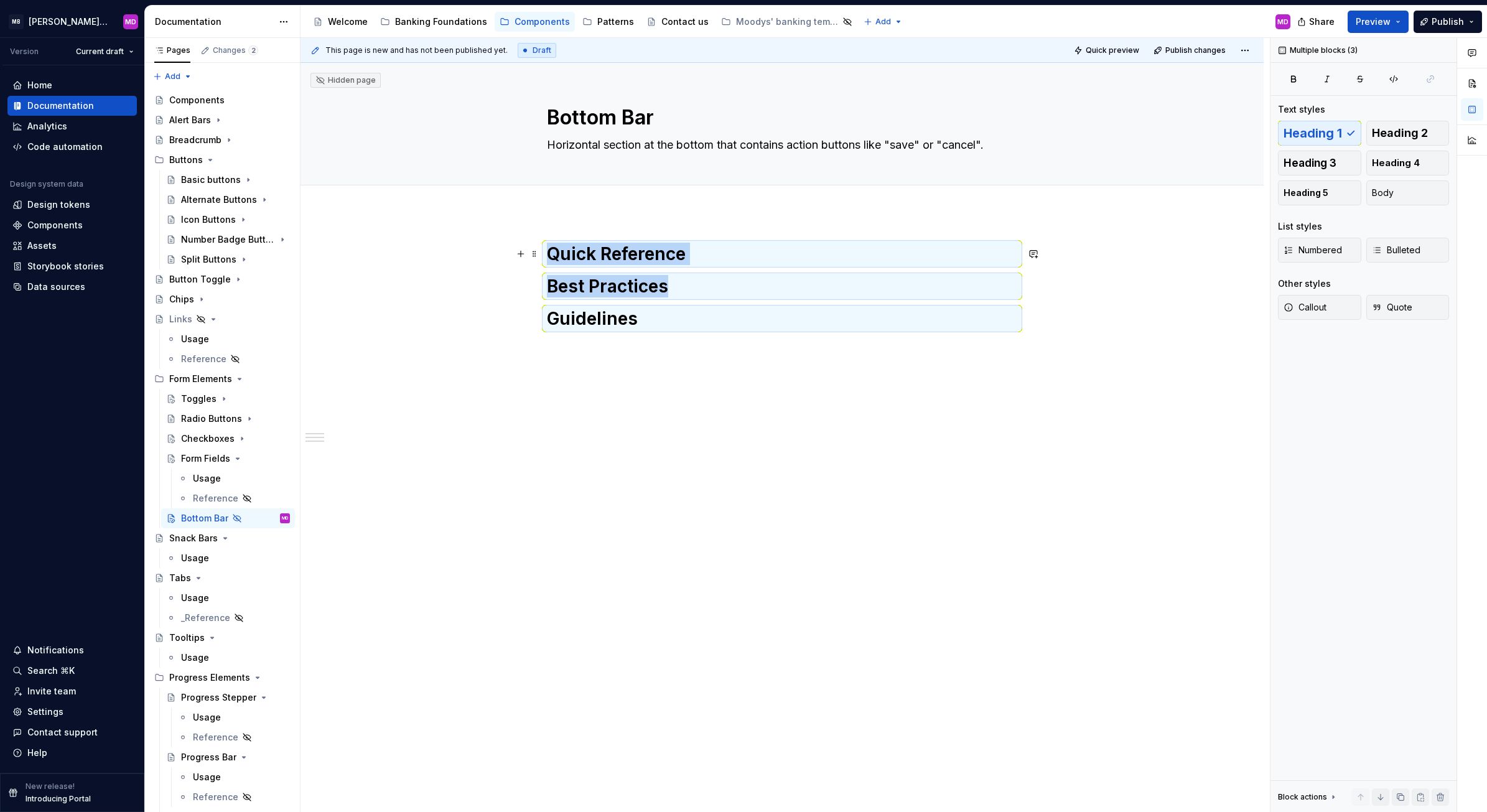
click at [717, 254] on h1 "Quick Reference" at bounding box center [781, 254] width 471 height 23
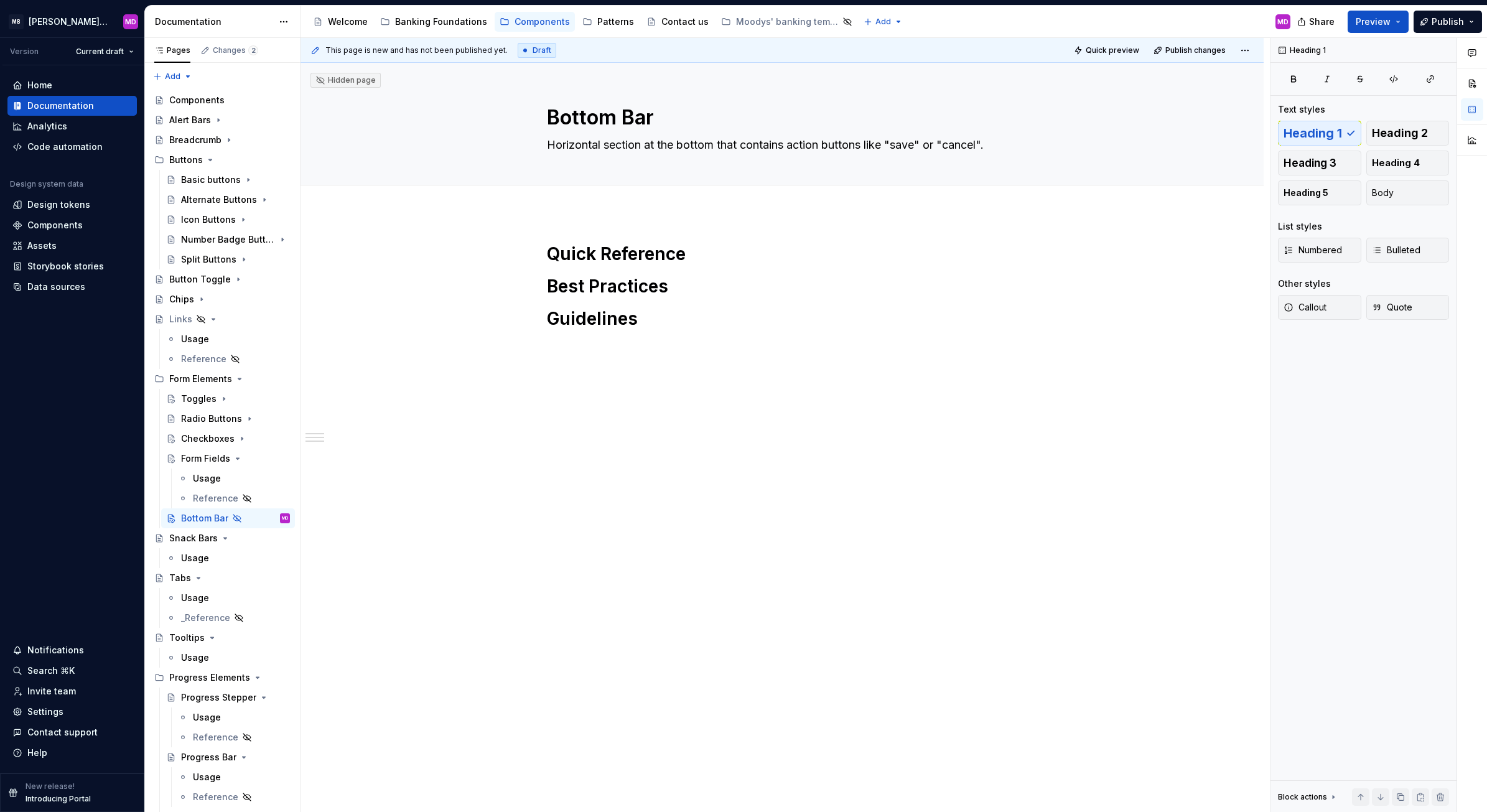
click at [619, 234] on div "Quick Reference Best Practices Guidelines" at bounding box center [782, 412] width 963 height 400
click at [722, 253] on h1 "Quick Reference" at bounding box center [781, 254] width 471 height 23
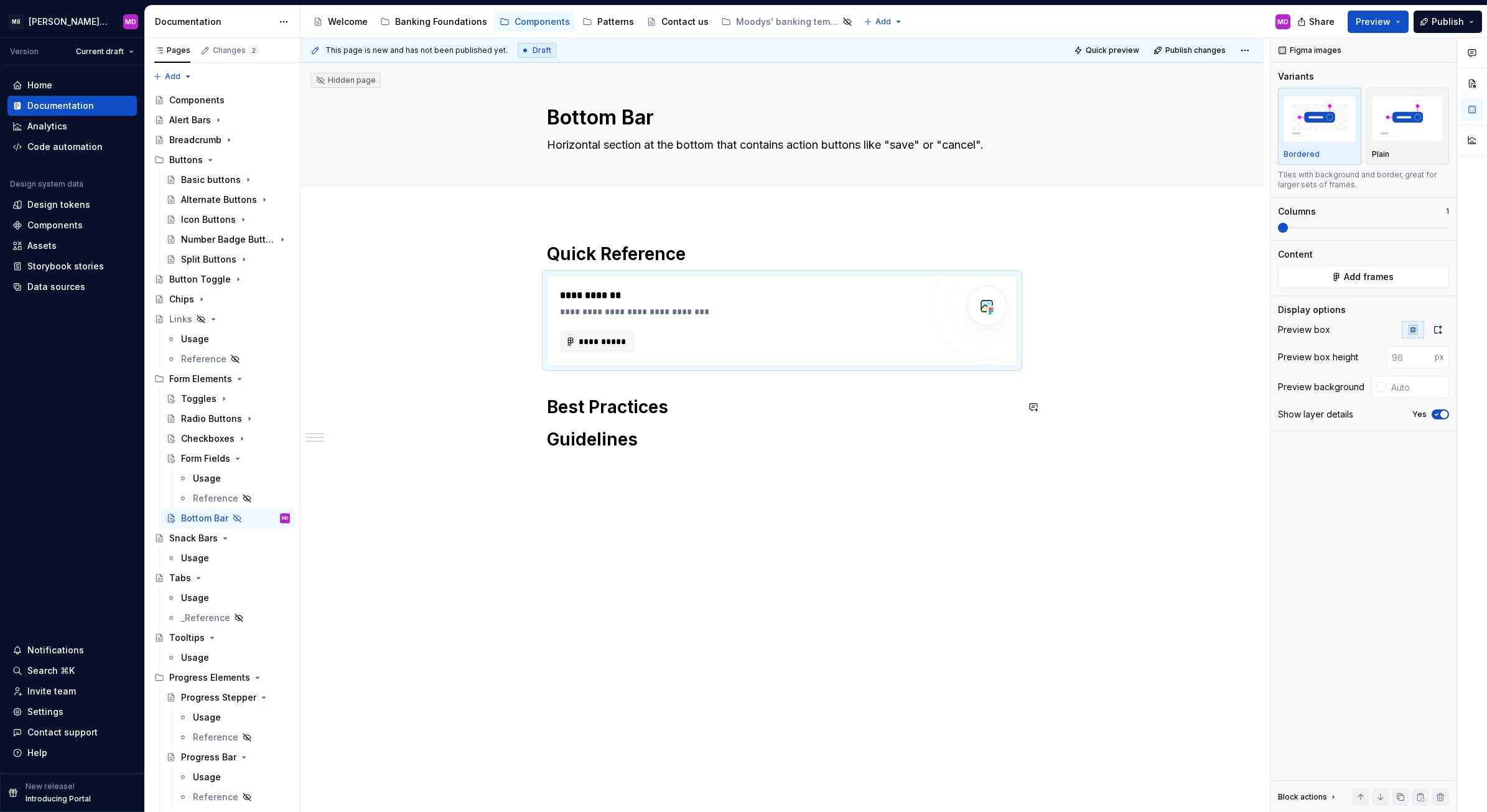
click at [751, 418] on div "**********" at bounding box center [781, 359] width 471 height 233
click at [868, 751] on div "**********" at bounding box center [782, 533] width 963 height 642
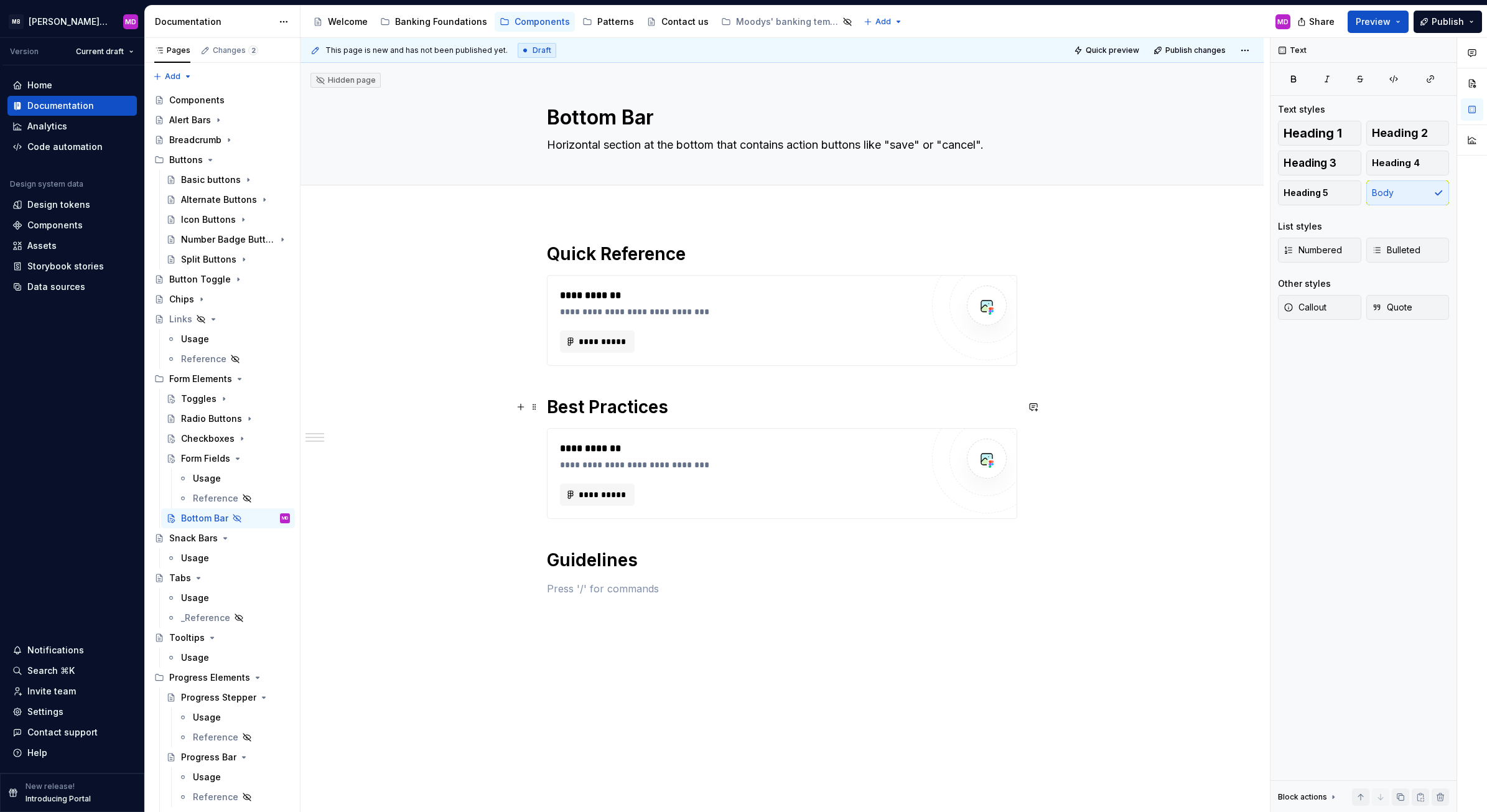
click at [710, 405] on h1 "Best Practices" at bounding box center [781, 406] width 471 height 23
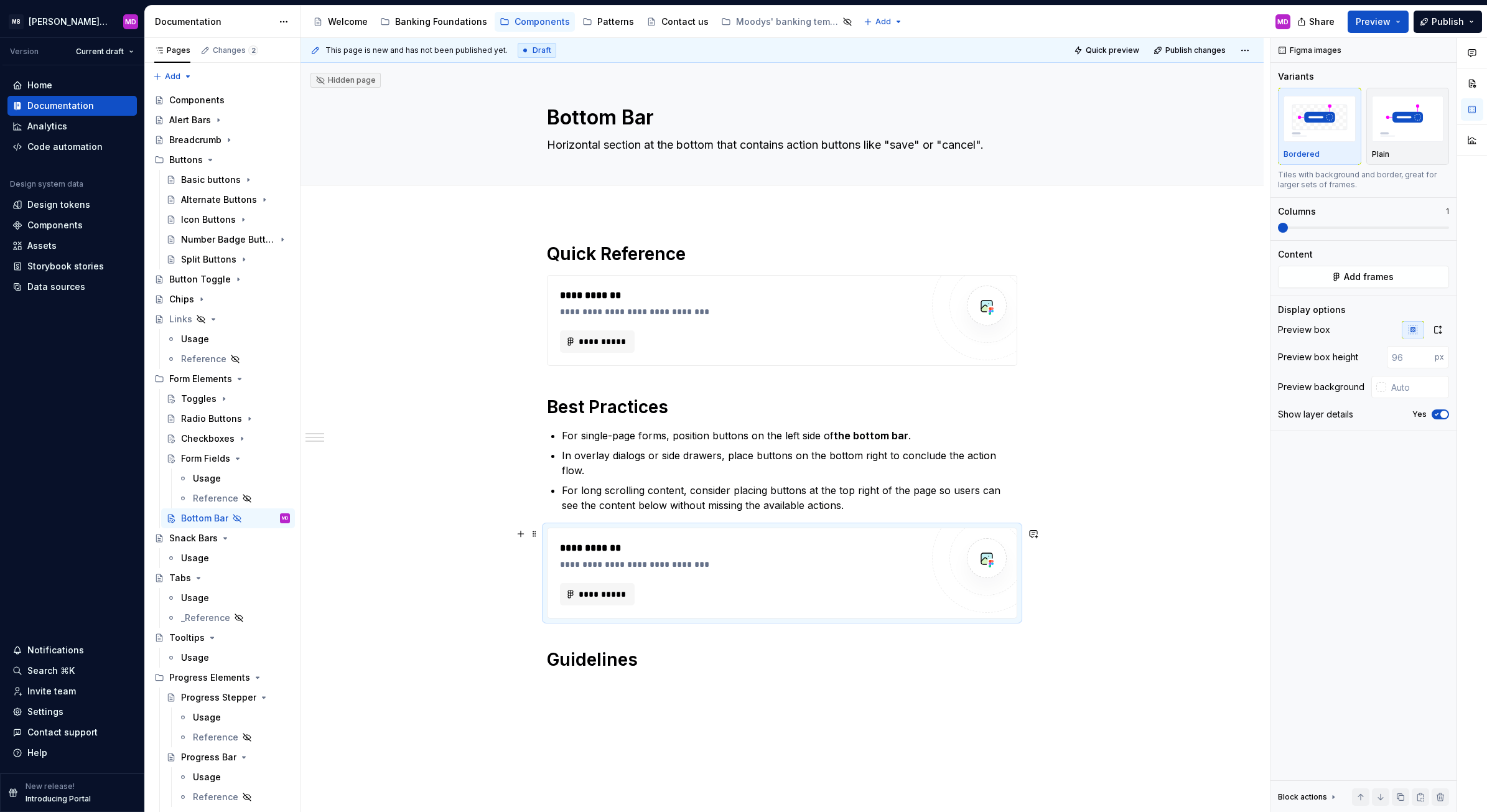
click at [686, 610] on div "**********" at bounding box center [781, 573] width 469 height 89
drag, startPoint x: 530, startPoint y: 532, endPoint x: 539, endPoint y: 426, distance: 106.4
drag, startPoint x: 534, startPoint y: 533, endPoint x: 540, endPoint y: 426, distance: 107.2
click at [765, 618] on div "**********" at bounding box center [781, 573] width 471 height 91
click at [759, 610] on div "**********" at bounding box center [781, 573] width 469 height 89
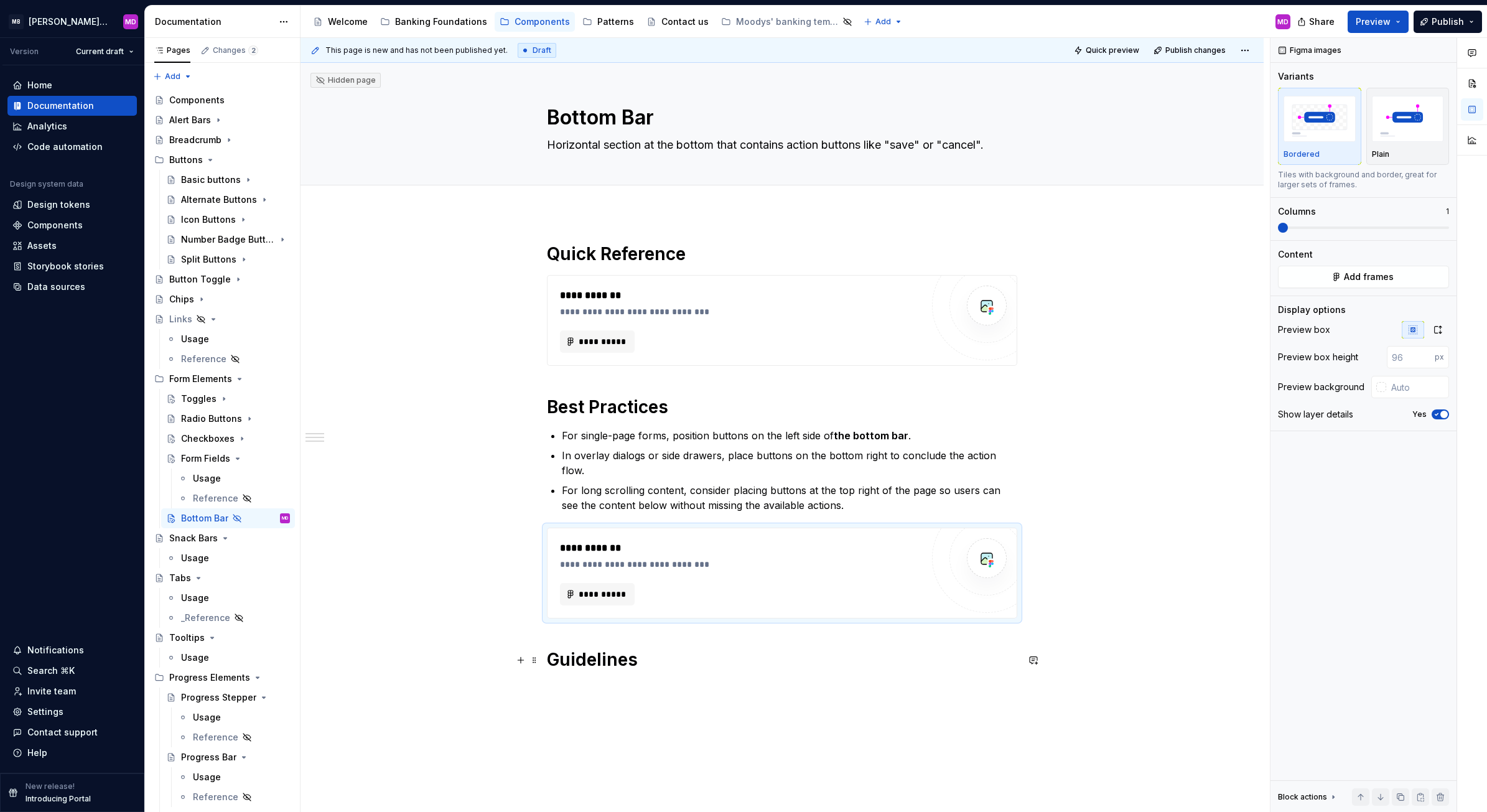
click at [653, 664] on h1 "Guidelines" at bounding box center [781, 658] width 471 height 23
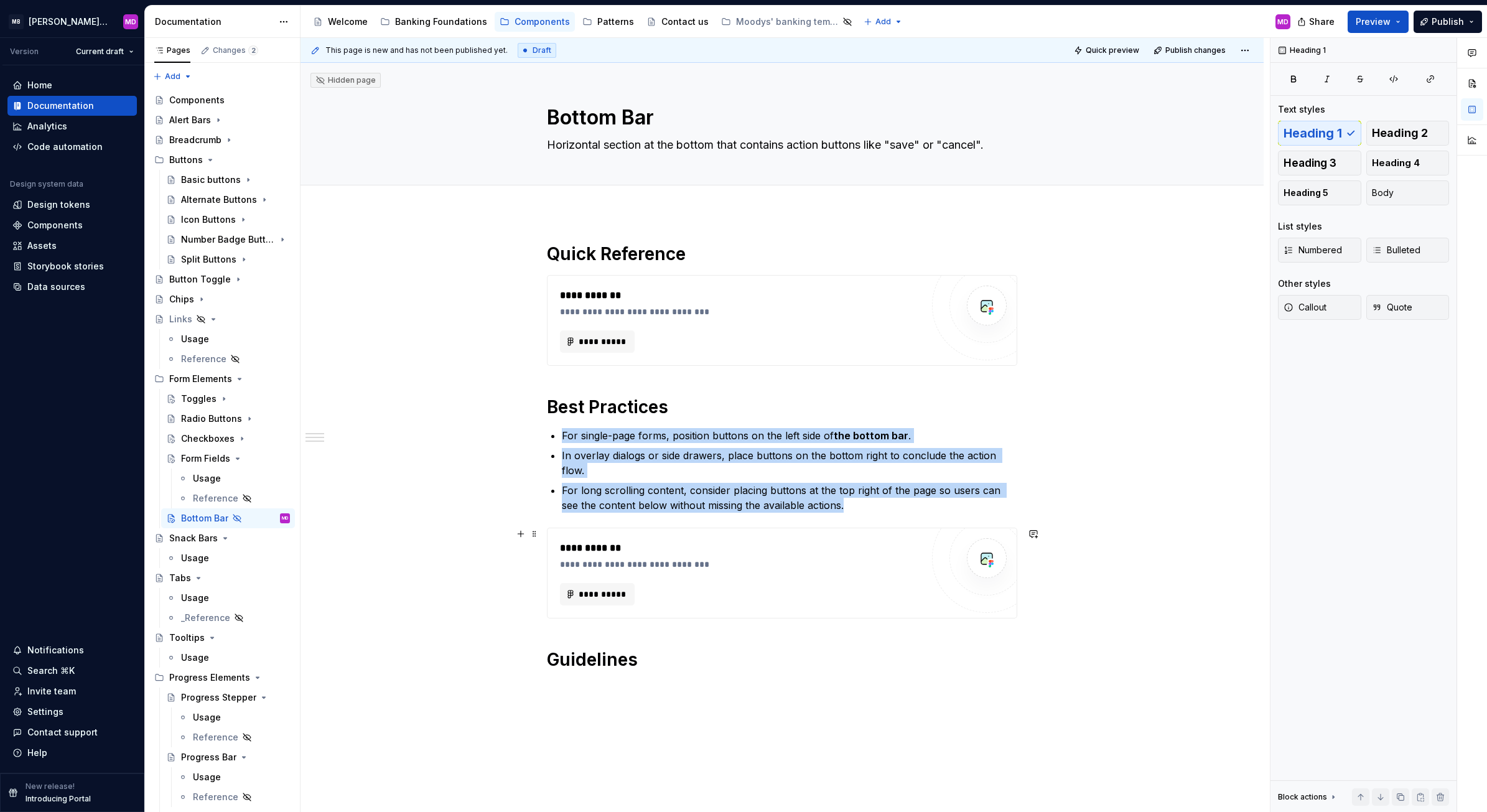
click at [726, 582] on div "**********" at bounding box center [741, 573] width 362 height 65
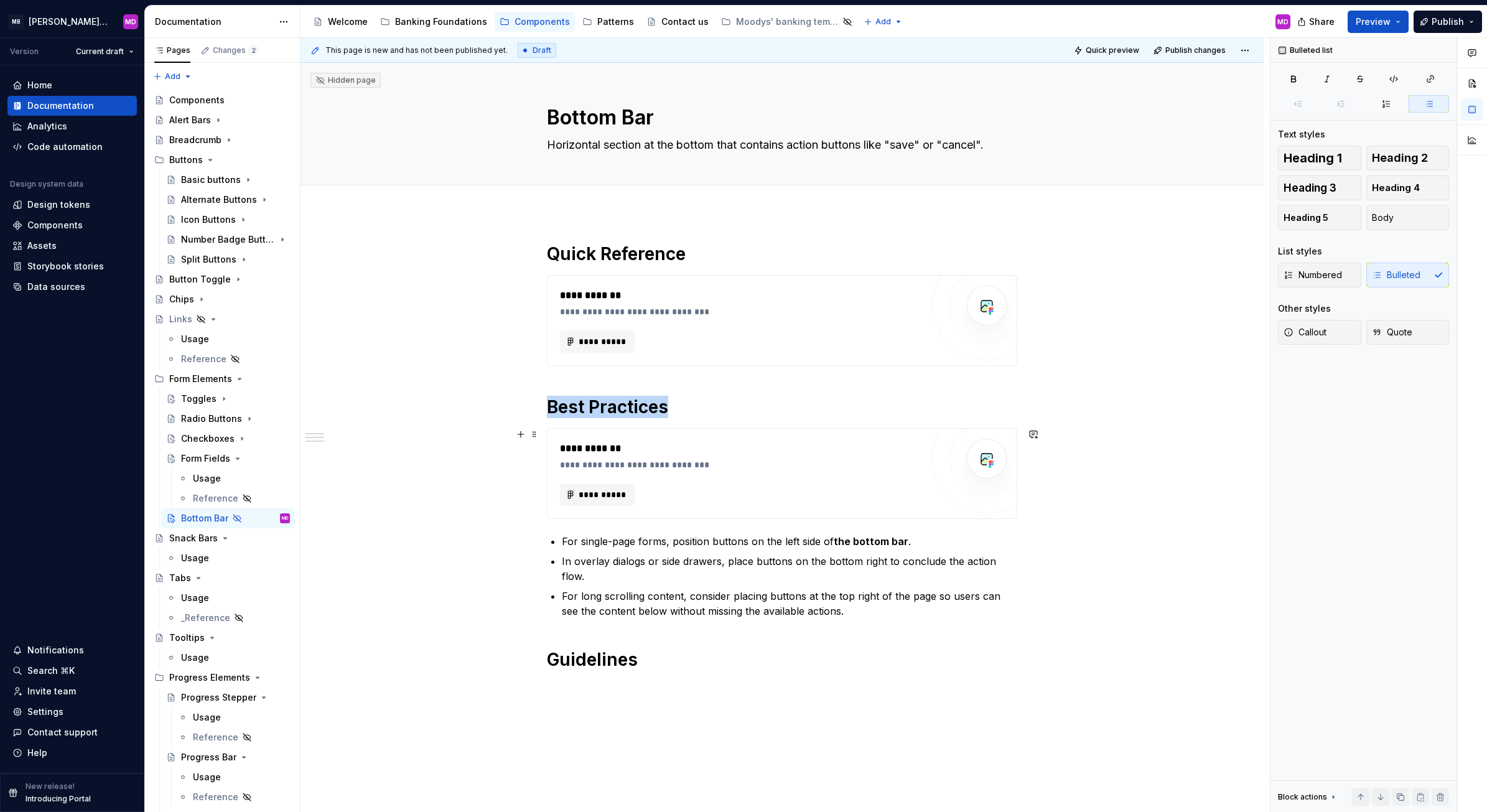
click at [633, 440] on div "**********" at bounding box center [781, 472] width 469 height 89
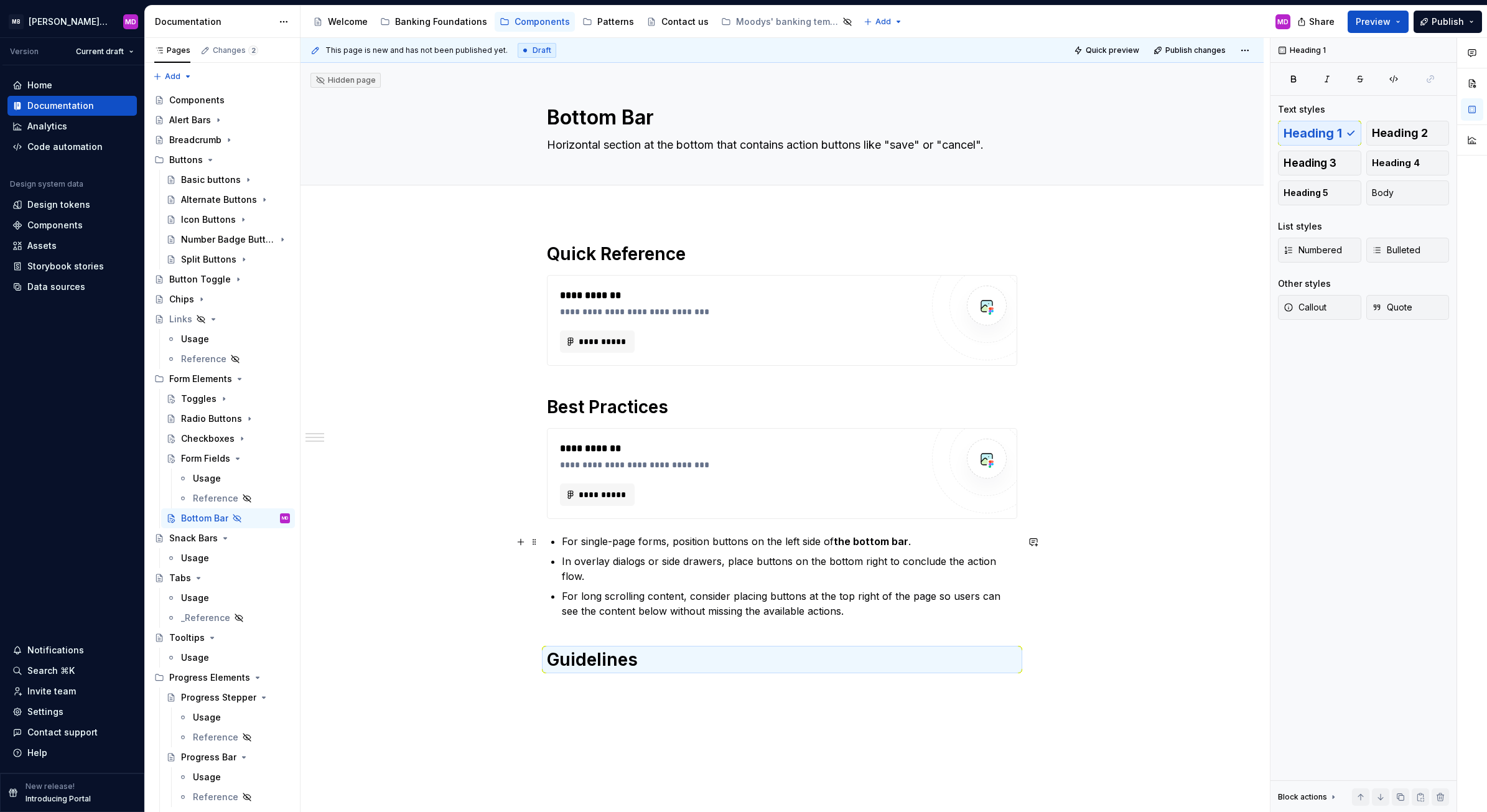
click at [927, 546] on p "For single-page forms, position buttons on the left side of the bottom bar ." at bounding box center [790, 541] width 455 height 15
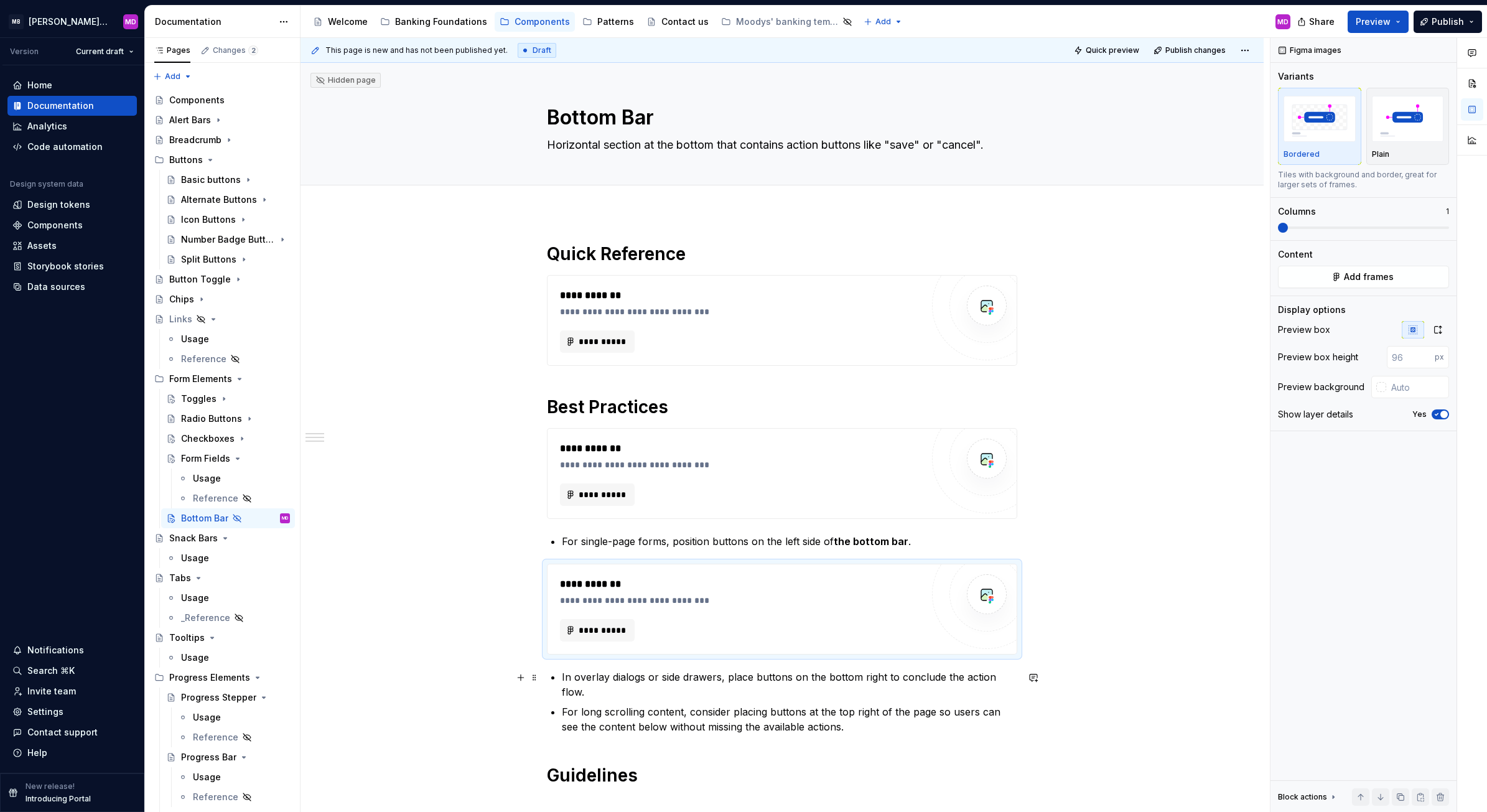
click at [809, 692] on p "In overlay dialogs or side drawers, place buttons on the bottom right to conclu…" at bounding box center [790, 684] width 455 height 30
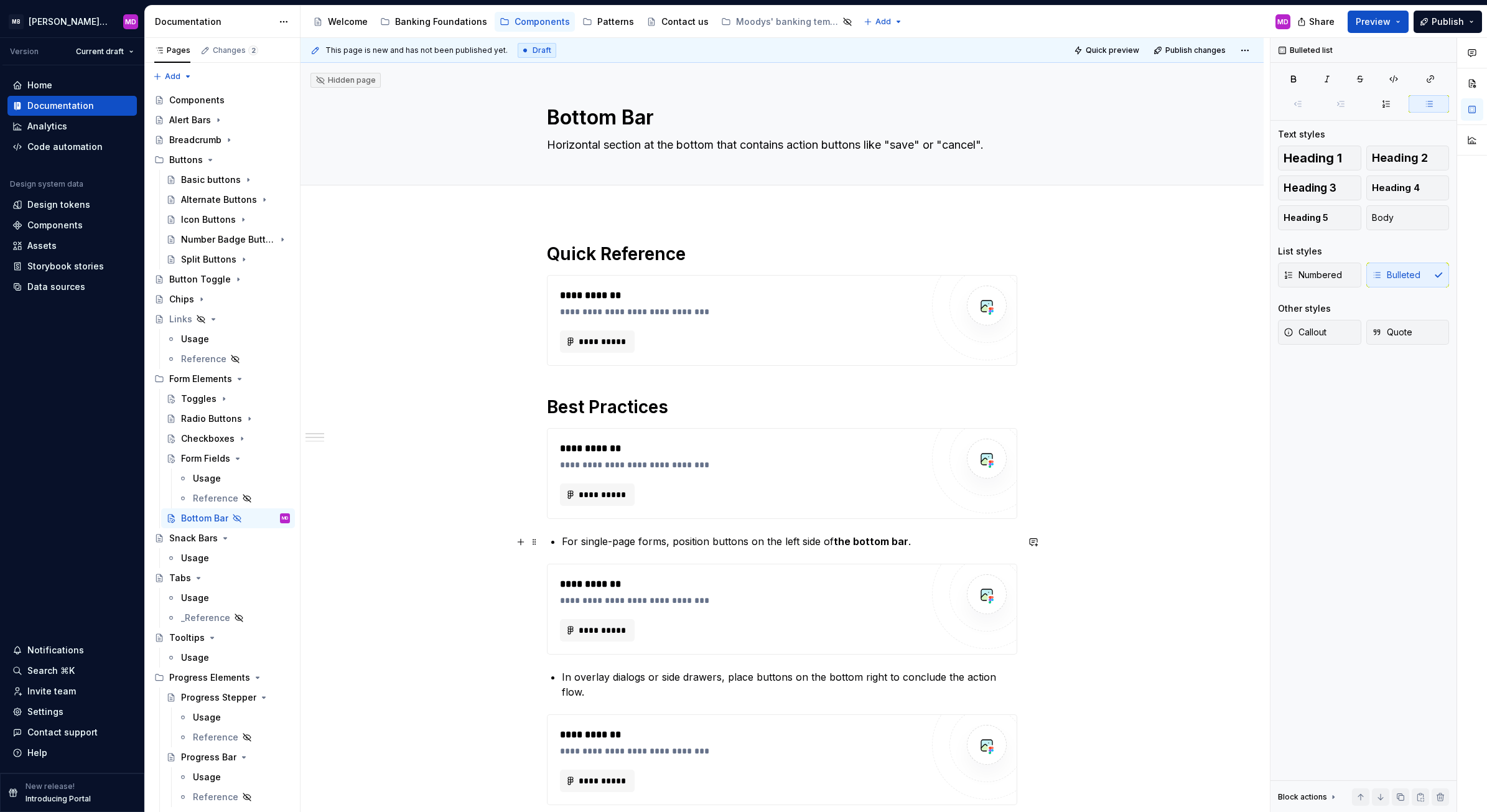
click at [562, 539] on p "For single-page forms, position buttons on the left side of the bottom bar ." at bounding box center [790, 541] width 455 height 15
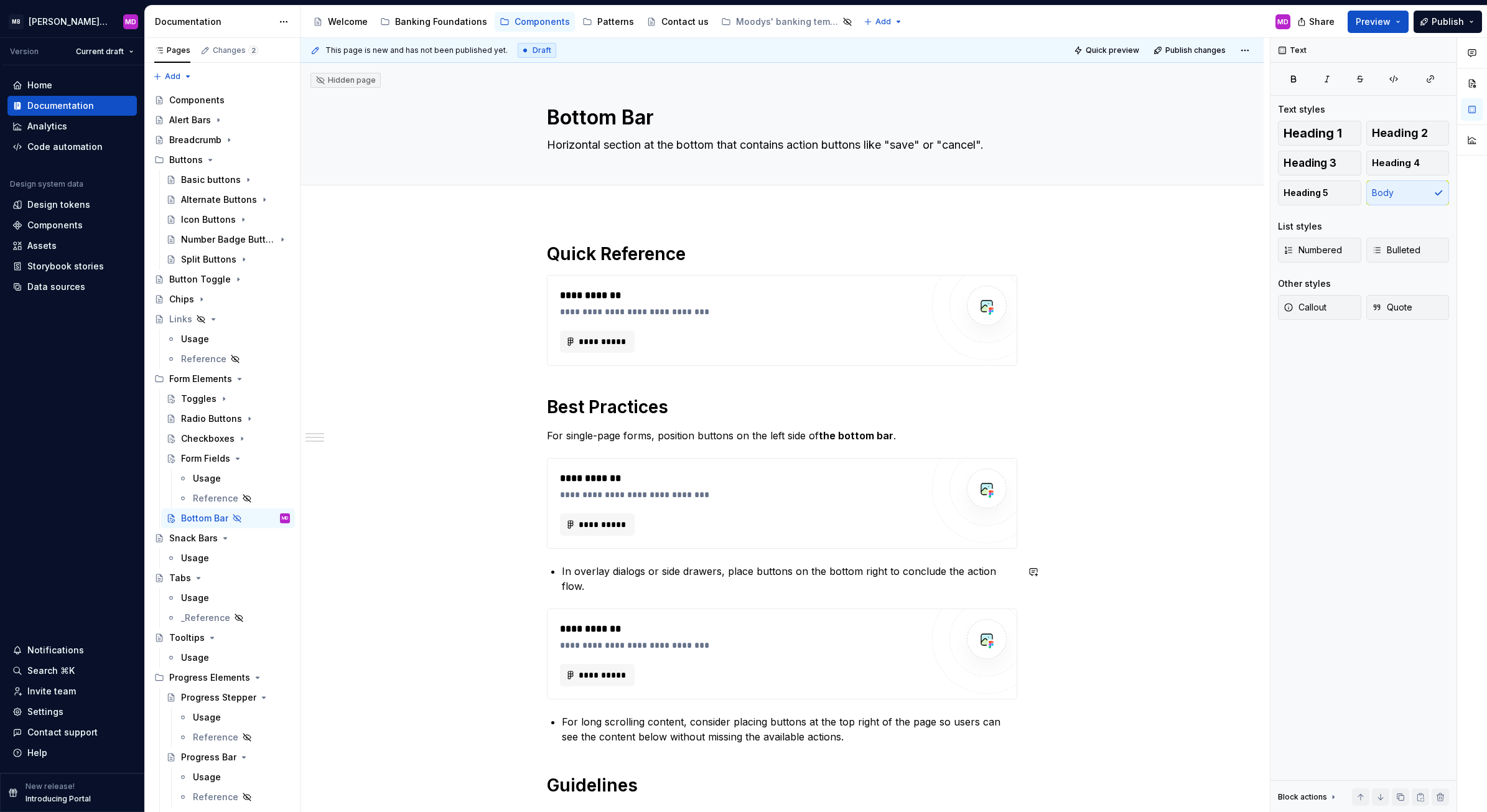
scroll to position [89, 0]
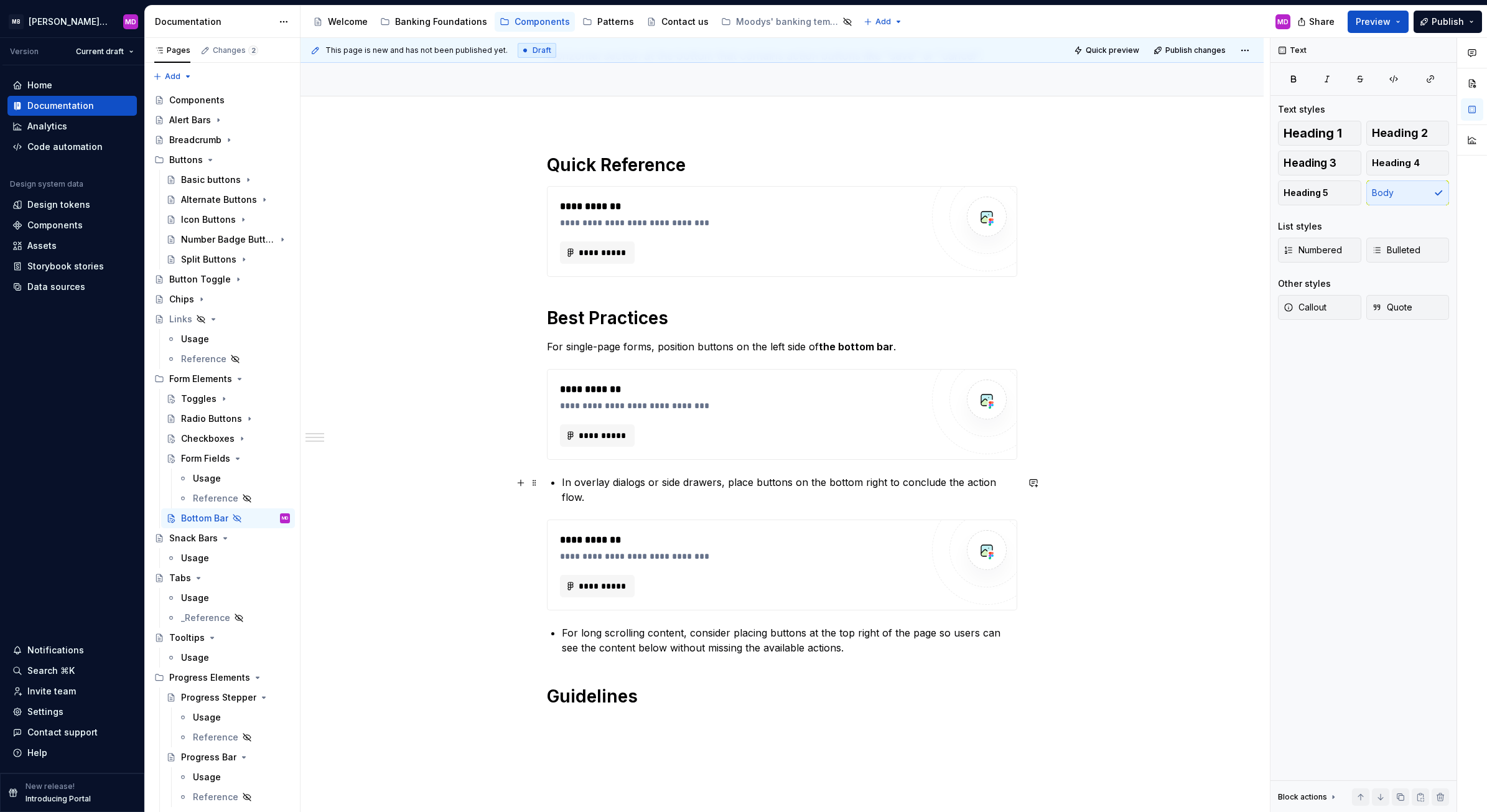
click at [562, 482] on p "In overlay dialogs or side drawers, place buttons on the bottom right to conclu…" at bounding box center [790, 489] width 455 height 30
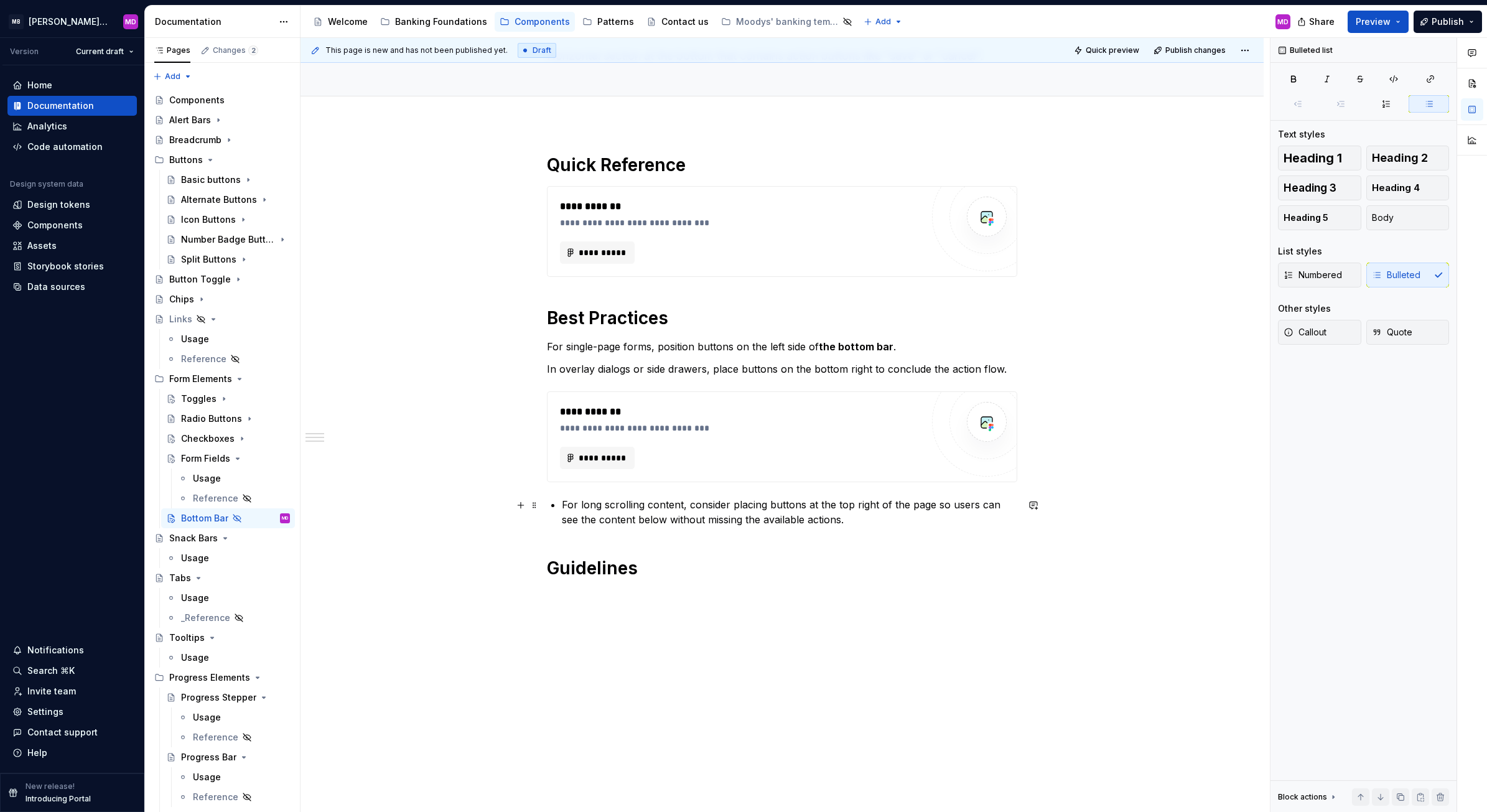
click at [557, 502] on div "**********" at bounding box center [781, 378] width 471 height 450
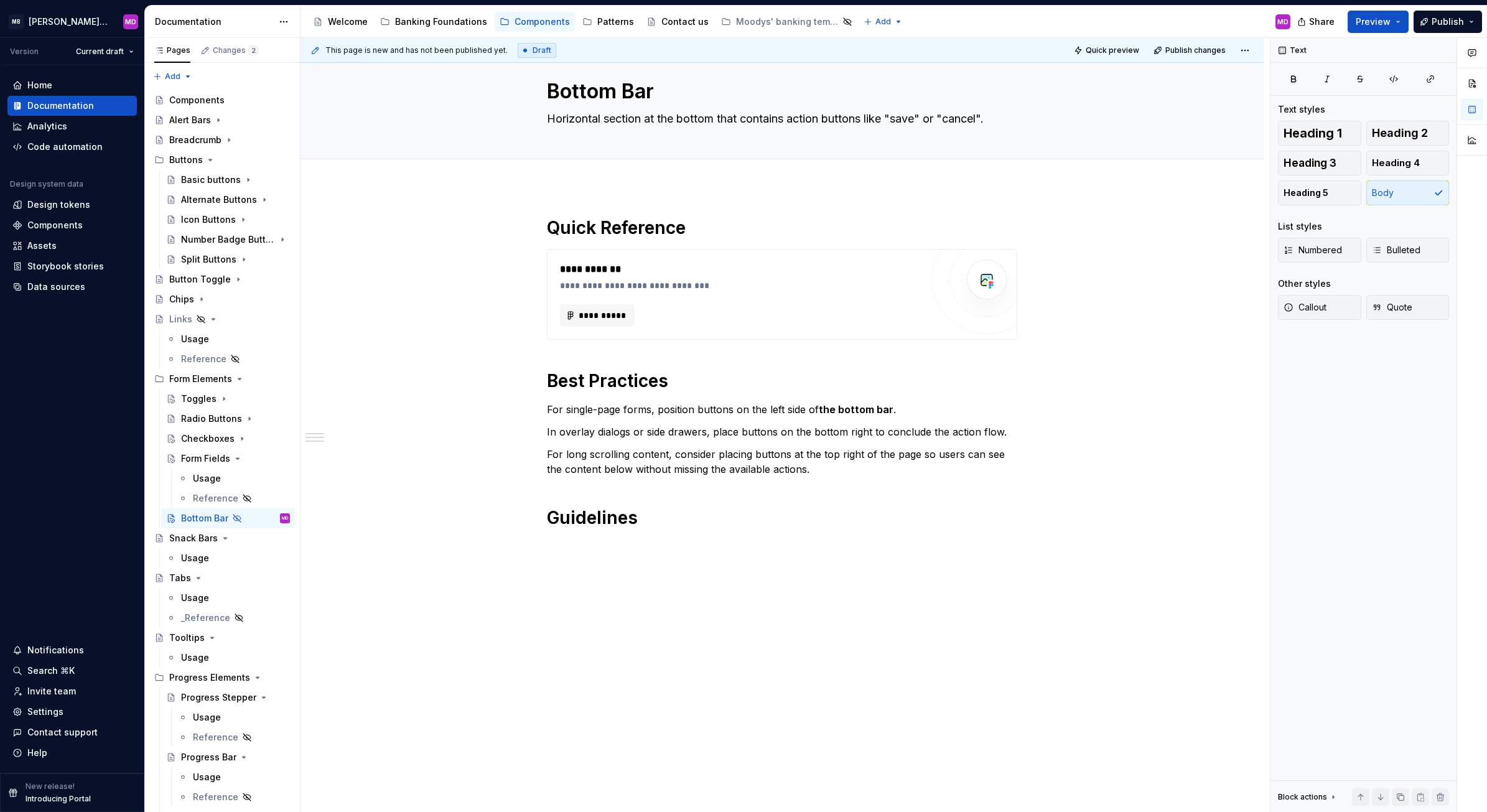
scroll to position [26, 0]
click at [912, 405] on p "For single-page forms, position buttons on the left side of the bottom bar ." at bounding box center [781, 409] width 471 height 15
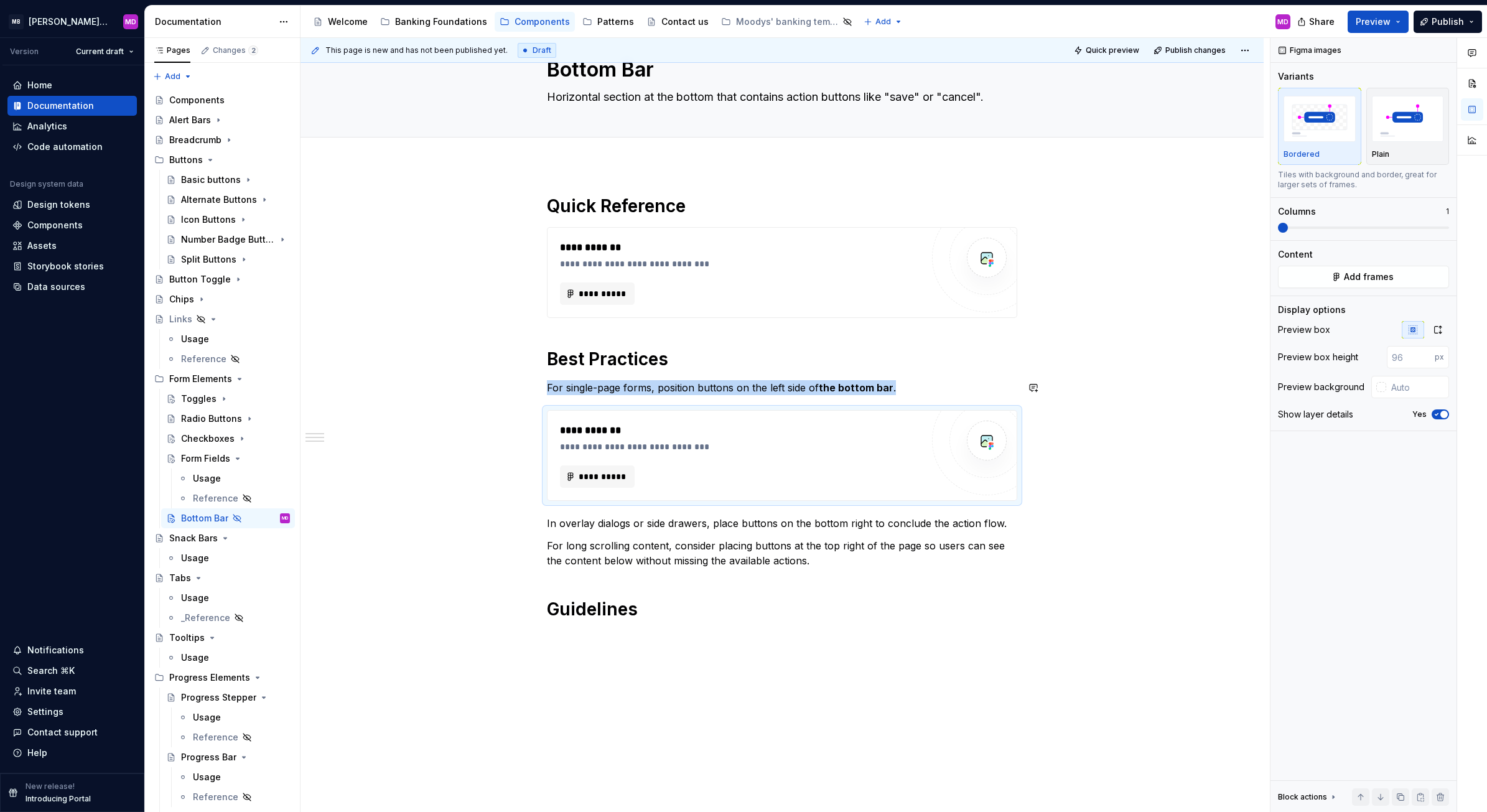
scroll to position [89, 0]
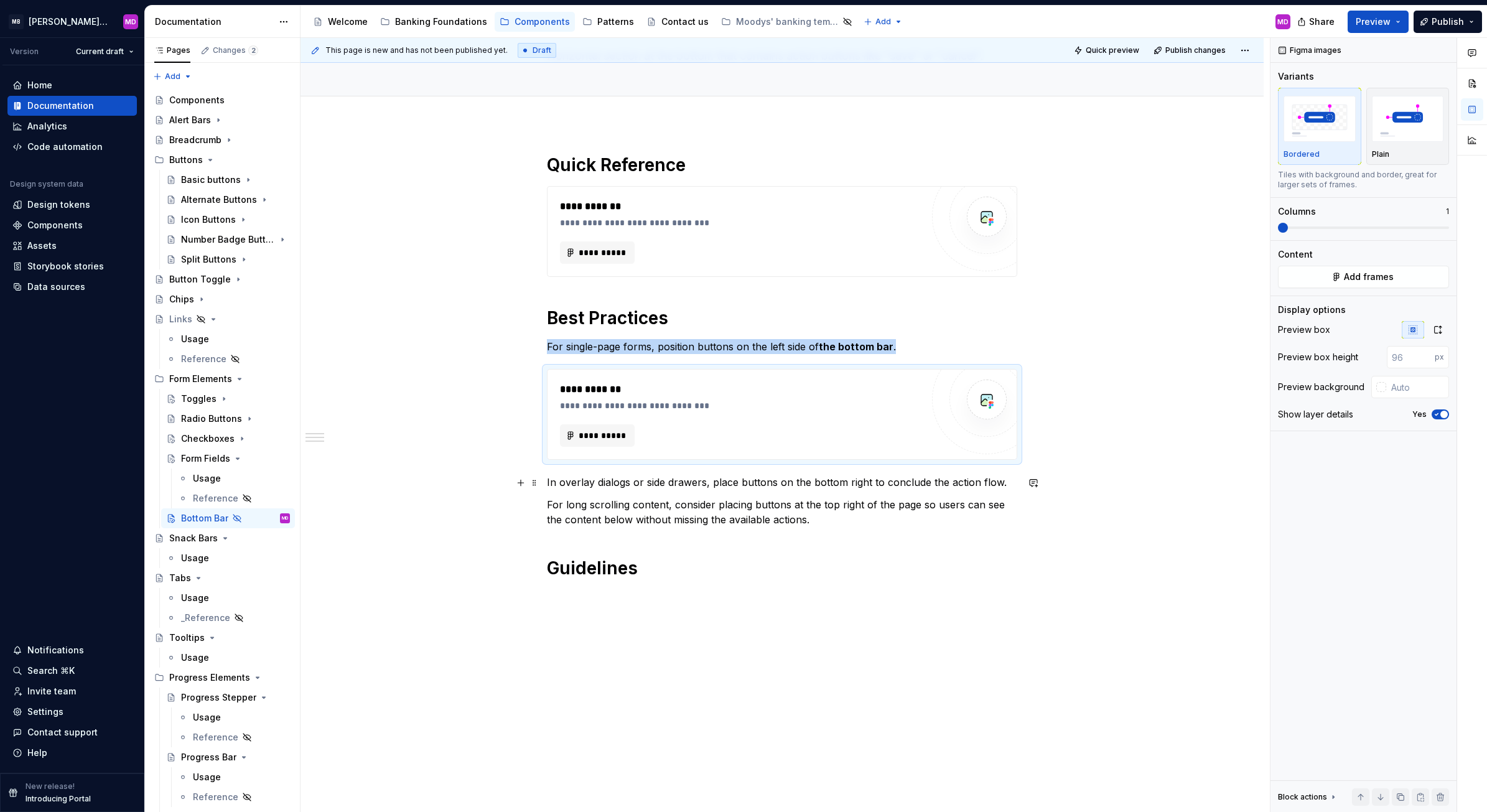
click at [1050, 481] on div "**********" at bounding box center [782, 493] width 963 height 739
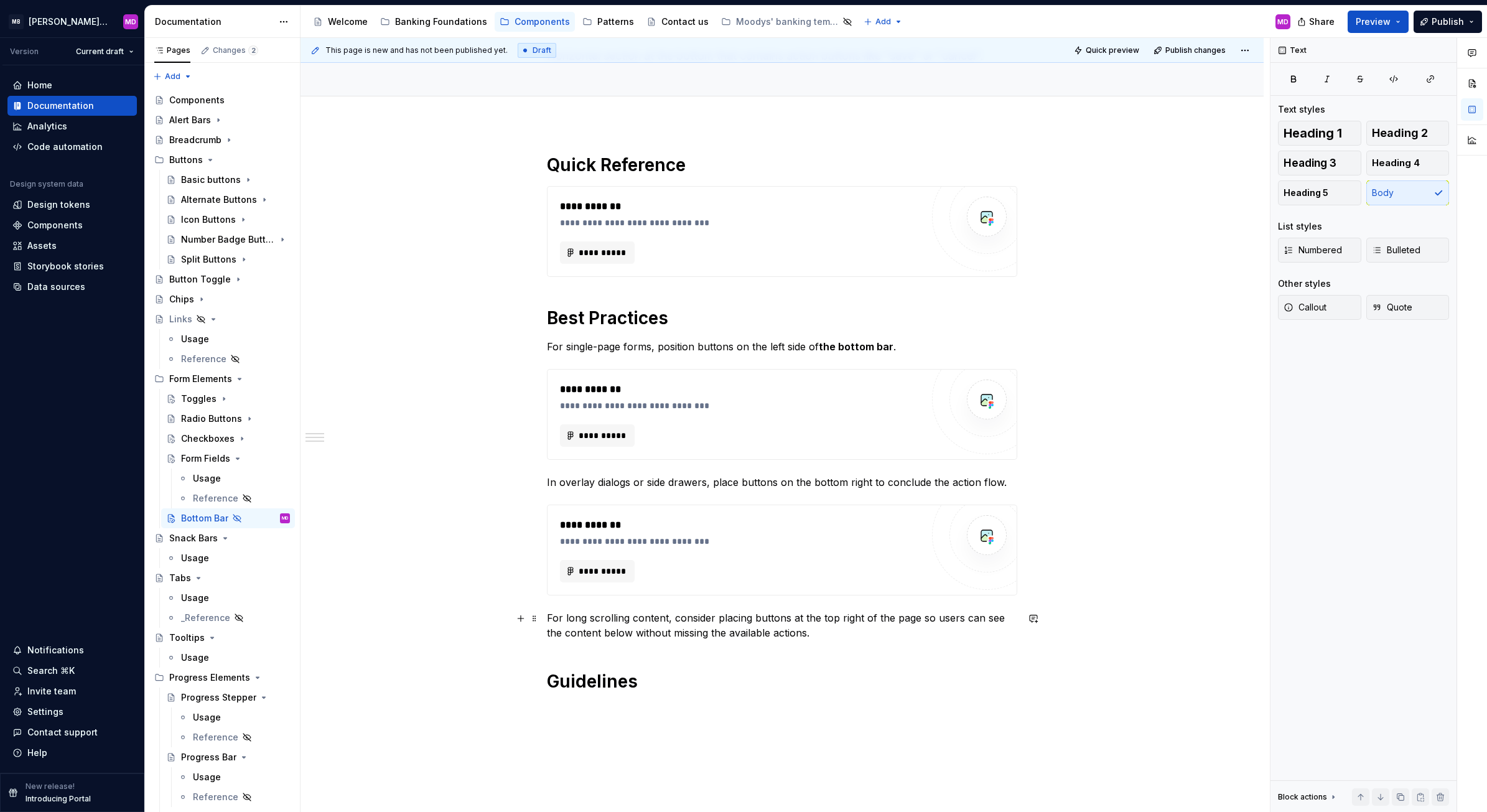
click at [965, 636] on p "For long scrolling content, consider placing buttons at the top right of the pa…" at bounding box center [781, 624] width 471 height 30
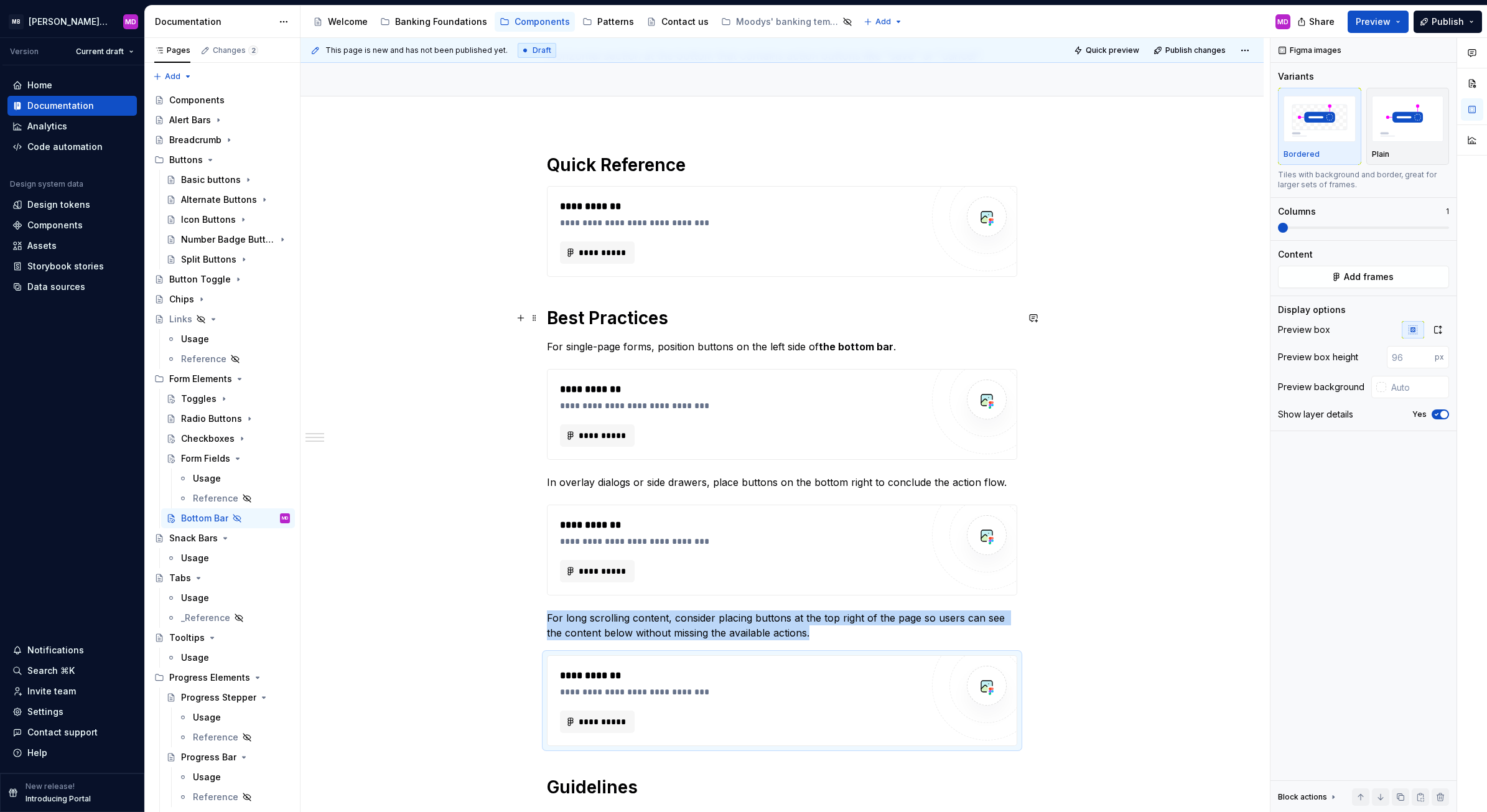
click at [619, 316] on h1 "Best Practices" at bounding box center [781, 317] width 471 height 23
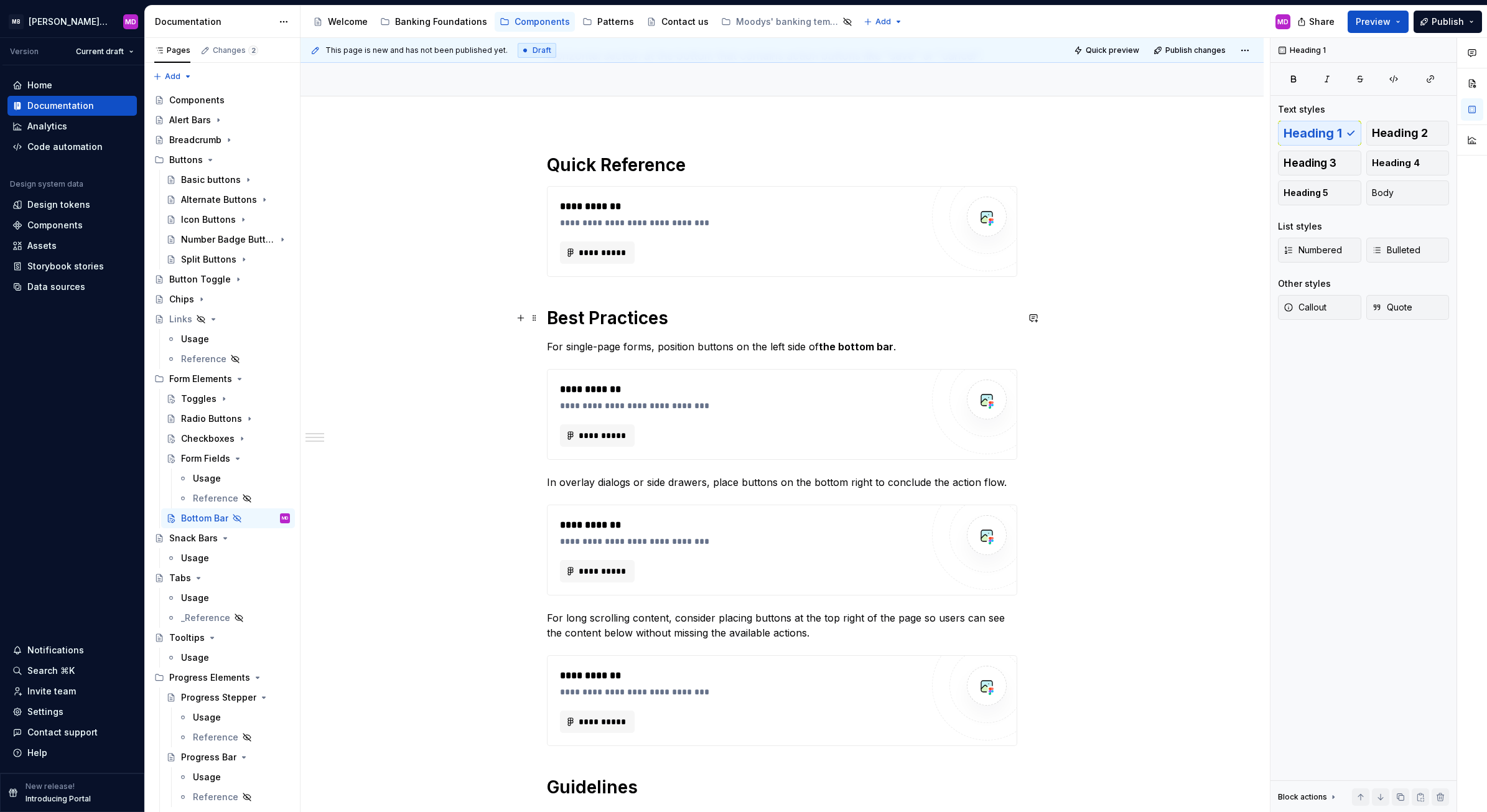
click at [619, 316] on h1 "Best Practices" at bounding box center [781, 317] width 471 height 23
click at [610, 788] on h1 "Guidelines" at bounding box center [781, 787] width 471 height 23
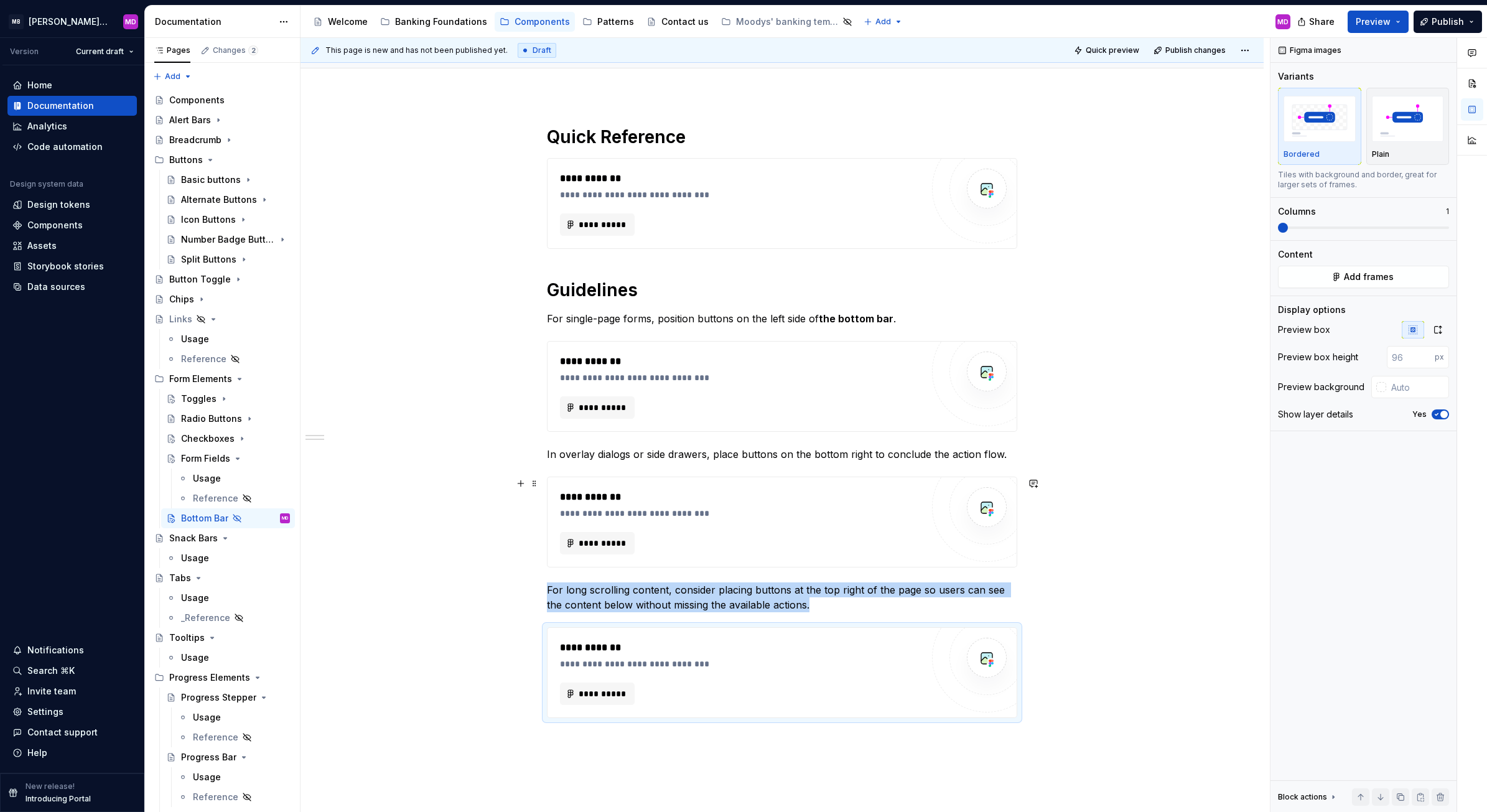
scroll to position [117, 0]
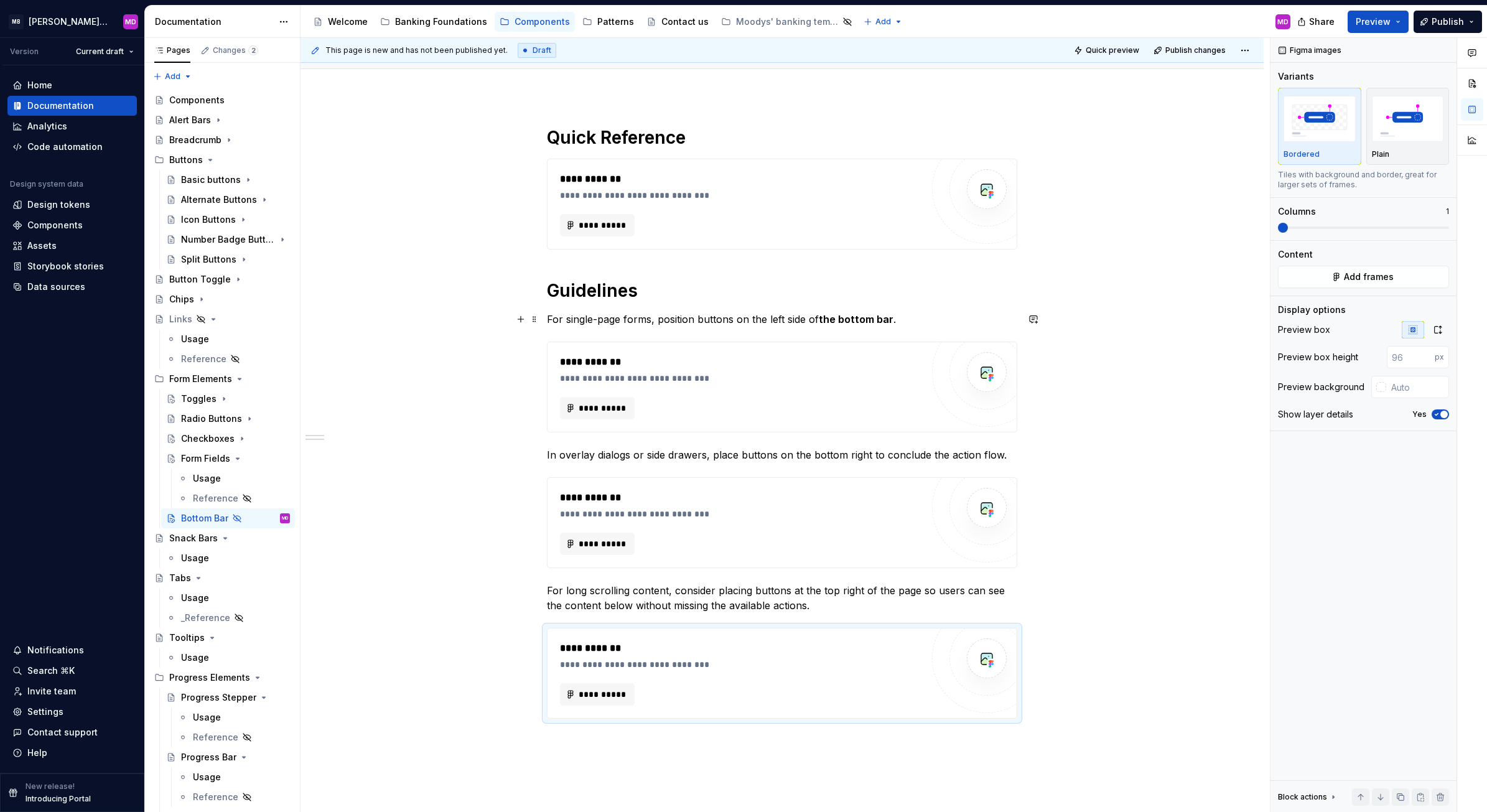
click at [620, 316] on p "For single-page forms, position buttons on the left side of the bottom bar ." at bounding box center [781, 319] width 471 height 15
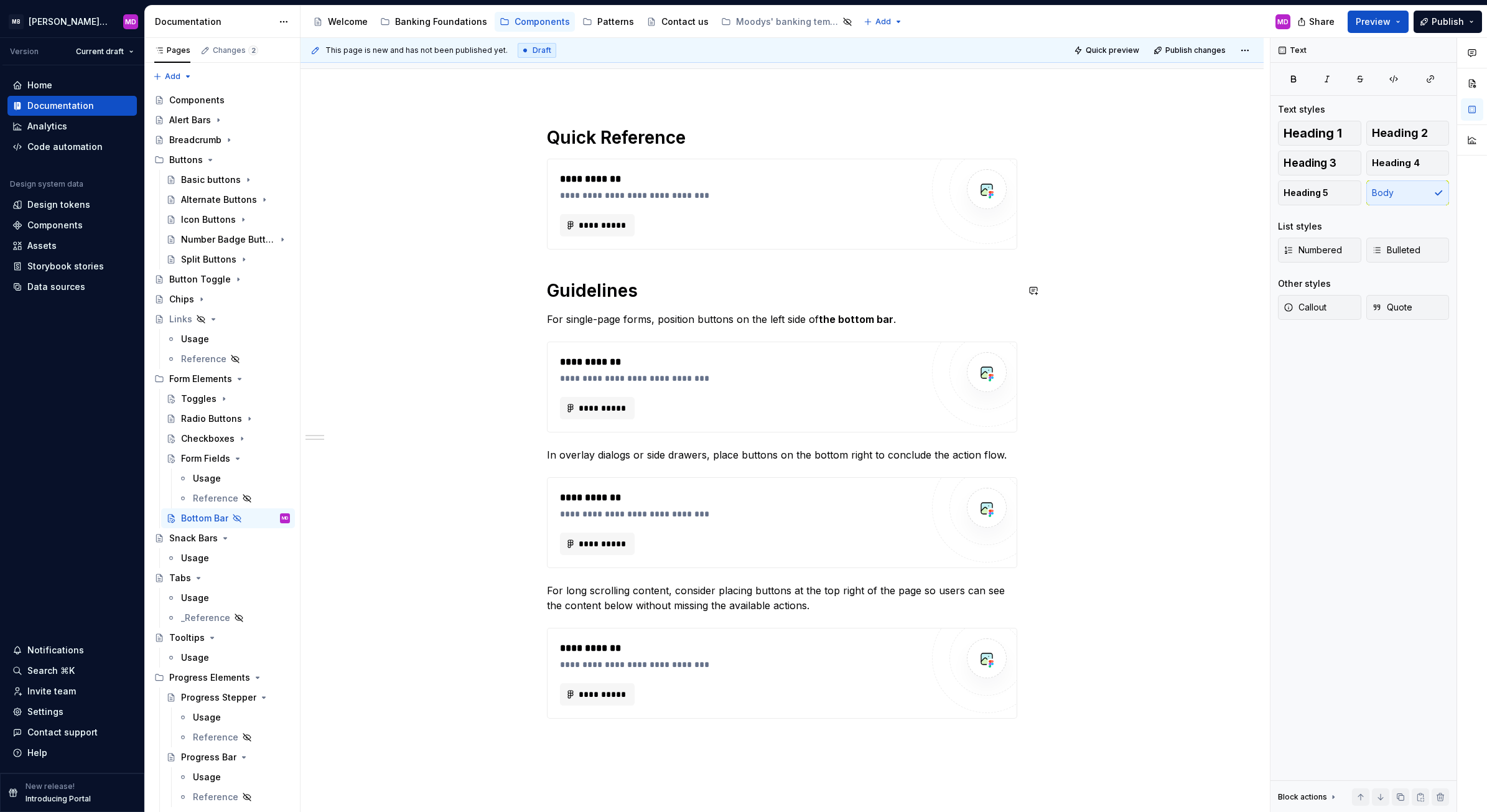
click at [851, 314] on strong "the bottom bar" at bounding box center [856, 319] width 75 height 13
click at [764, 372] on div "**********" at bounding box center [741, 378] width 362 height 13
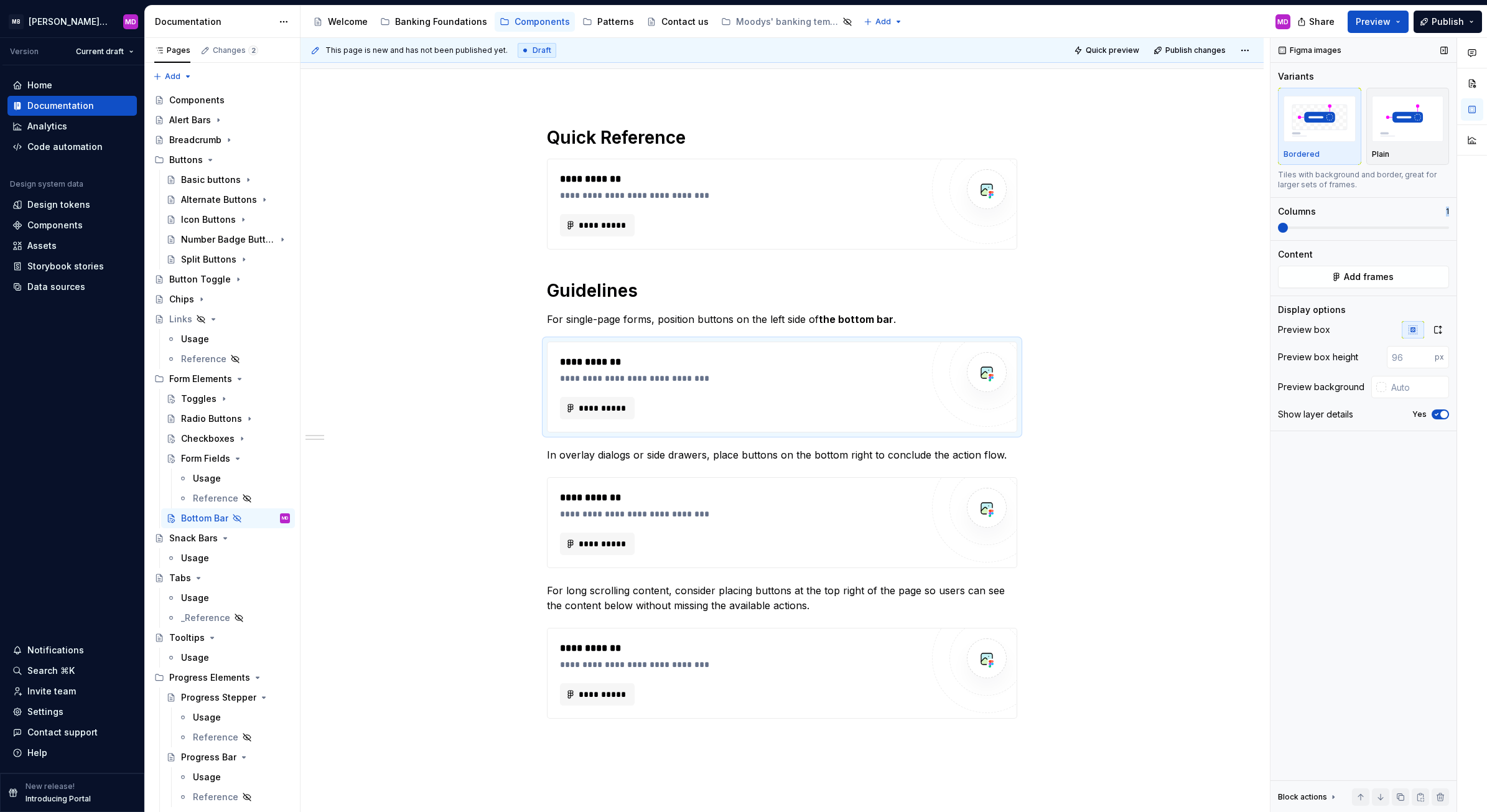
drag, startPoint x: 1286, startPoint y: 221, endPoint x: 1335, endPoint y: 219, distance: 49.0
click at [1335, 219] on div "Columns 1" at bounding box center [1362, 219] width 171 height 27
click at [977, 315] on p "For single-page forms, position buttons on the left side of the bottom bar ." at bounding box center [781, 319] width 471 height 15
click at [931, 316] on p "For single-page forms, position buttons on the left side of the bottom bar ." at bounding box center [781, 319] width 471 height 15
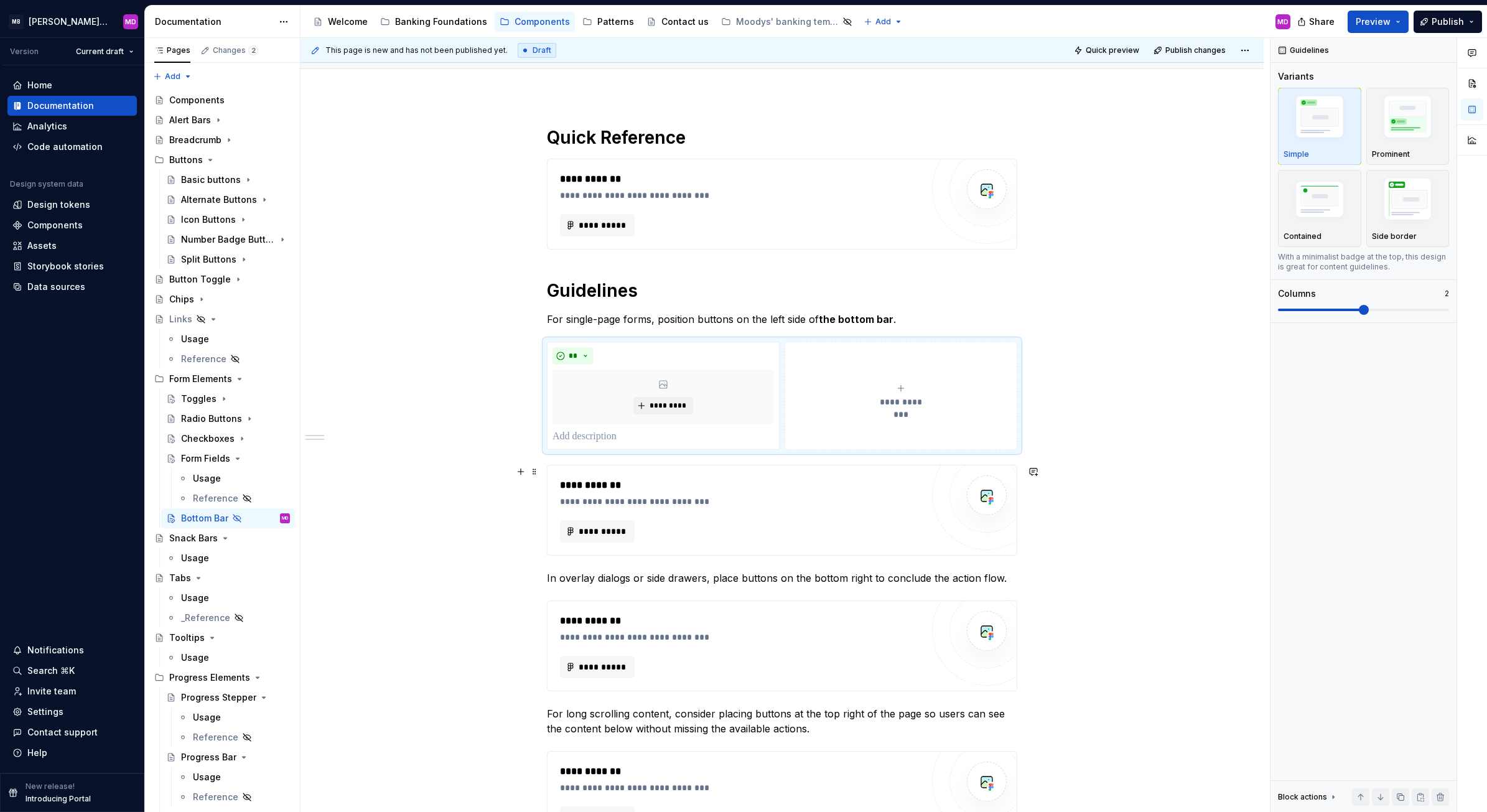
click at [739, 507] on div "**********" at bounding box center [741, 501] width 362 height 13
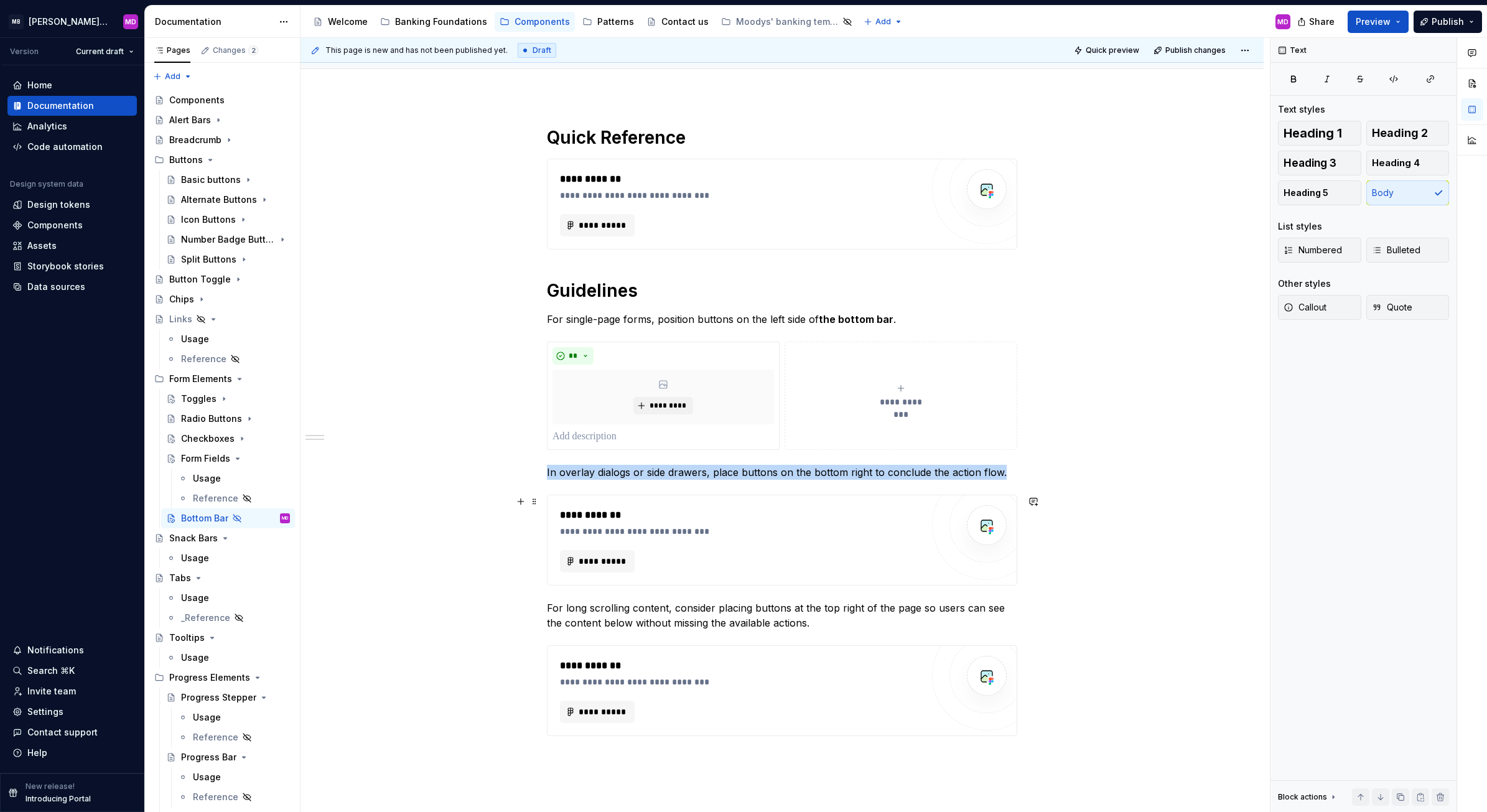
click at [753, 527] on div "**********" at bounding box center [741, 531] width 362 height 13
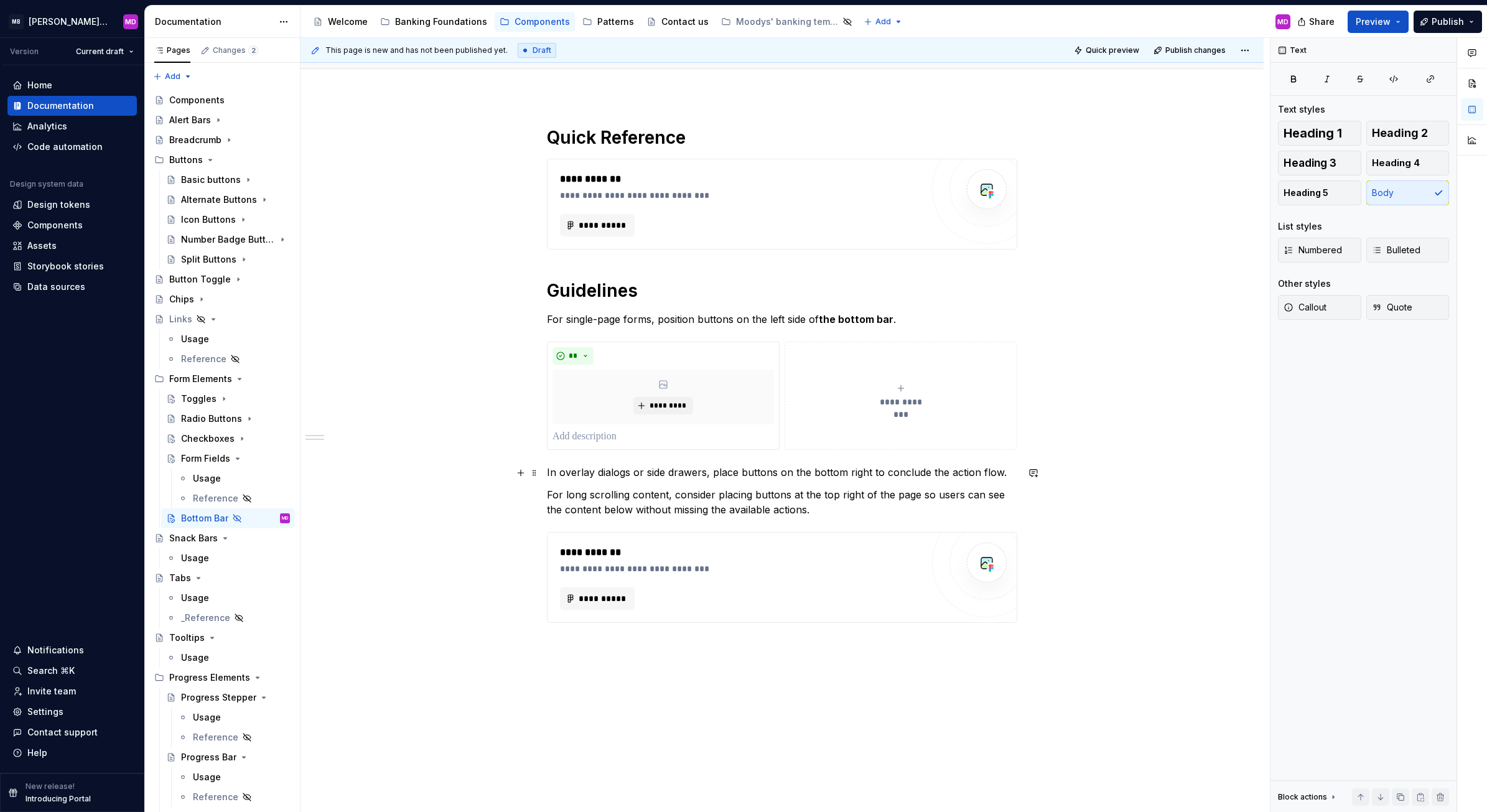
click at [1011, 471] on p "In overlay dialogs or side drawers, place buttons on the bottom right to conclu…" at bounding box center [781, 471] width 471 height 15
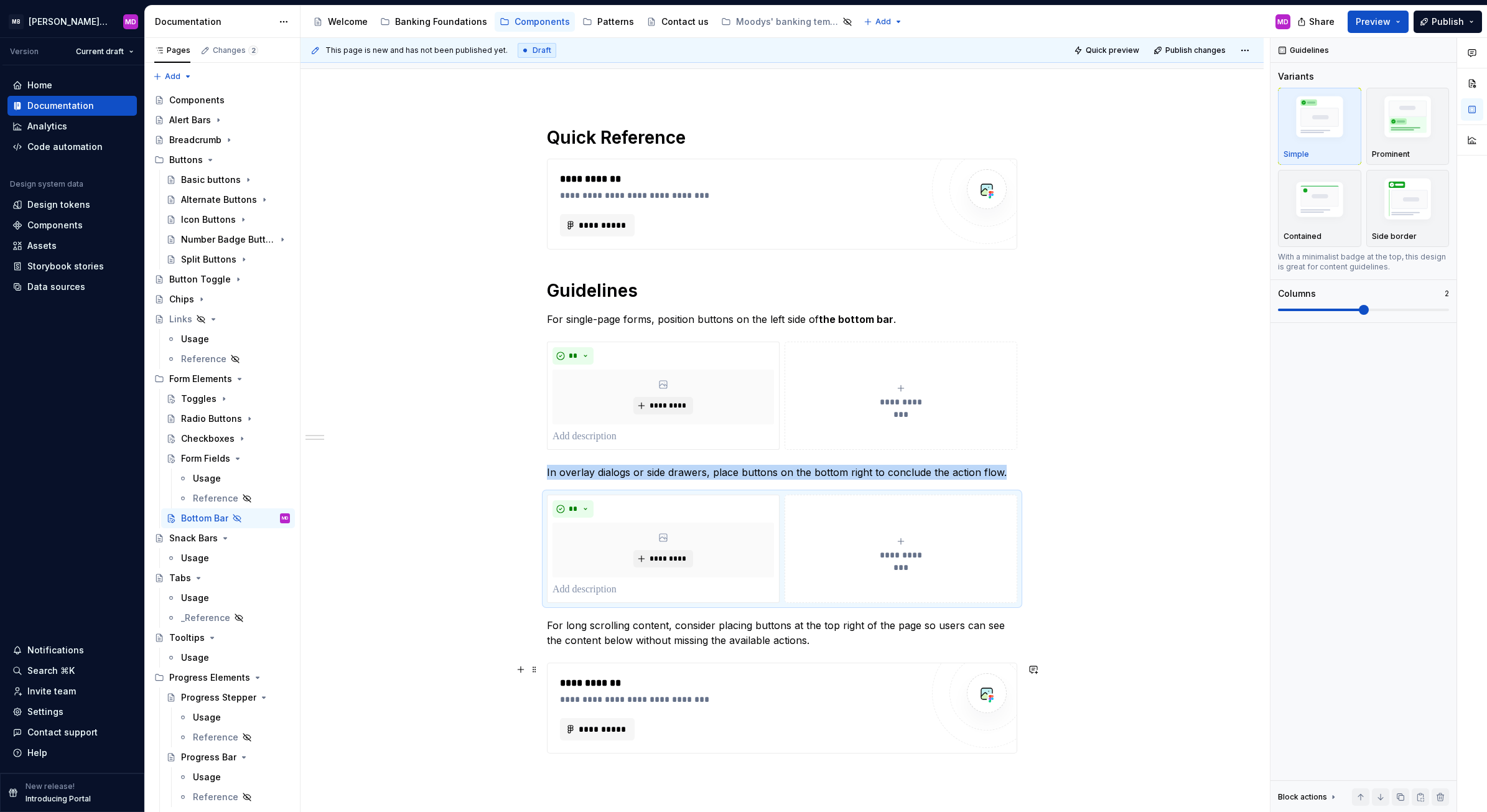
click at [725, 712] on div "**********" at bounding box center [741, 708] width 362 height 65
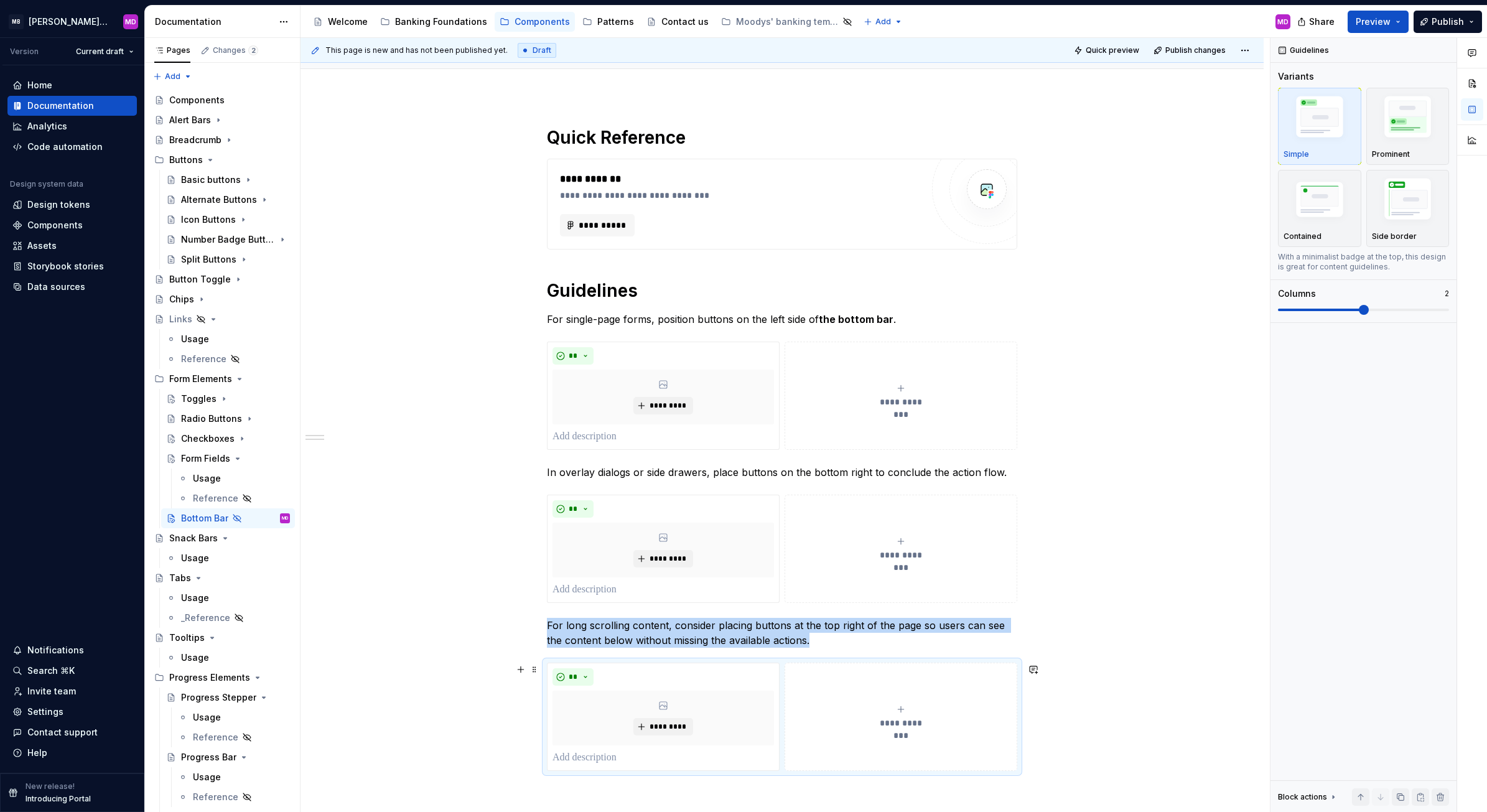
click at [468, 769] on div "**********" at bounding box center [782, 563] width 963 height 933
click at [1036, 228] on div "**********" at bounding box center [782, 563] width 963 height 933
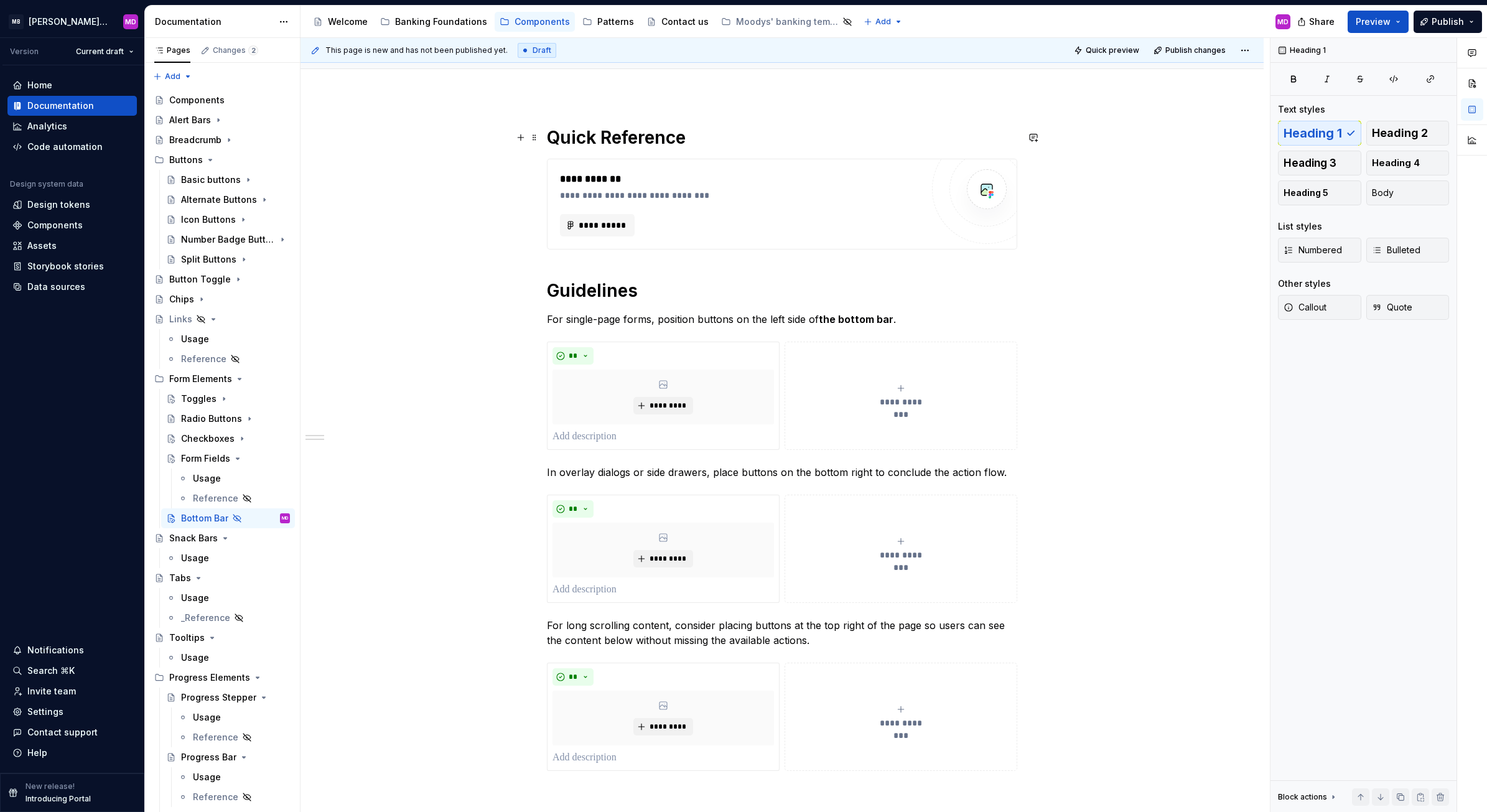
click at [744, 146] on h1 "Quick Reference" at bounding box center [781, 137] width 471 height 23
click at [1024, 238] on div "**********" at bounding box center [782, 563] width 963 height 933
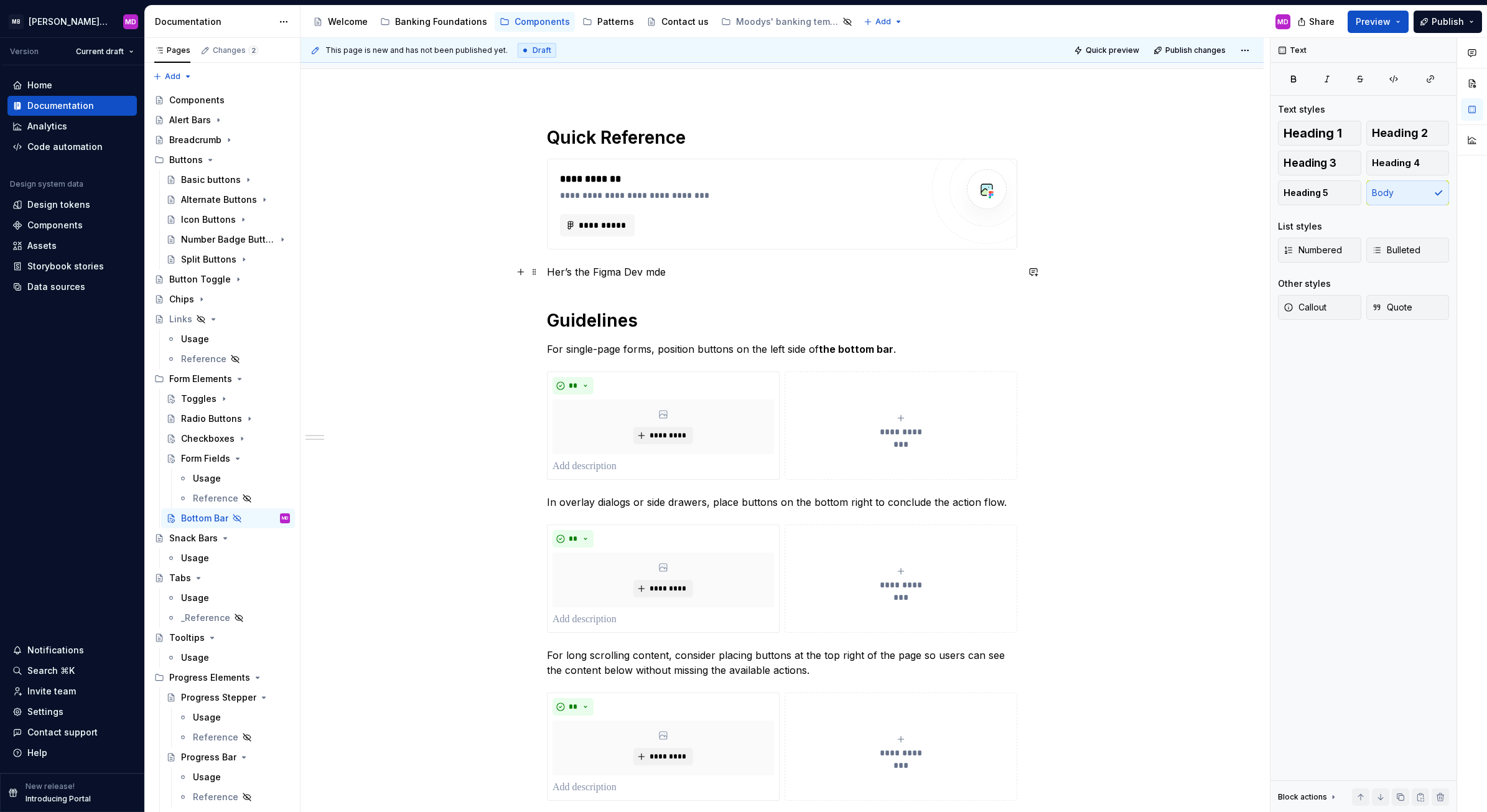
click at [562, 271] on p "Her’s the Figma Dev mde" at bounding box center [781, 272] width 471 height 15
click at [448, 21] on div "Banking Foundations" at bounding box center [441, 22] width 92 height 13
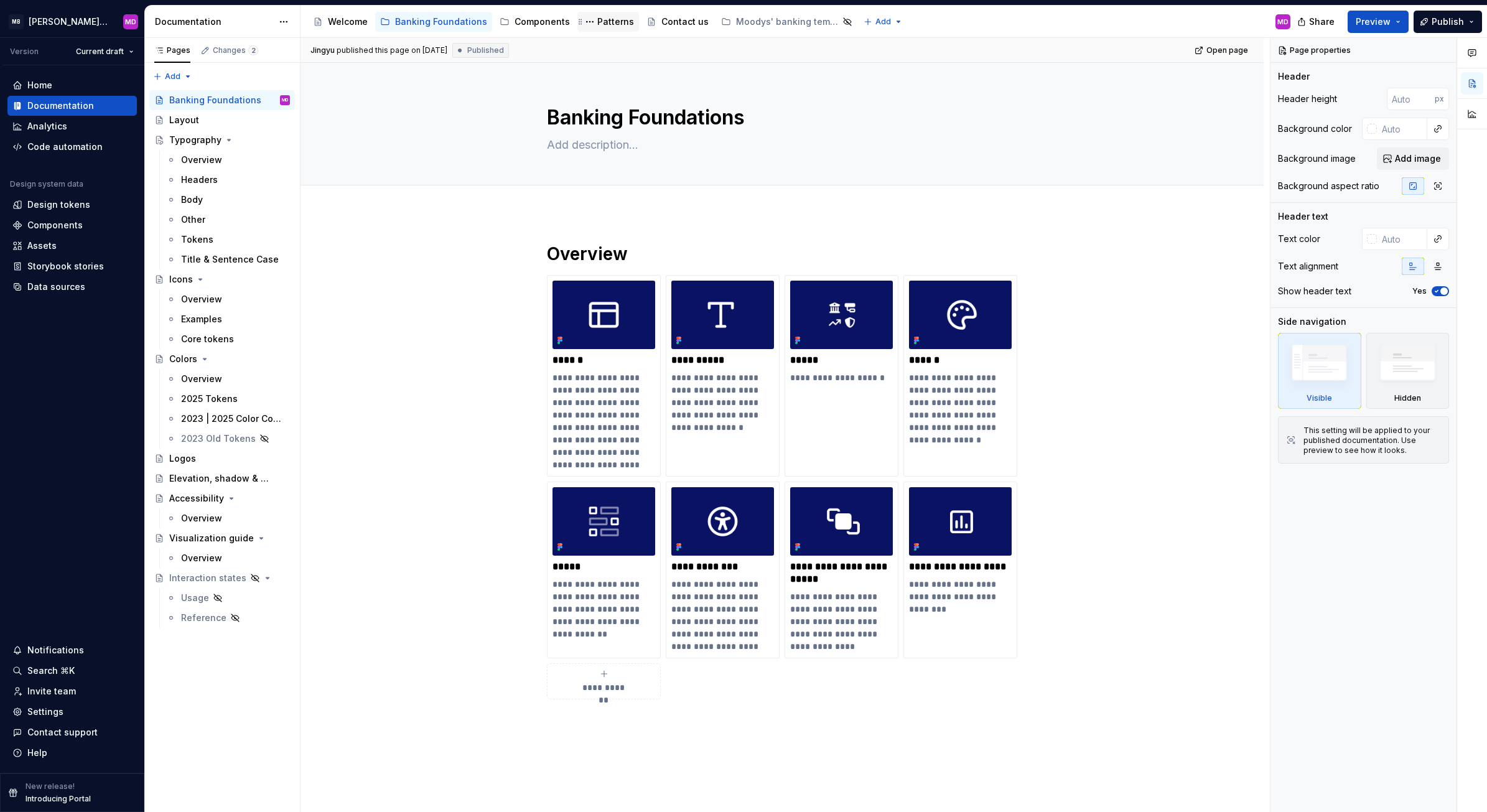
click at [597, 28] on div "Patterns" at bounding box center [615, 22] width 37 height 13
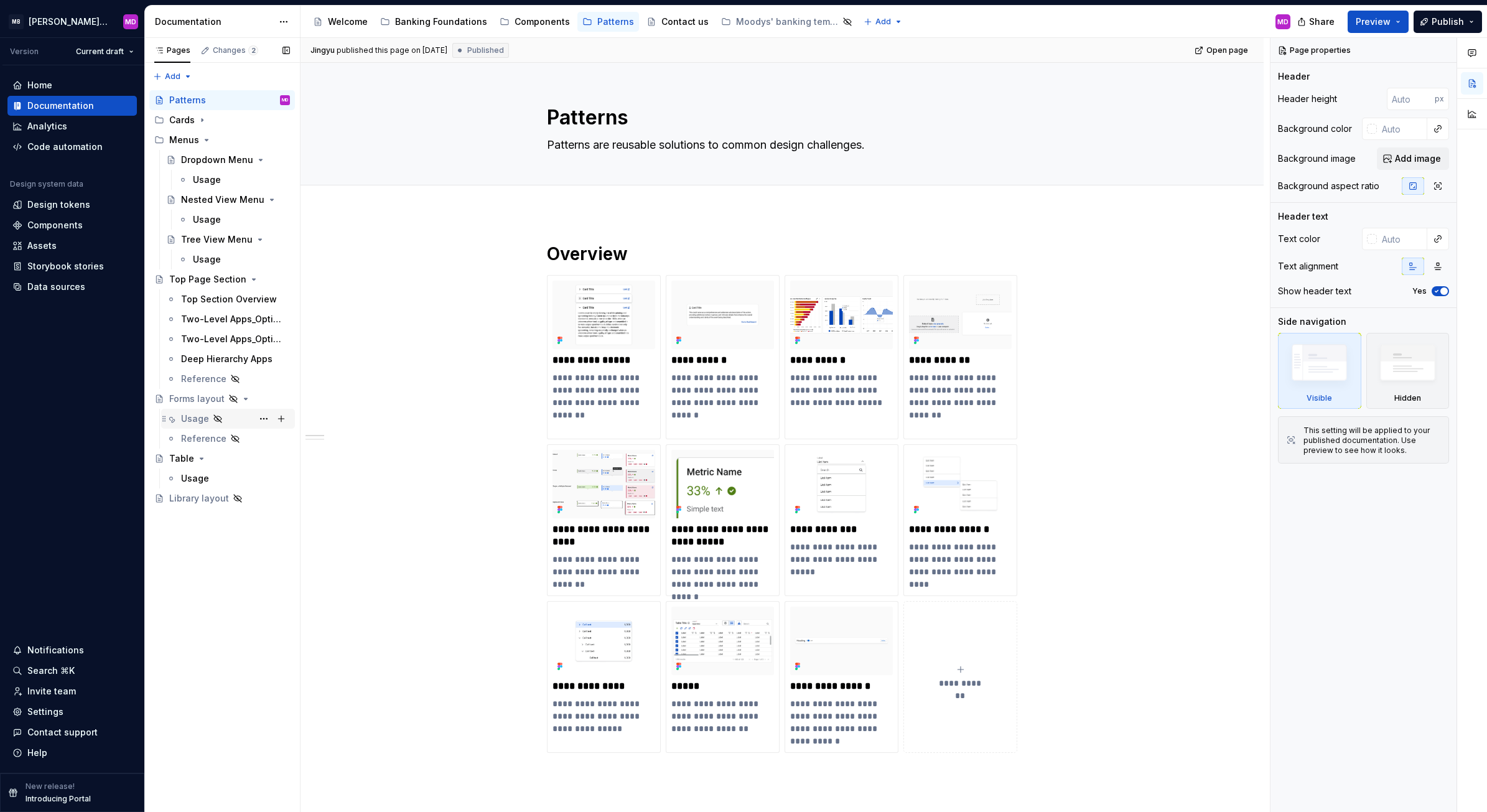
click at [191, 420] on div "Usage" at bounding box center [194, 418] width 28 height 13
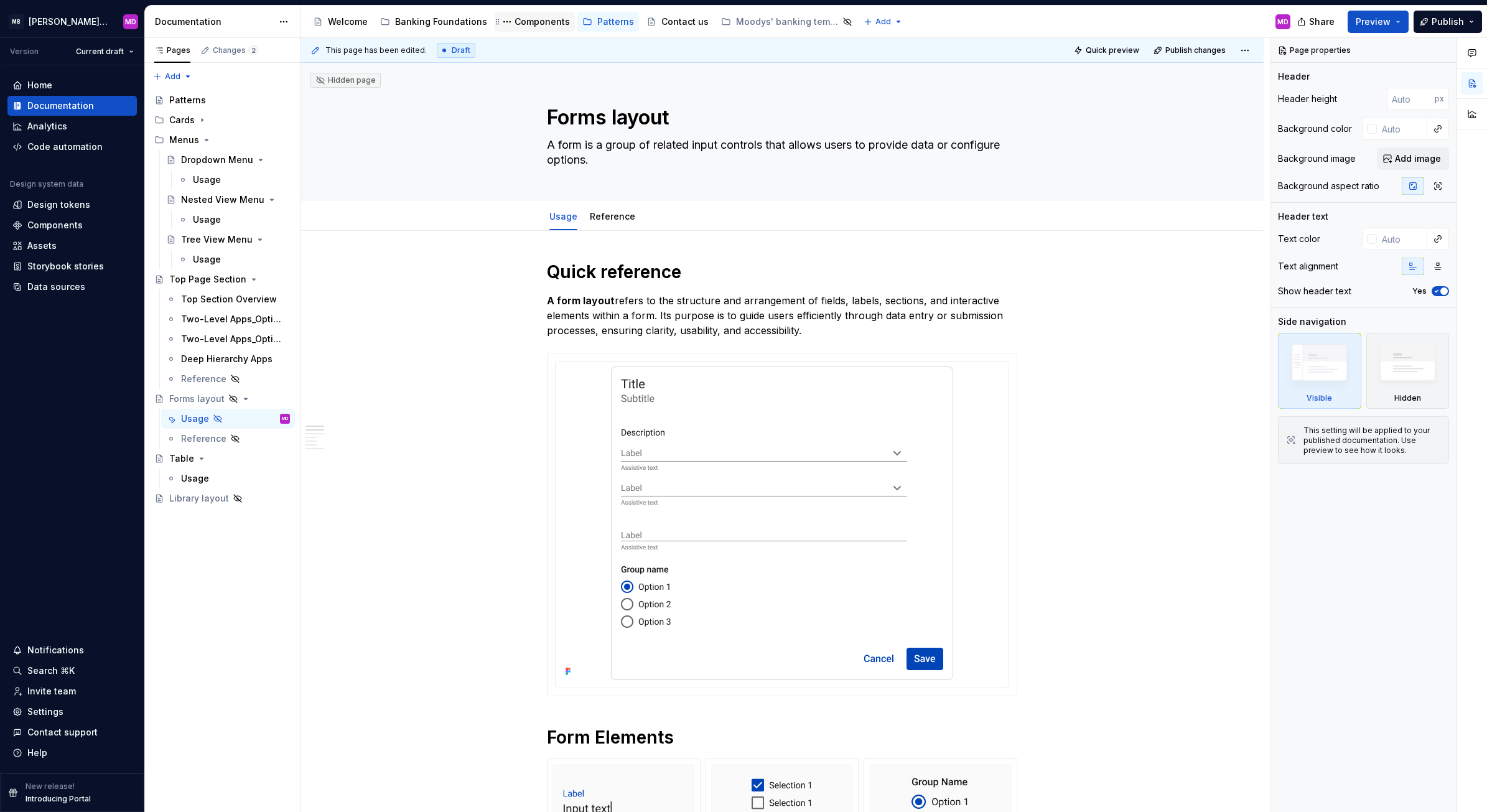
click at [524, 16] on div "Components" at bounding box center [541, 22] width 55 height 13
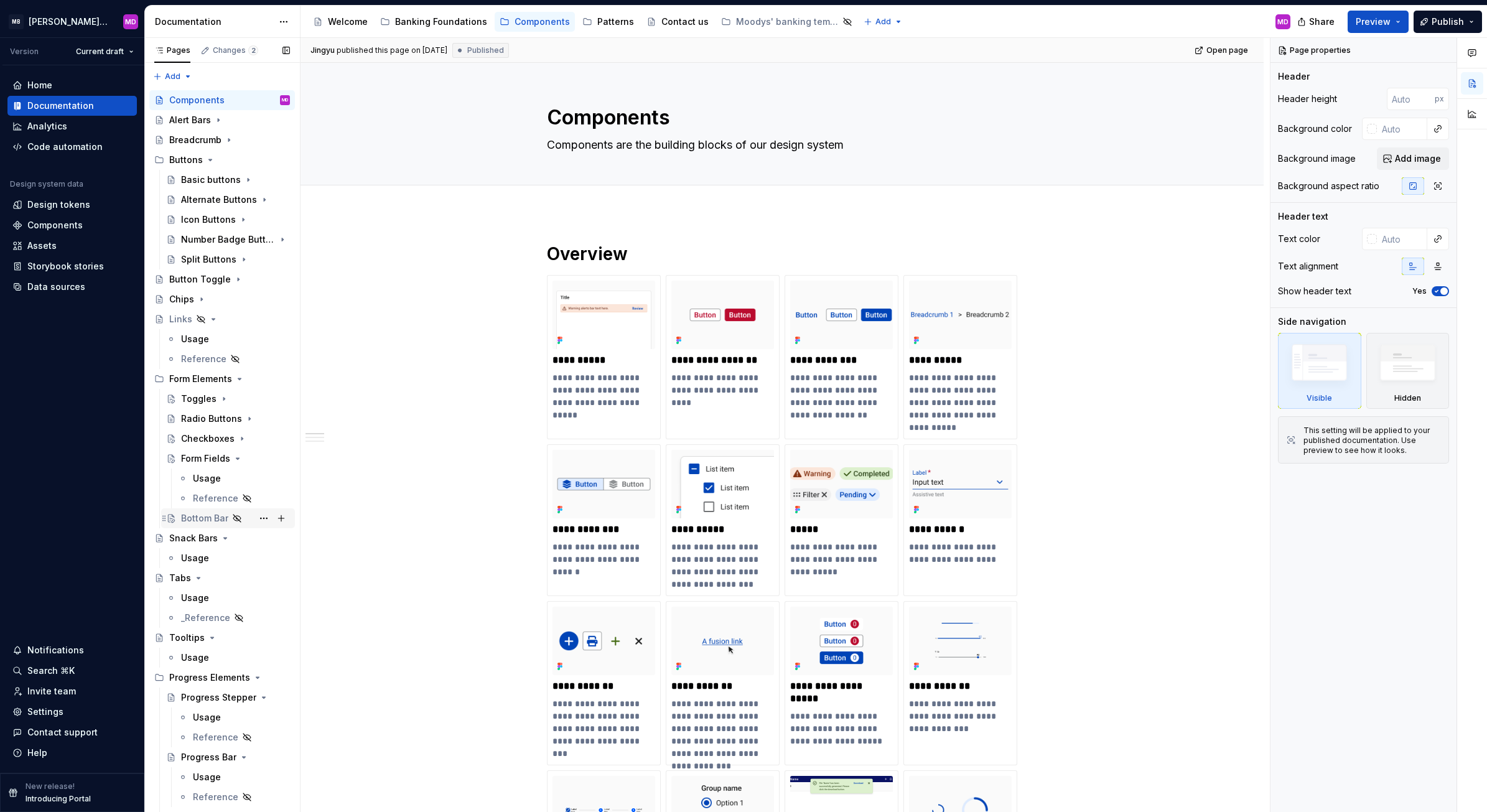
click at [190, 514] on div "Bottom Bar" at bounding box center [204, 518] width 47 height 13
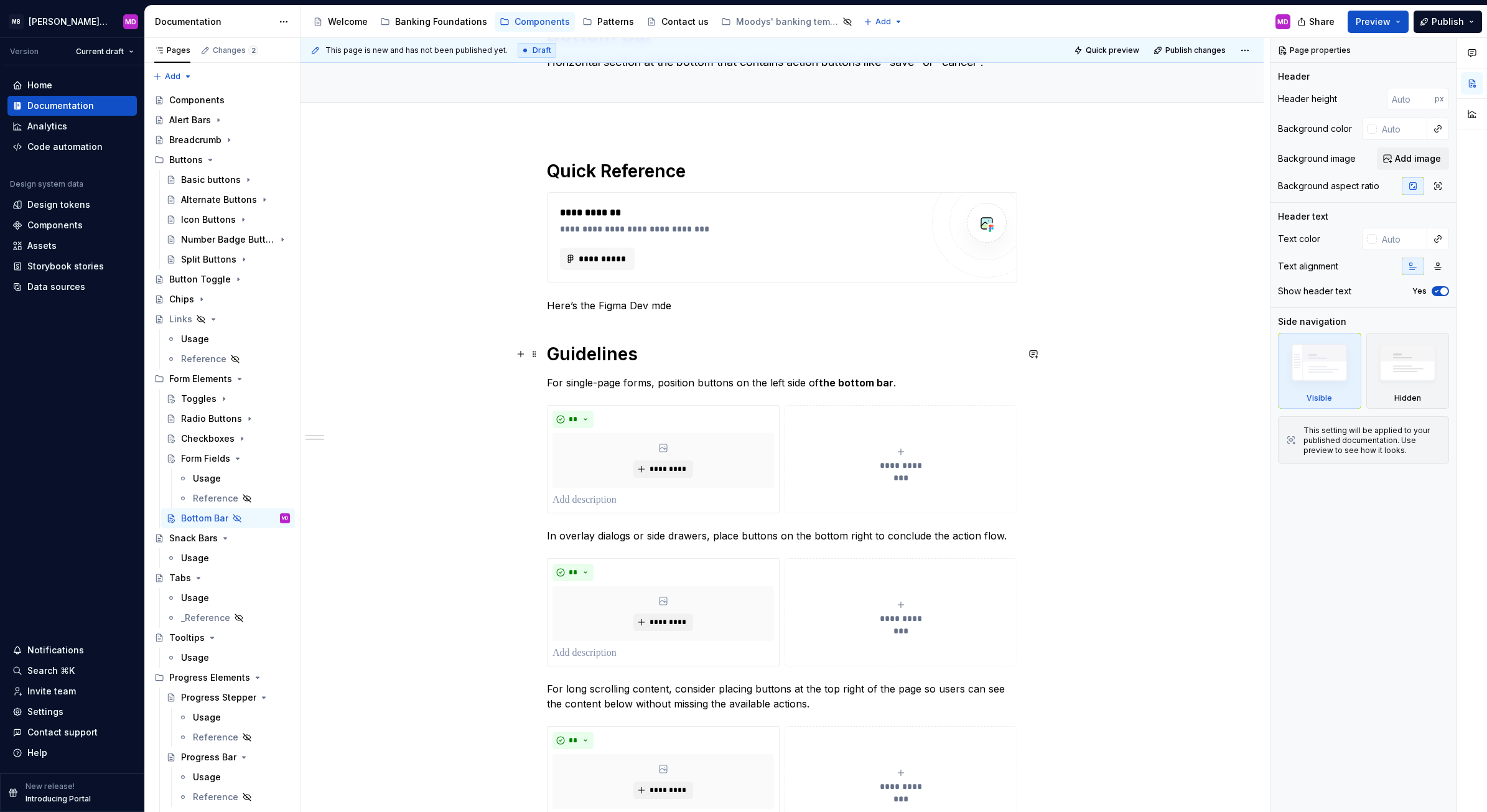
scroll to position [79, 0]
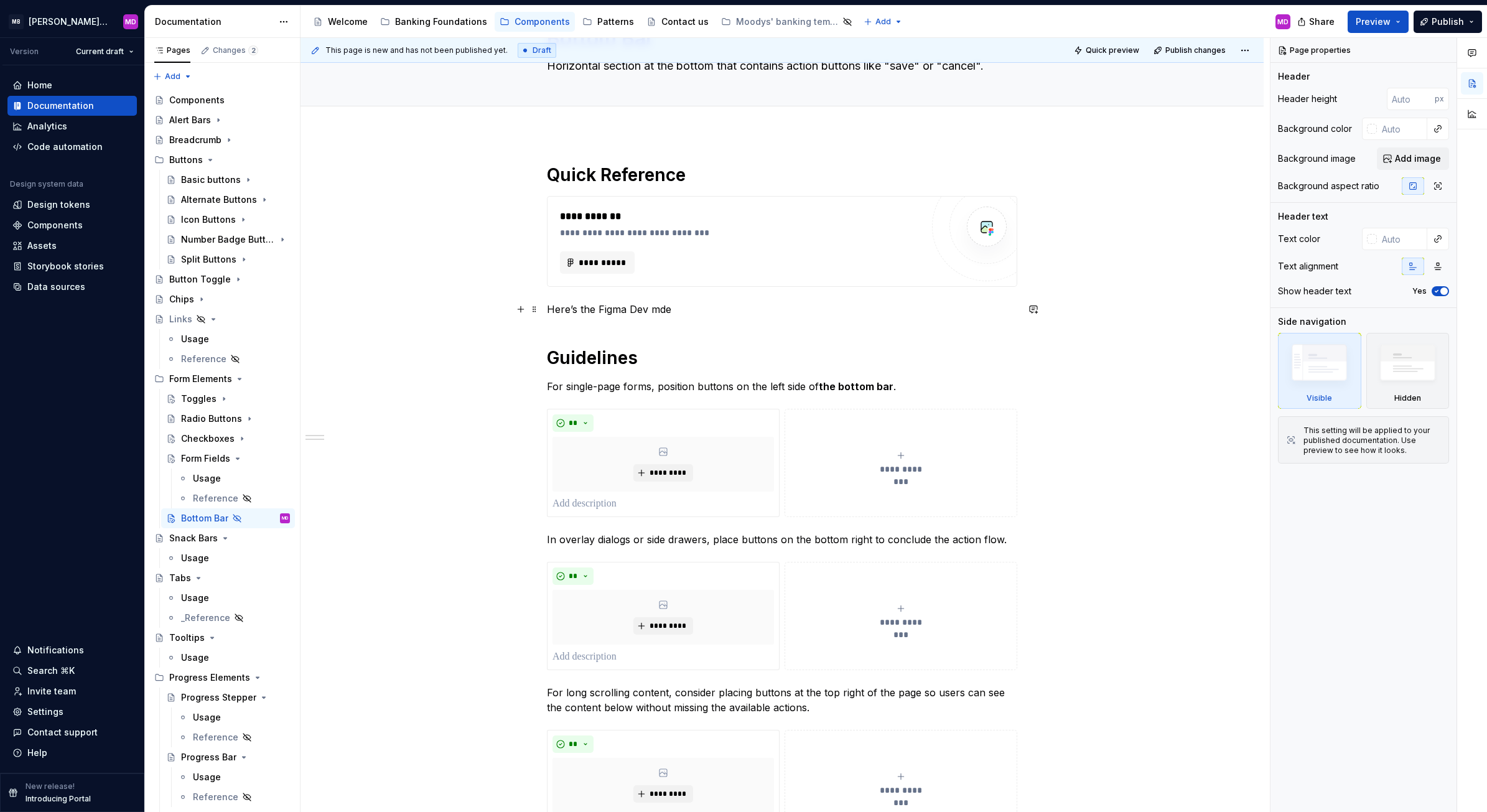
type textarea "*"
click at [689, 309] on p "Here’s the Figma Dev mde" at bounding box center [781, 309] width 471 height 15
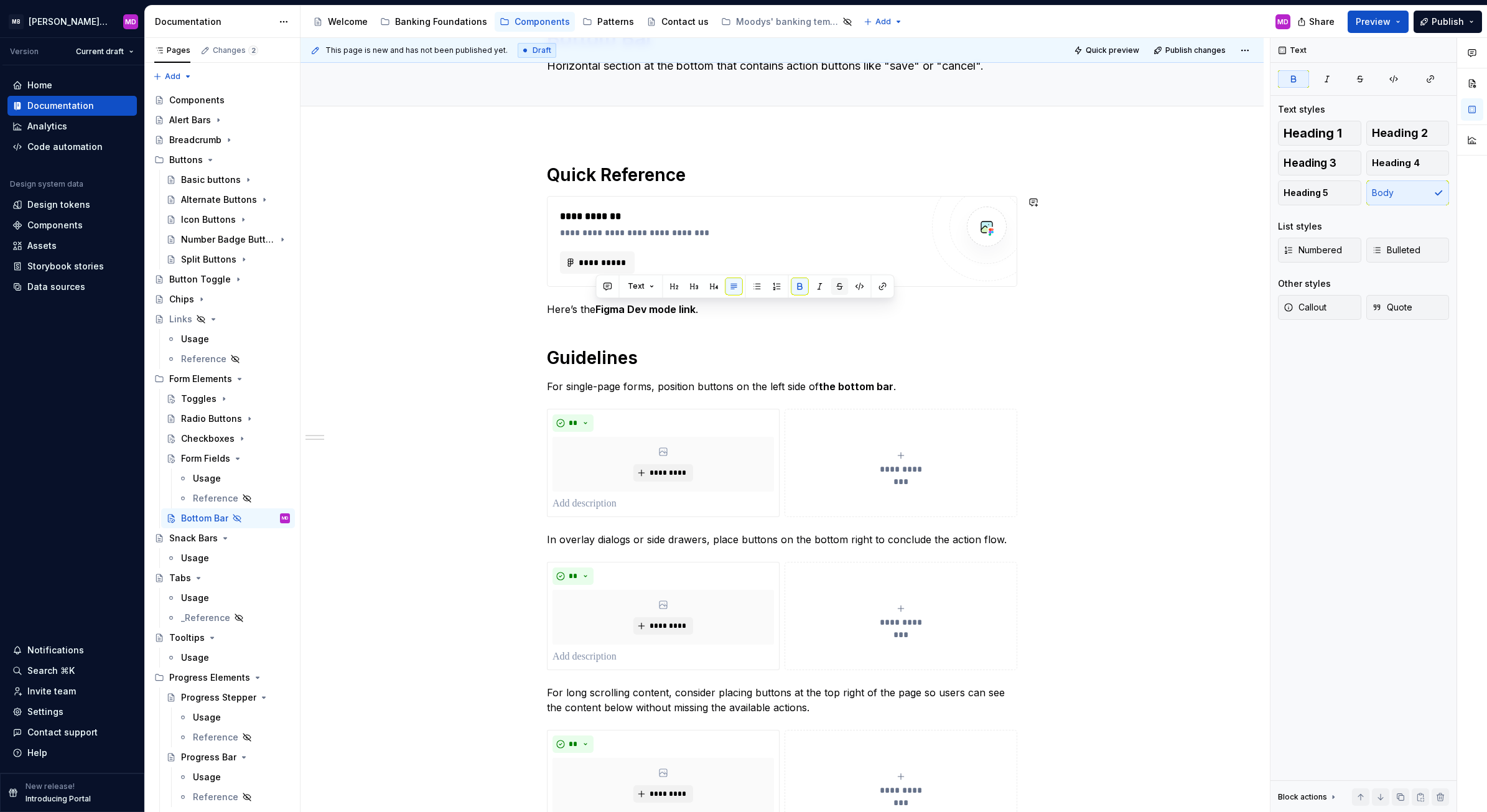
type textarea "*"
click at [884, 284] on button "button" at bounding box center [882, 285] width 17 height 17
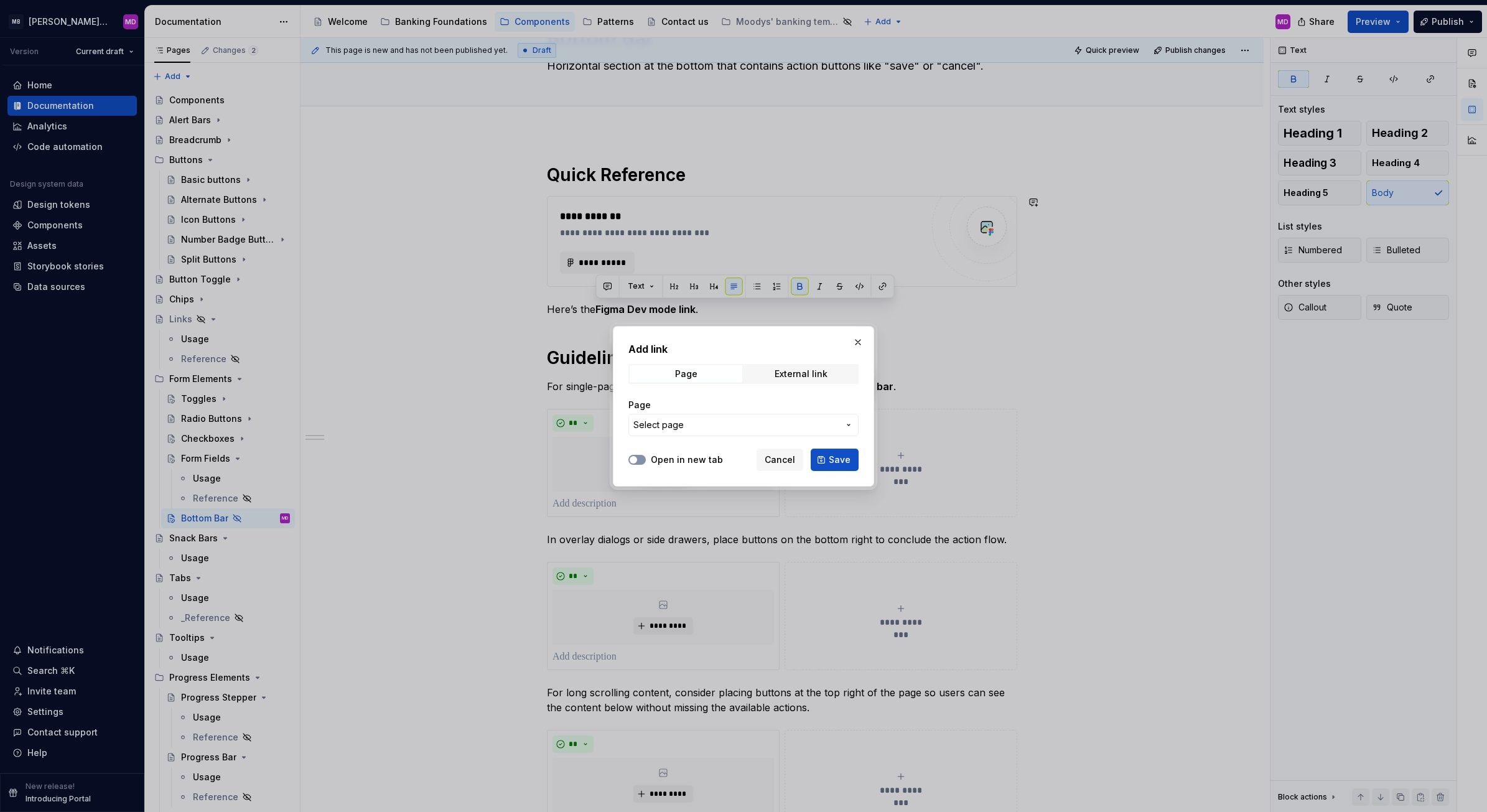
click at [630, 461] on span "button" at bounding box center [633, 460] width 7 height 7
click at [818, 361] on div "Add link Page External link Page Select page" at bounding box center [743, 392] width 230 height 102
click at [772, 384] on div "Add link Page External link Page Select page" at bounding box center [743, 392] width 230 height 102
click at [770, 374] on span "External link" at bounding box center [800, 373] width 113 height 17
click at [677, 422] on input "URL" at bounding box center [743, 425] width 230 height 23
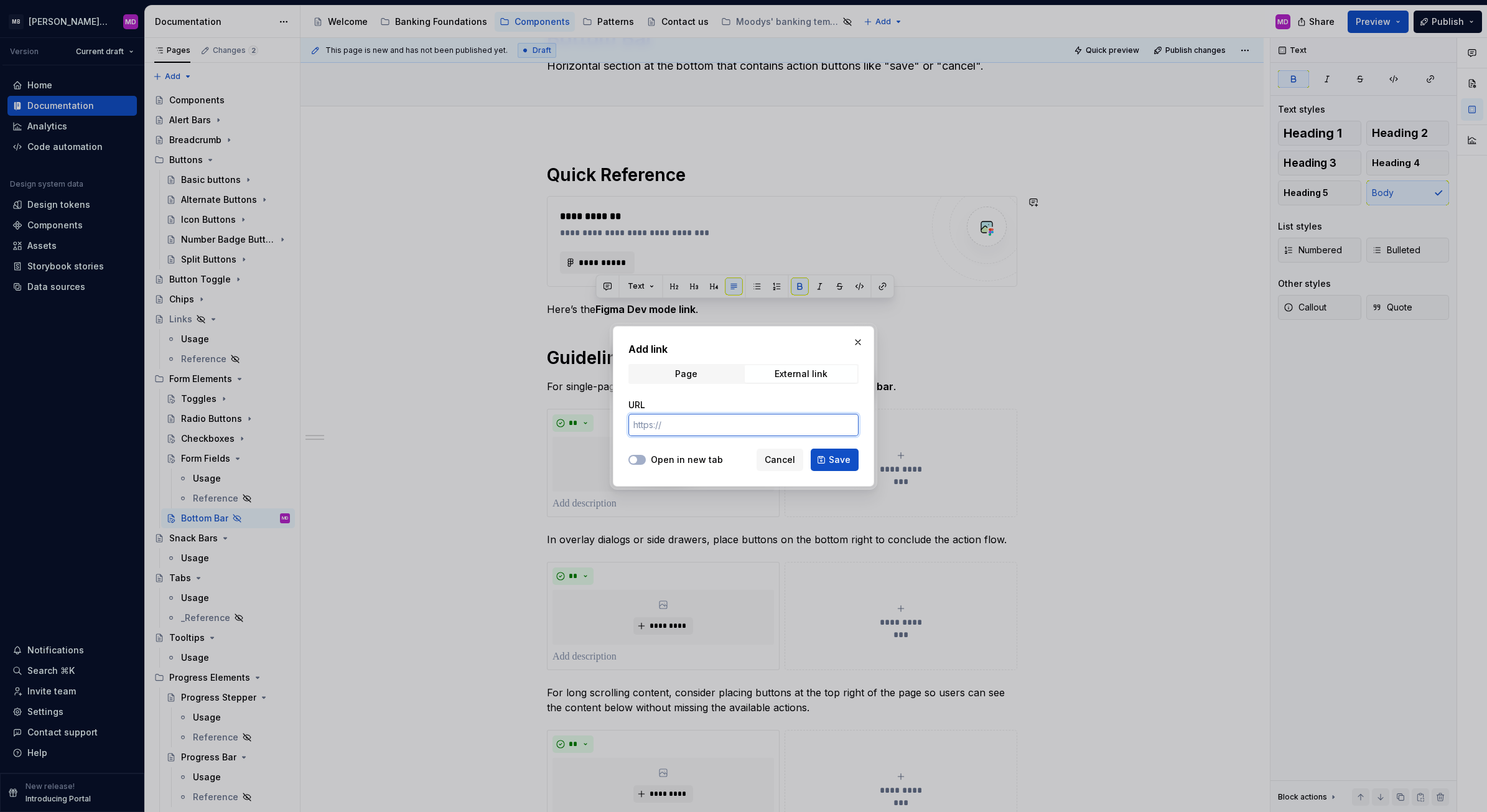
paste input "[URL][DOMAIN_NAME]"
type input "[URL][DOMAIN_NAME]"
click at [631, 453] on div at bounding box center [636, 460] width 17 height 13
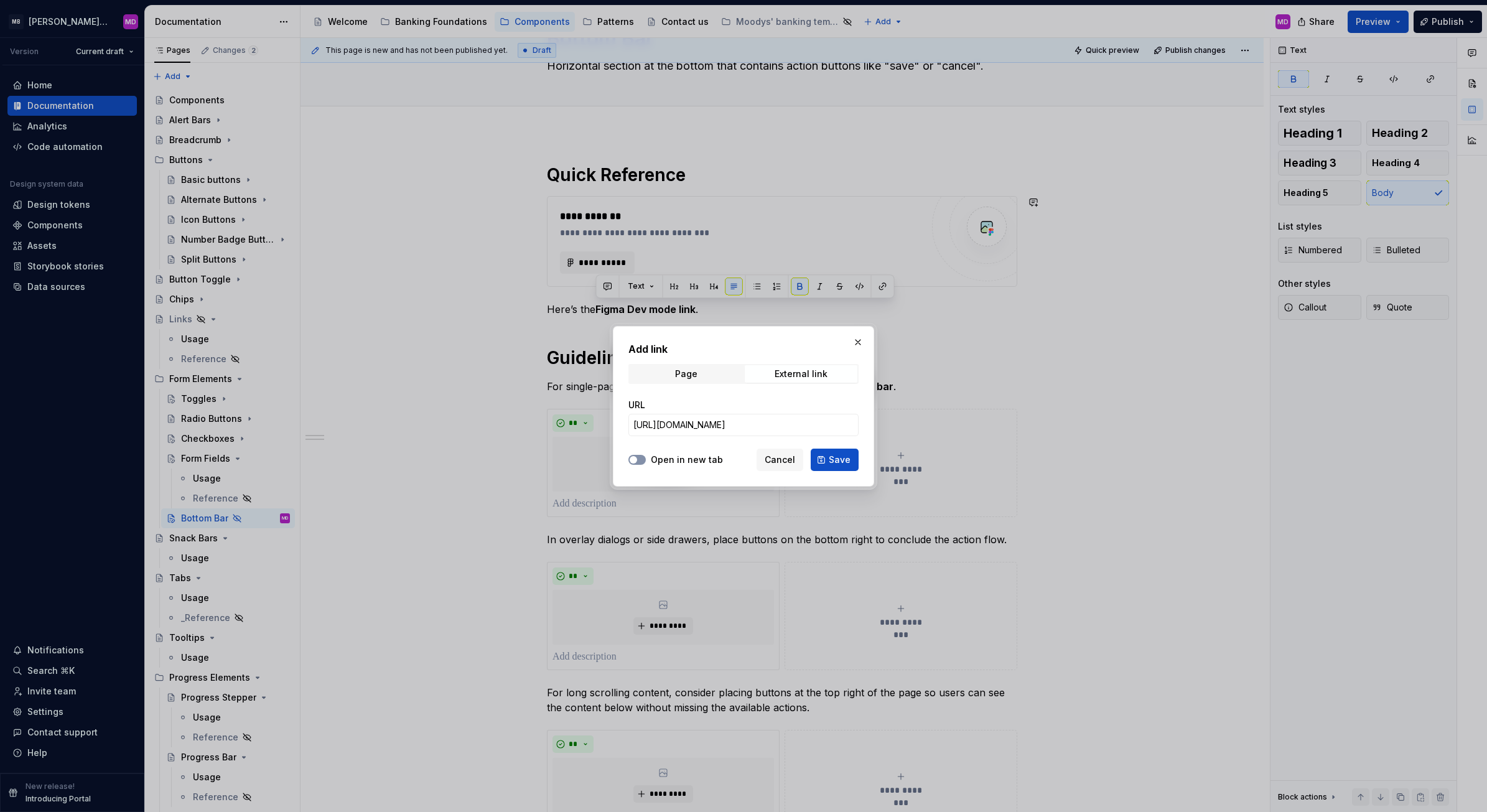
click at [633, 456] on span "button" at bounding box center [633, 460] width 7 height 7
click at [817, 455] on button "Save" at bounding box center [834, 459] width 48 height 23
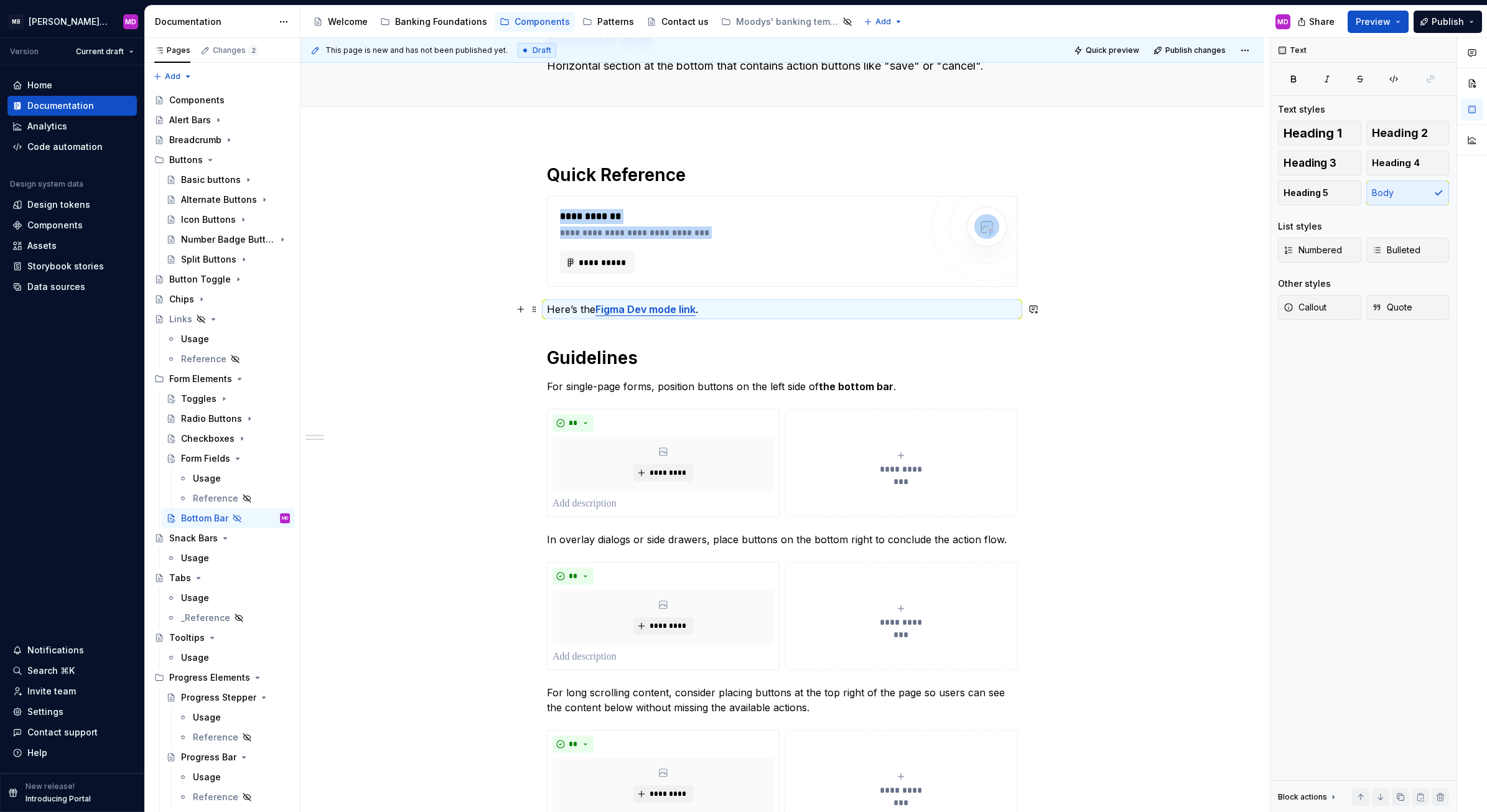
click at [807, 302] on p "Here’s the Figma Dev mode link ." at bounding box center [781, 309] width 471 height 15
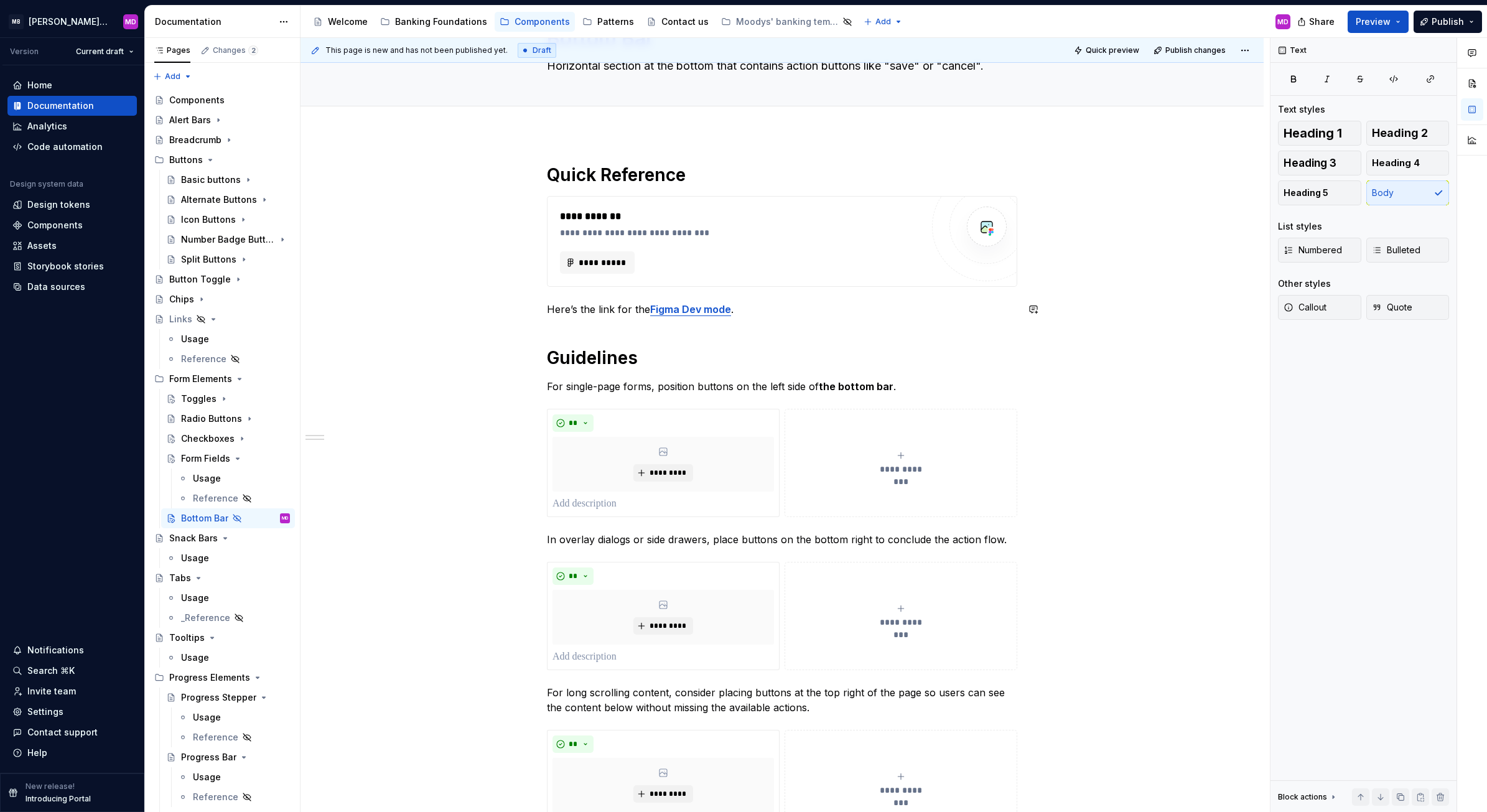
type textarea "*"
